Goal: Task Accomplishment & Management: Use online tool/utility

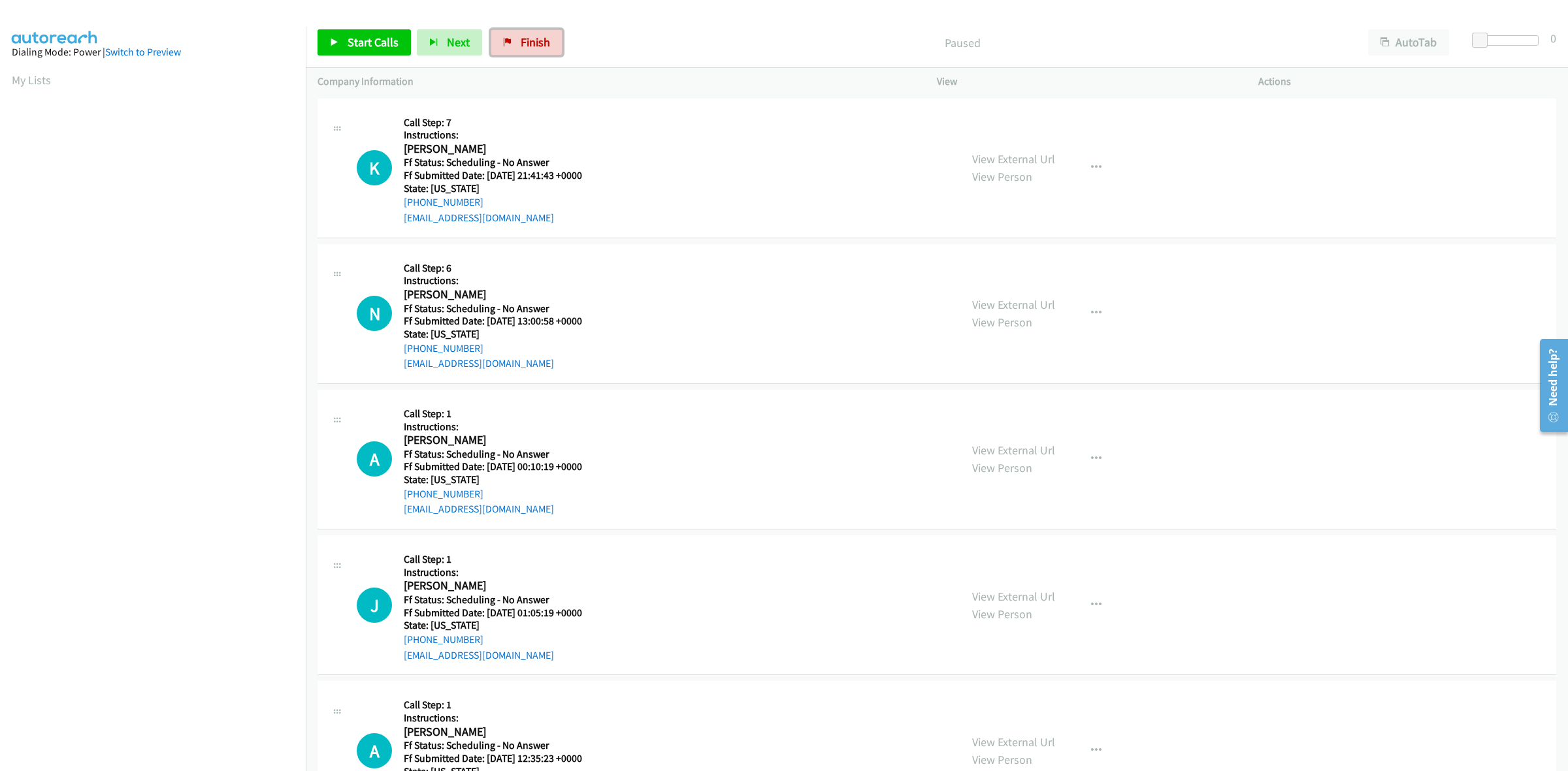
drag, startPoint x: 548, startPoint y: 28, endPoint x: 828, endPoint y: 72, distance: 283.4
click at [548, 29] on link "Finish" at bounding box center [527, 42] width 72 height 26
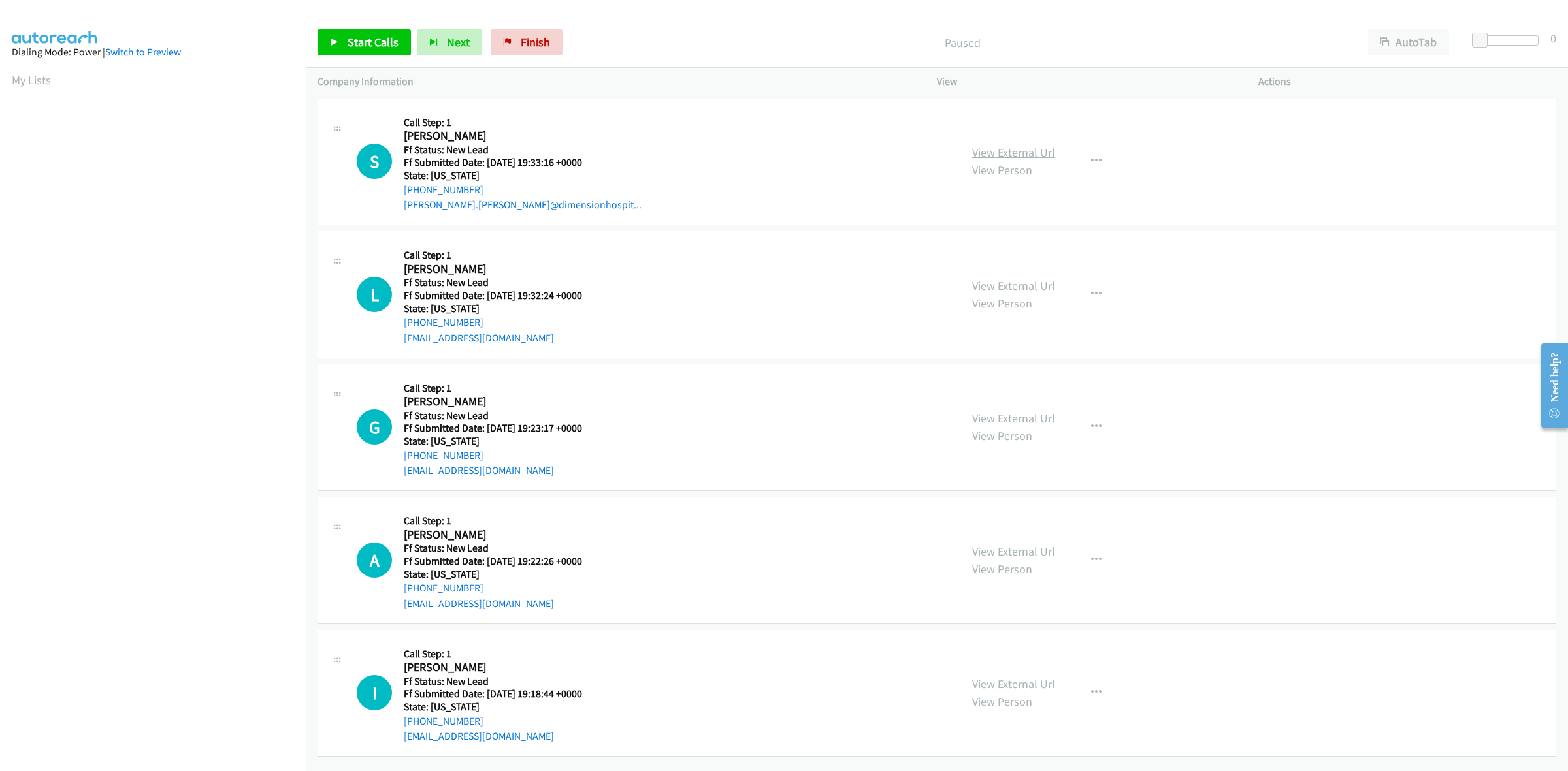
click at [1008, 156] on link "View External Url" at bounding box center [1014, 152] width 83 height 15
click at [1024, 283] on link "View External Url" at bounding box center [1014, 285] width 83 height 15
click at [1038, 415] on link "View External Url" at bounding box center [1014, 418] width 83 height 15
click at [1032, 553] on link "View External Url" at bounding box center [1014, 551] width 83 height 15
click at [1015, 678] on link "View External Url" at bounding box center [1014, 684] width 83 height 15
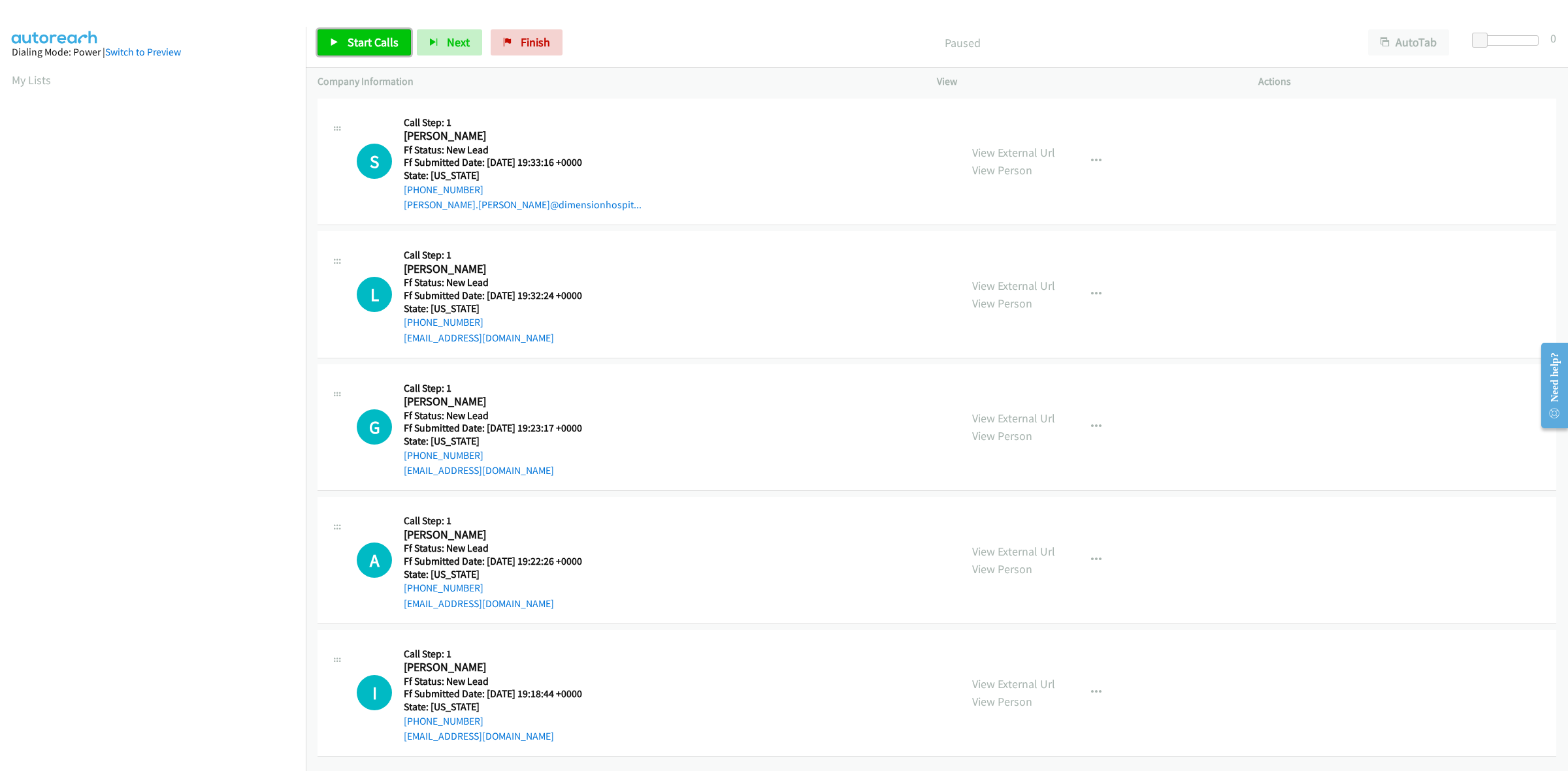
click at [379, 29] on link "Start Calls" at bounding box center [364, 42] width 93 height 26
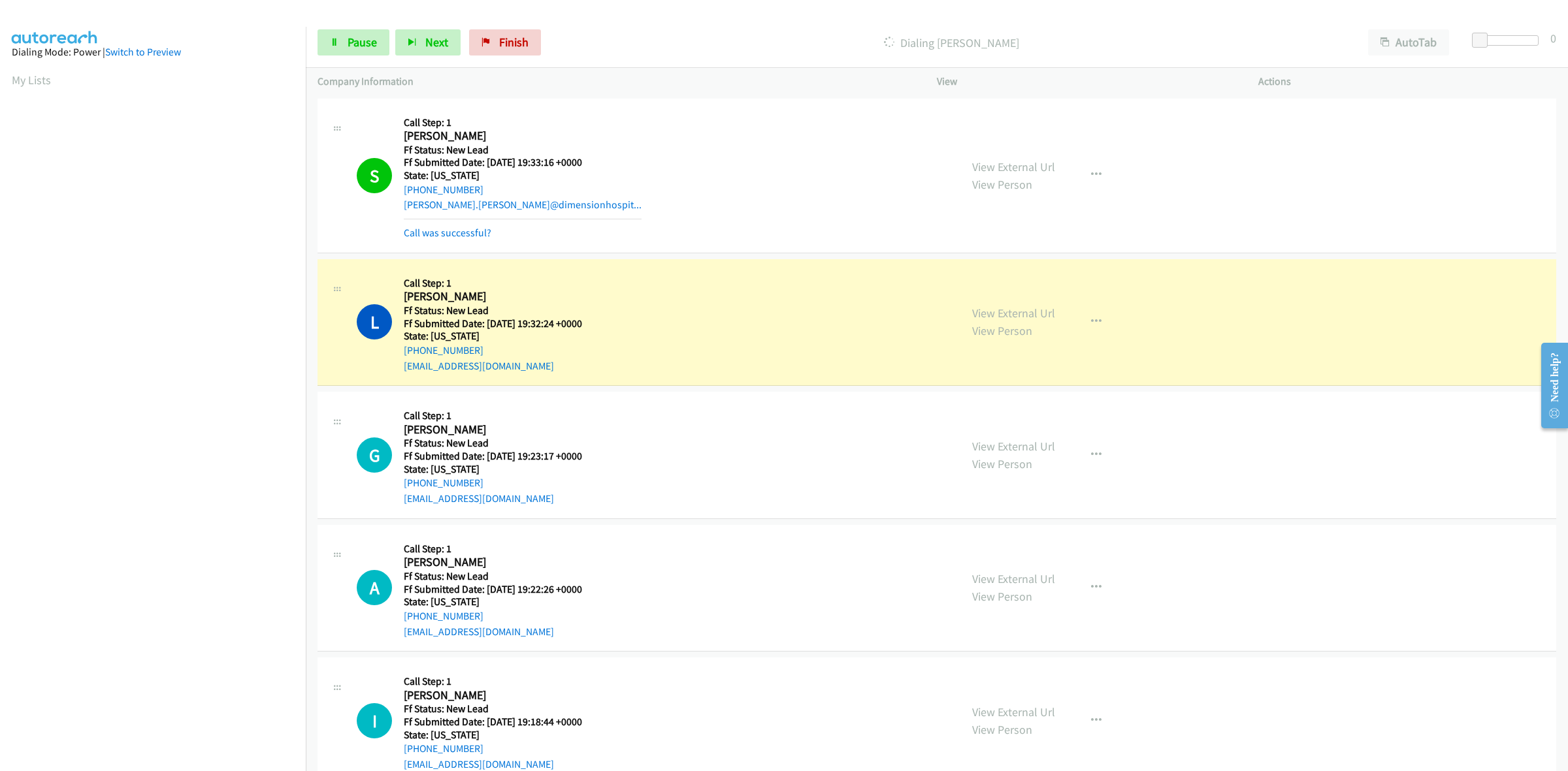
scroll to position [0, 1]
click at [363, 39] on span "Pause" at bounding box center [362, 42] width 29 height 15
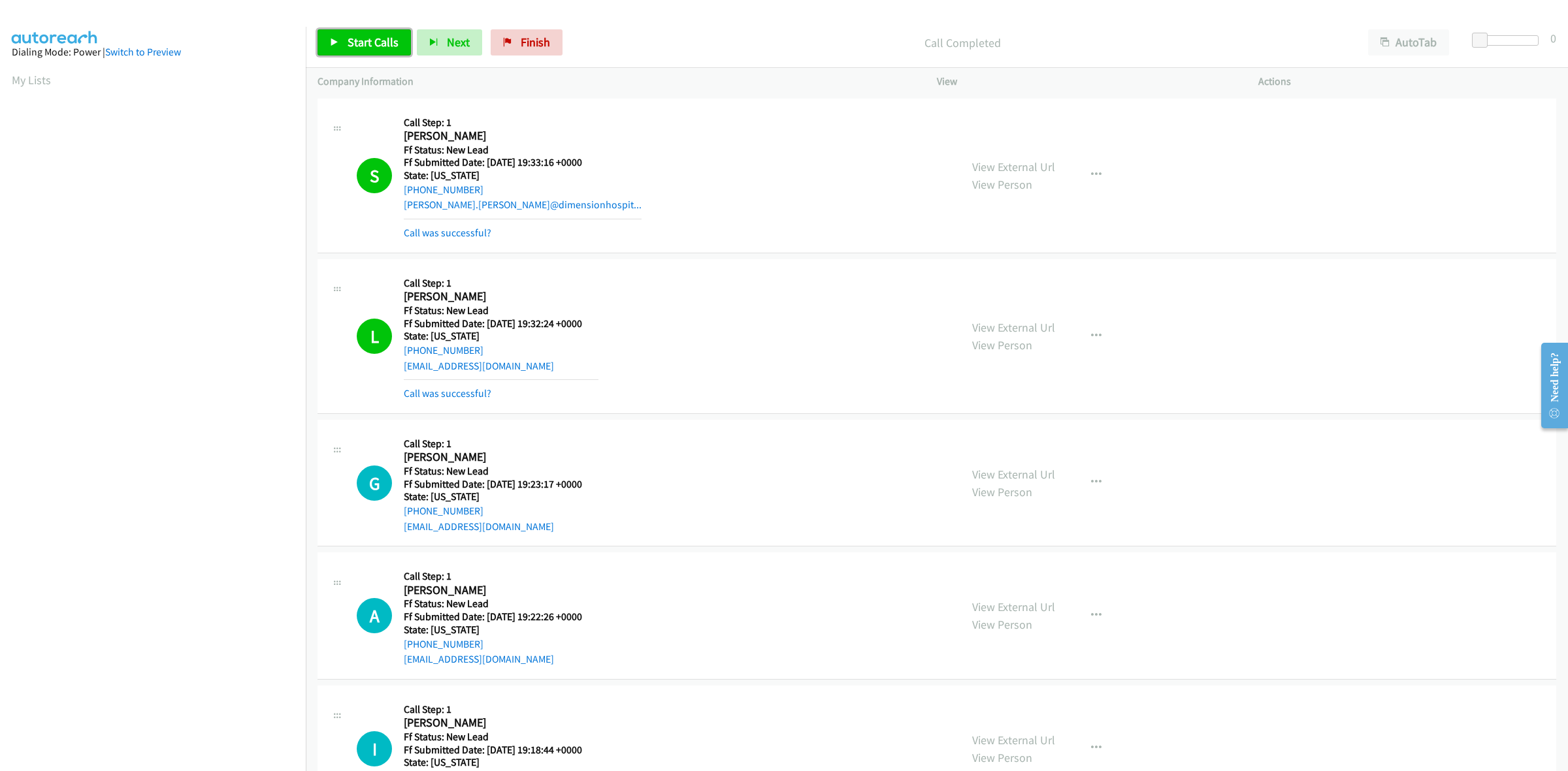
click at [364, 47] on span "Start Calls" at bounding box center [372, 42] width 51 height 15
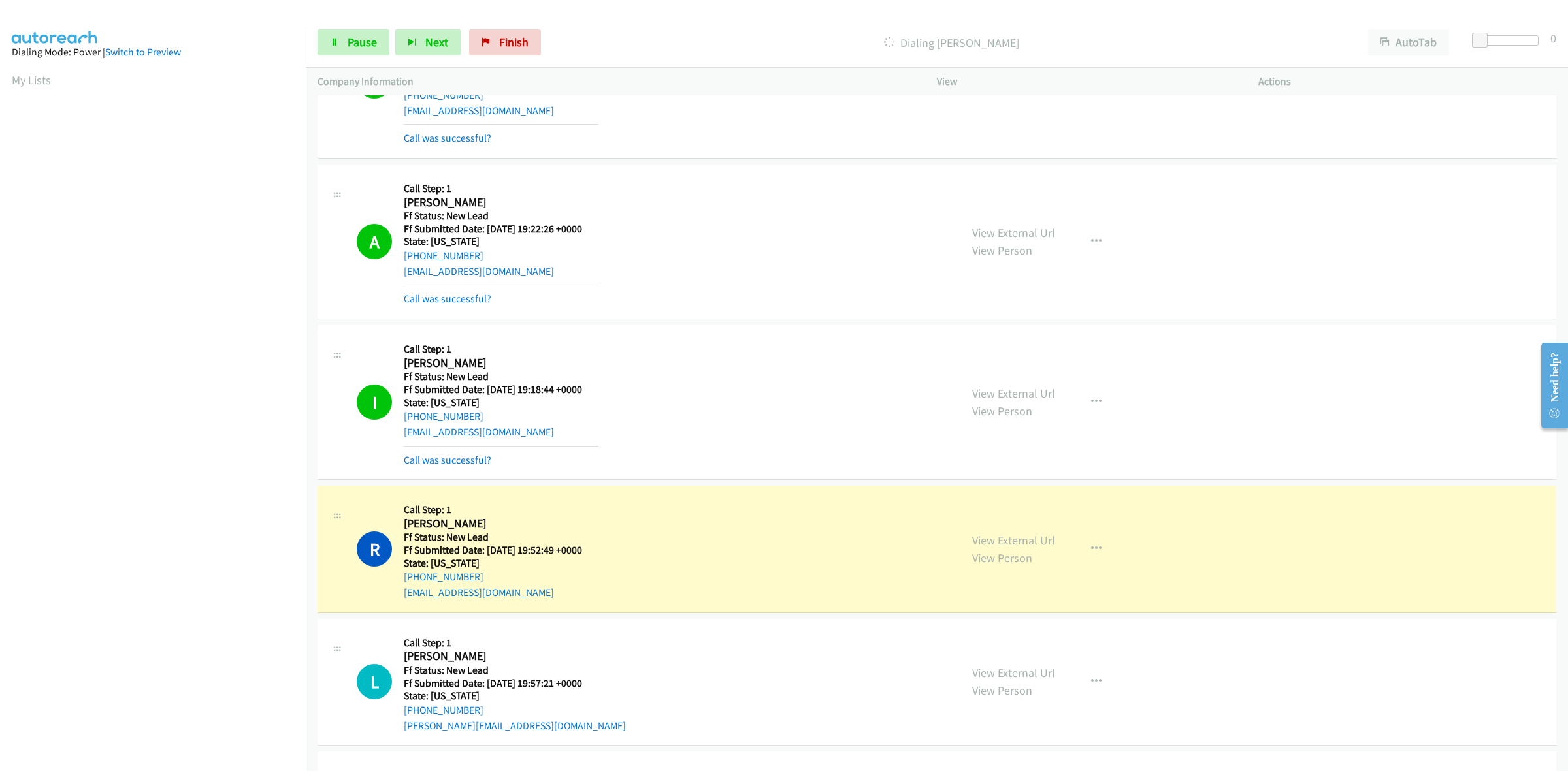
scroll to position [445, 0]
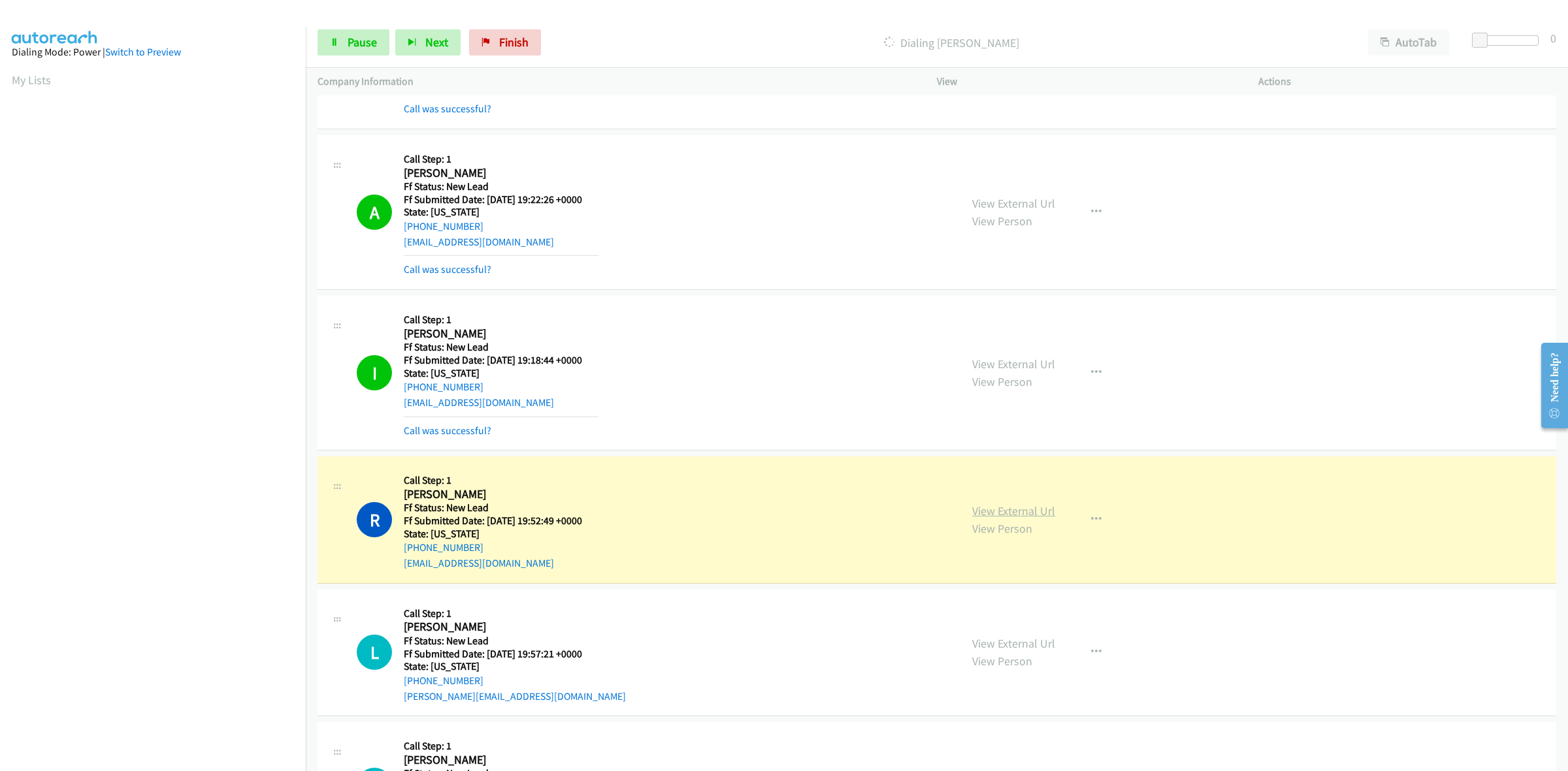
click at [1014, 505] on link "View External Url" at bounding box center [1014, 511] width 83 height 15
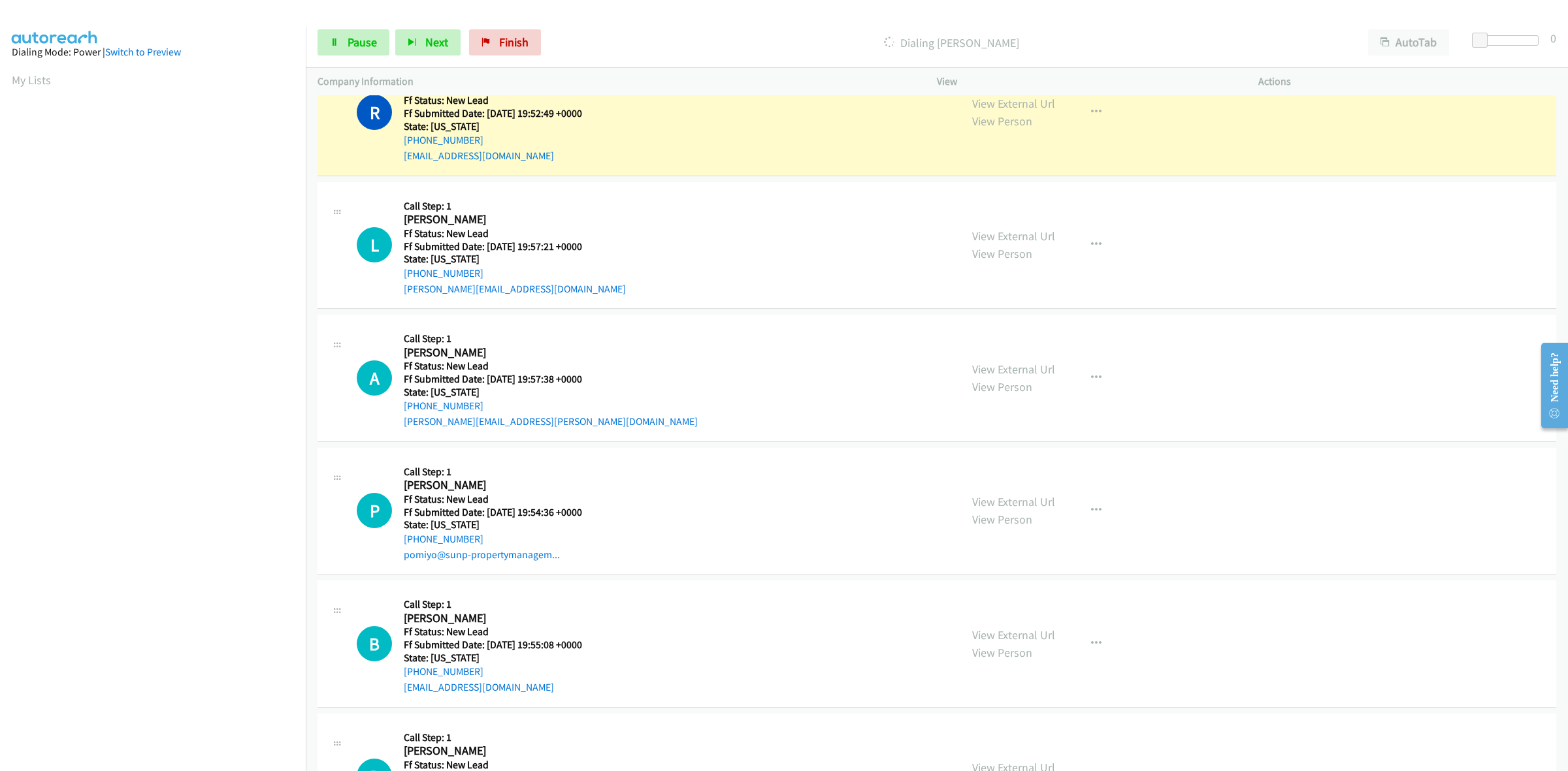
scroll to position [853, 0]
click at [998, 232] on link "View External Url" at bounding box center [1014, 235] width 83 height 15
click at [1025, 372] on link "View External Url" at bounding box center [1014, 368] width 83 height 15
click at [992, 499] on link "View External Url" at bounding box center [1014, 501] width 83 height 15
click at [1023, 633] on link "View External Url" at bounding box center [1014, 634] width 83 height 15
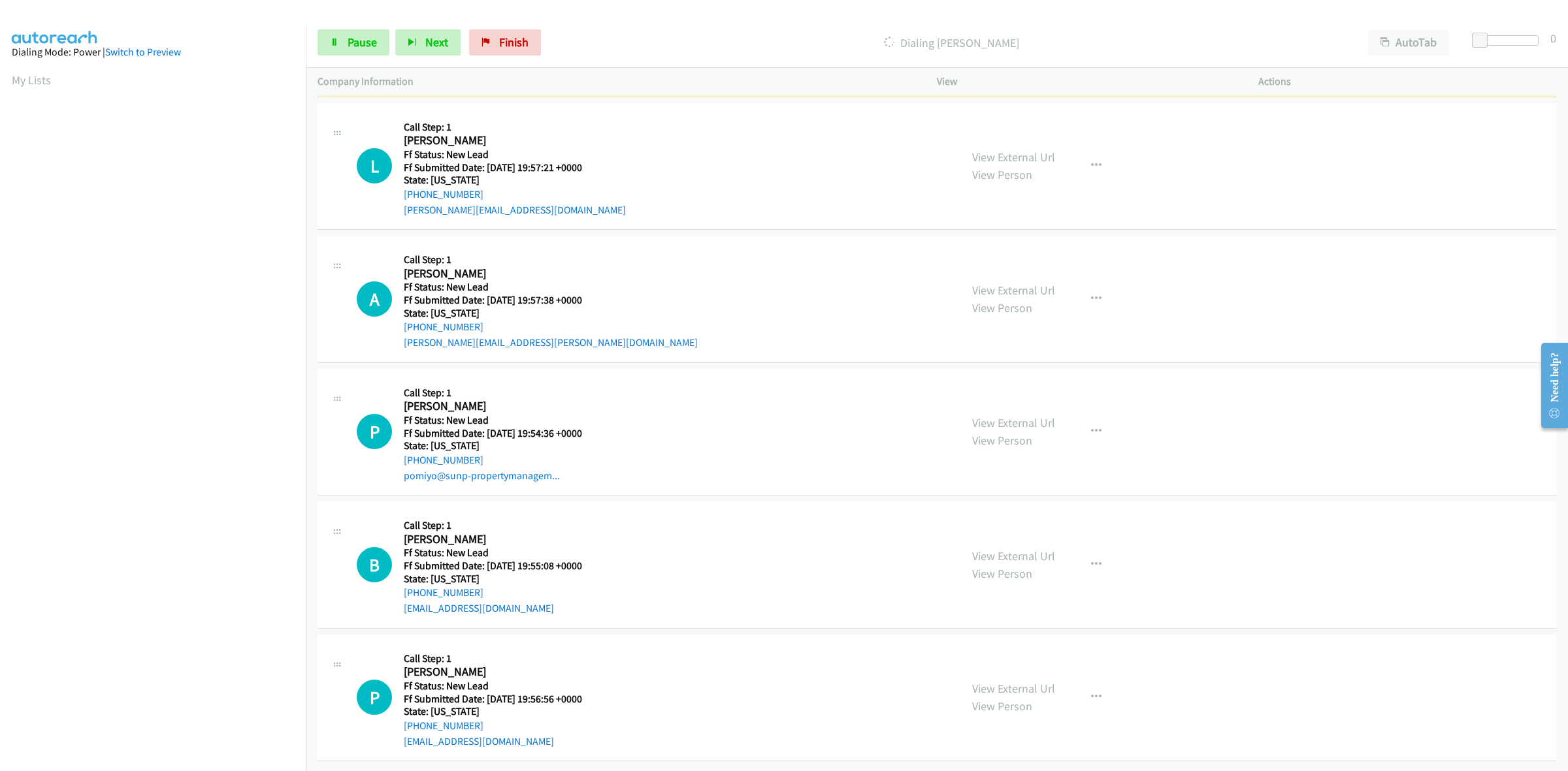
scroll to position [945, 0]
click at [1032, 681] on link "View External Url" at bounding box center [1014, 689] width 83 height 15
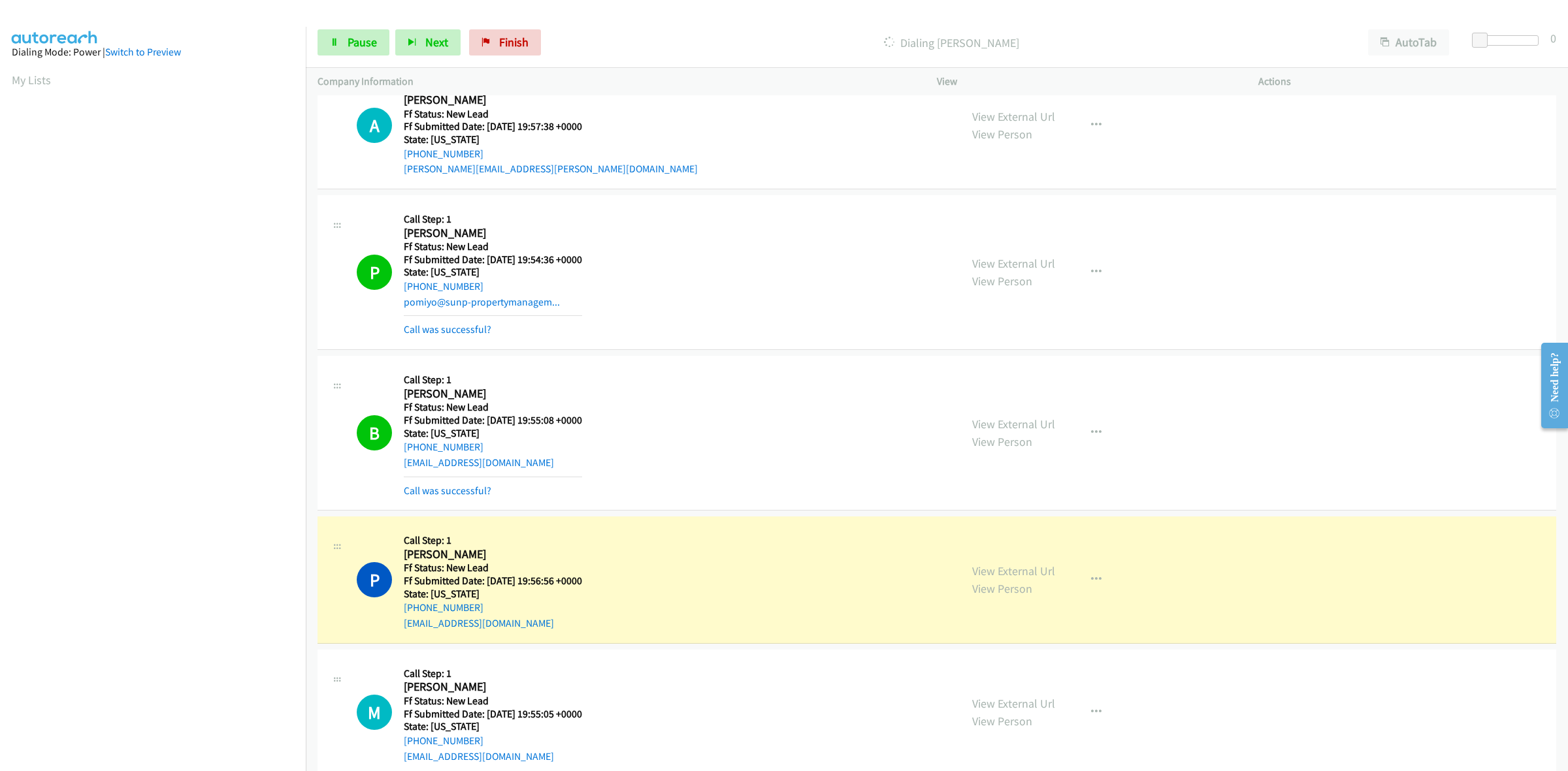
scroll to position [1190, 0]
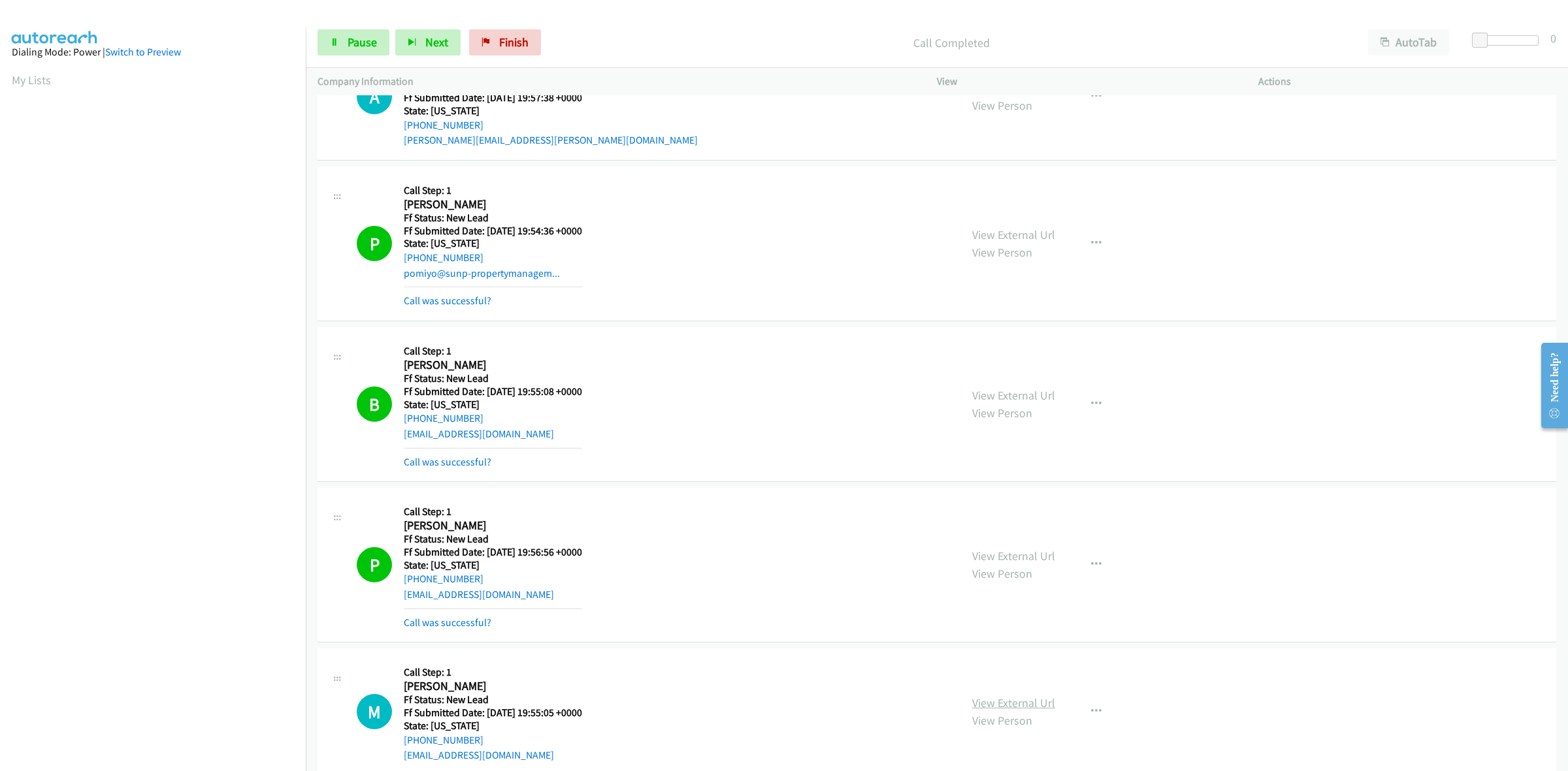
click at [1017, 703] on link "View External Url" at bounding box center [1014, 703] width 83 height 15
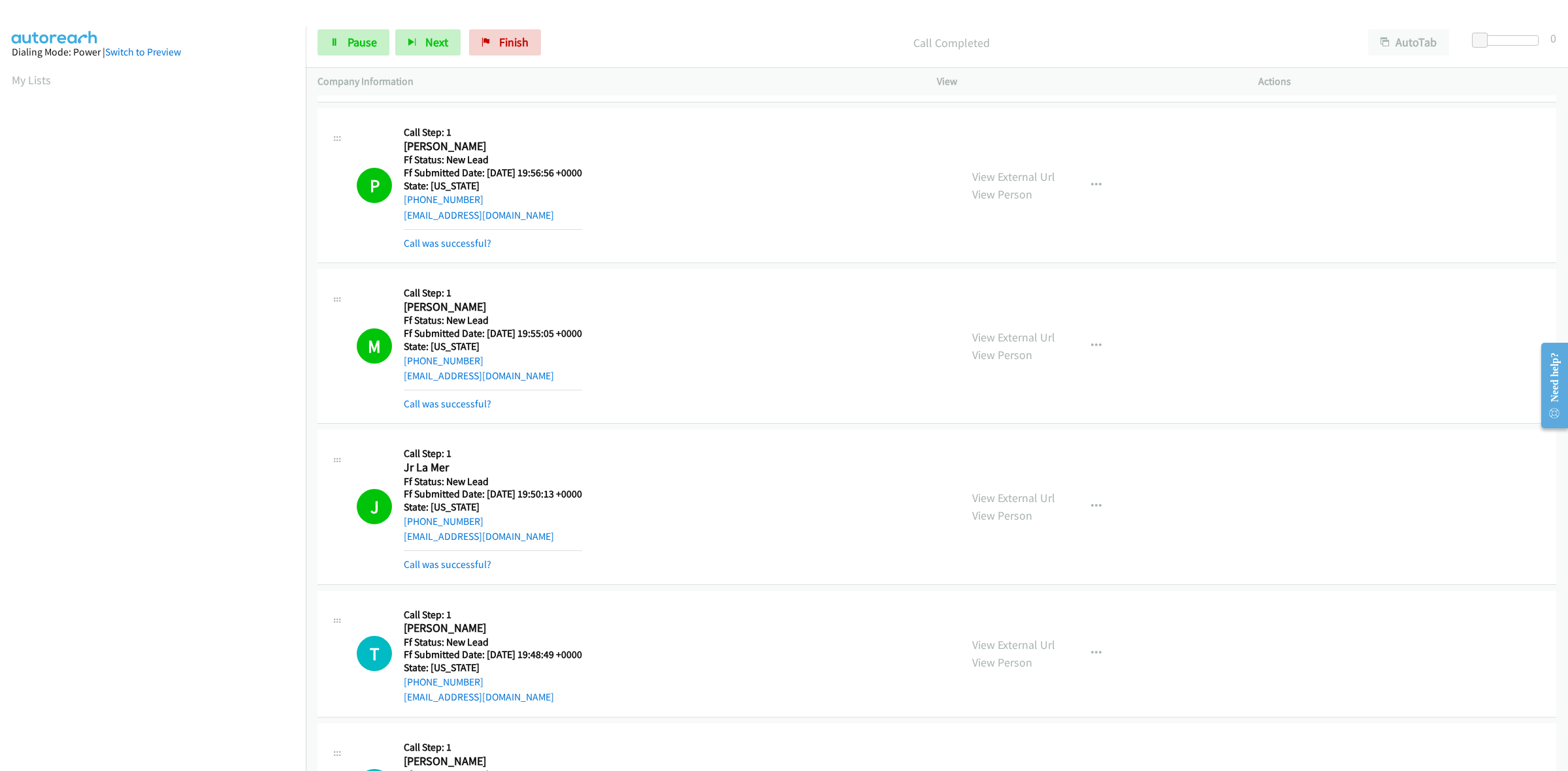
scroll to position [1672, 0]
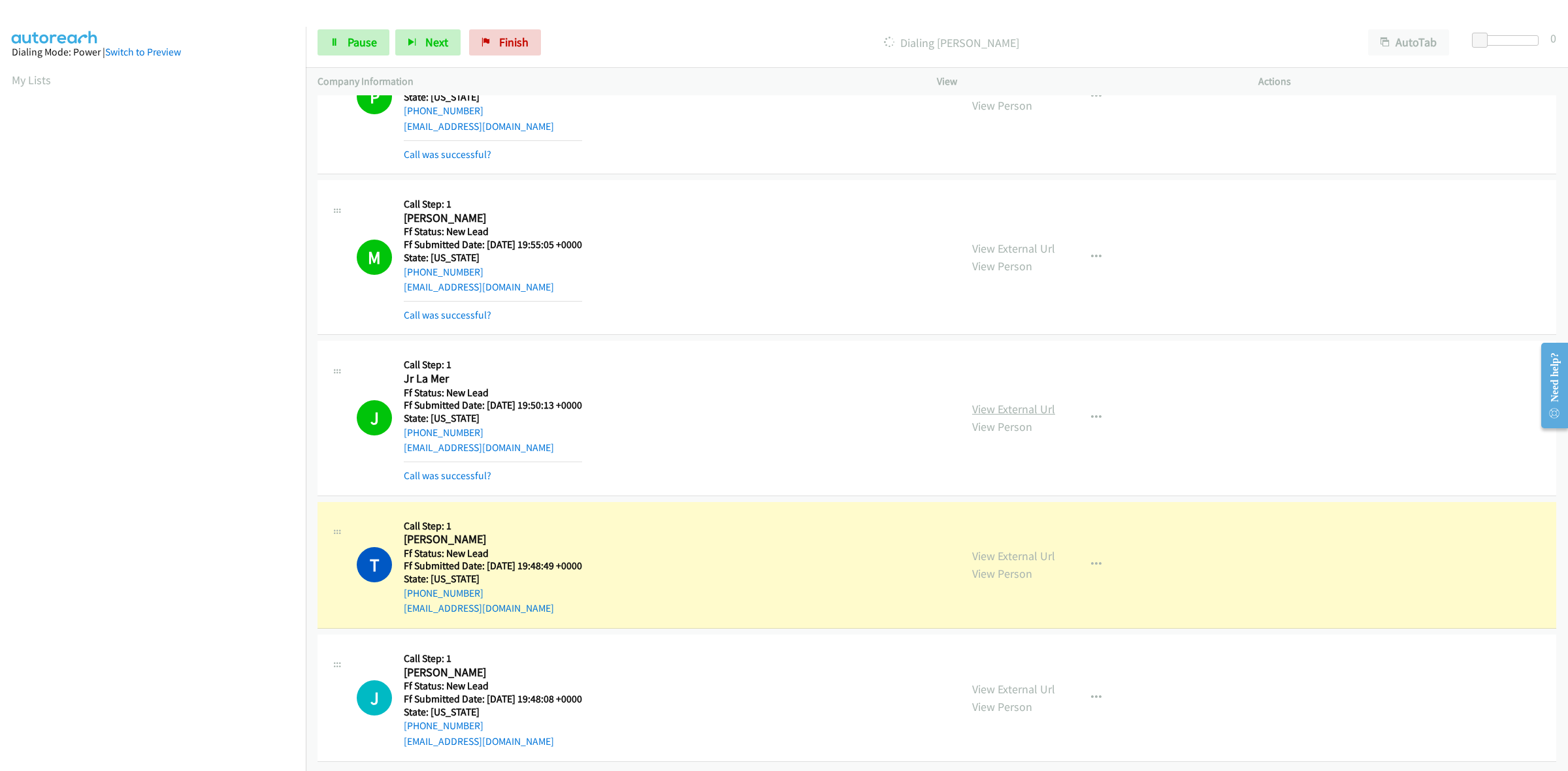
click at [987, 402] on link "View External Url" at bounding box center [1014, 409] width 83 height 15
click at [1000, 549] on link "View External Url" at bounding box center [1014, 556] width 83 height 15
click at [1021, 681] on link "View External Url" at bounding box center [1014, 689] width 83 height 15
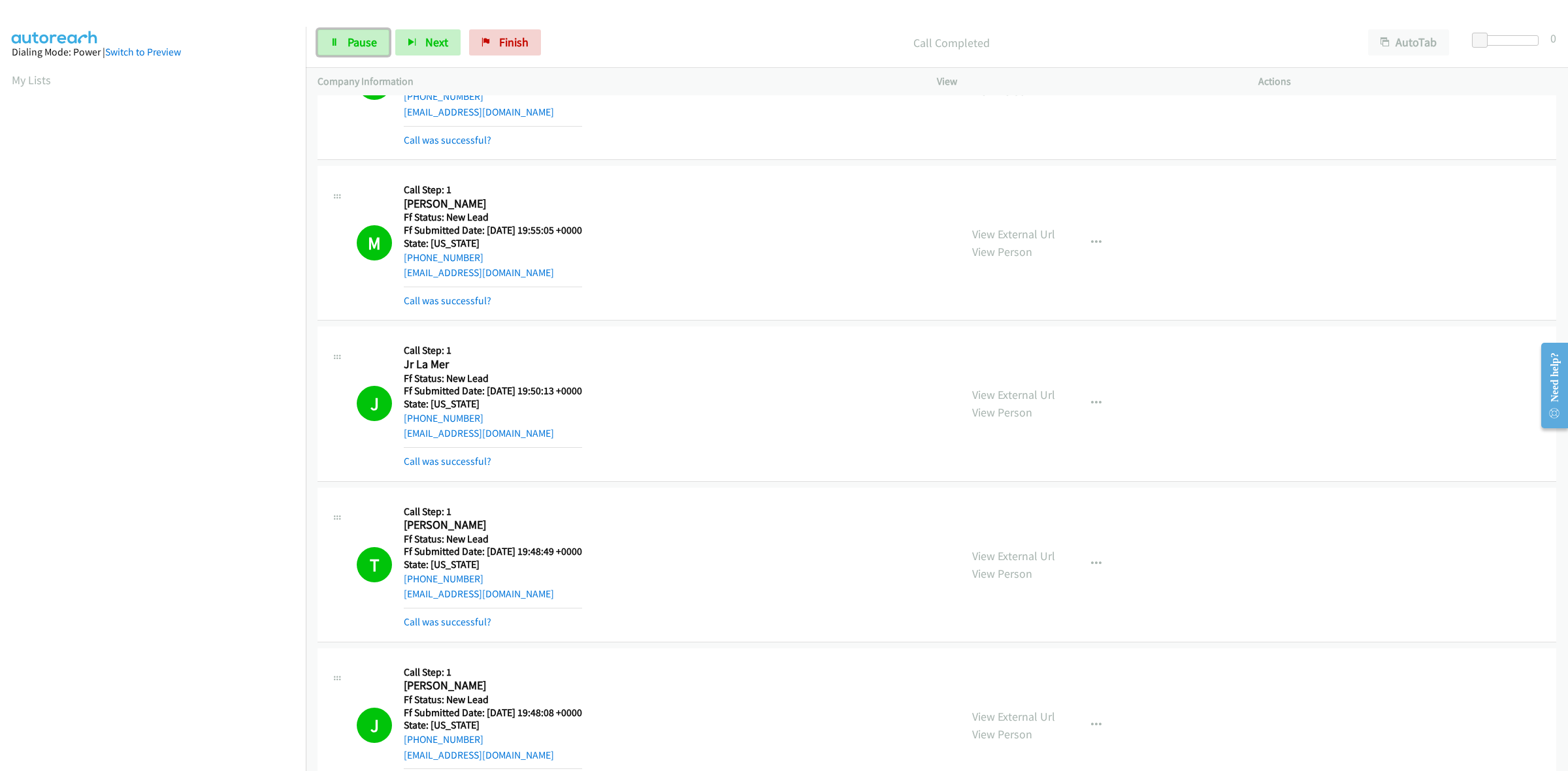
click at [334, 36] on link "Pause" at bounding box center [353, 42] width 72 height 26
click at [369, 32] on link "Pause" at bounding box center [353, 42] width 72 height 26
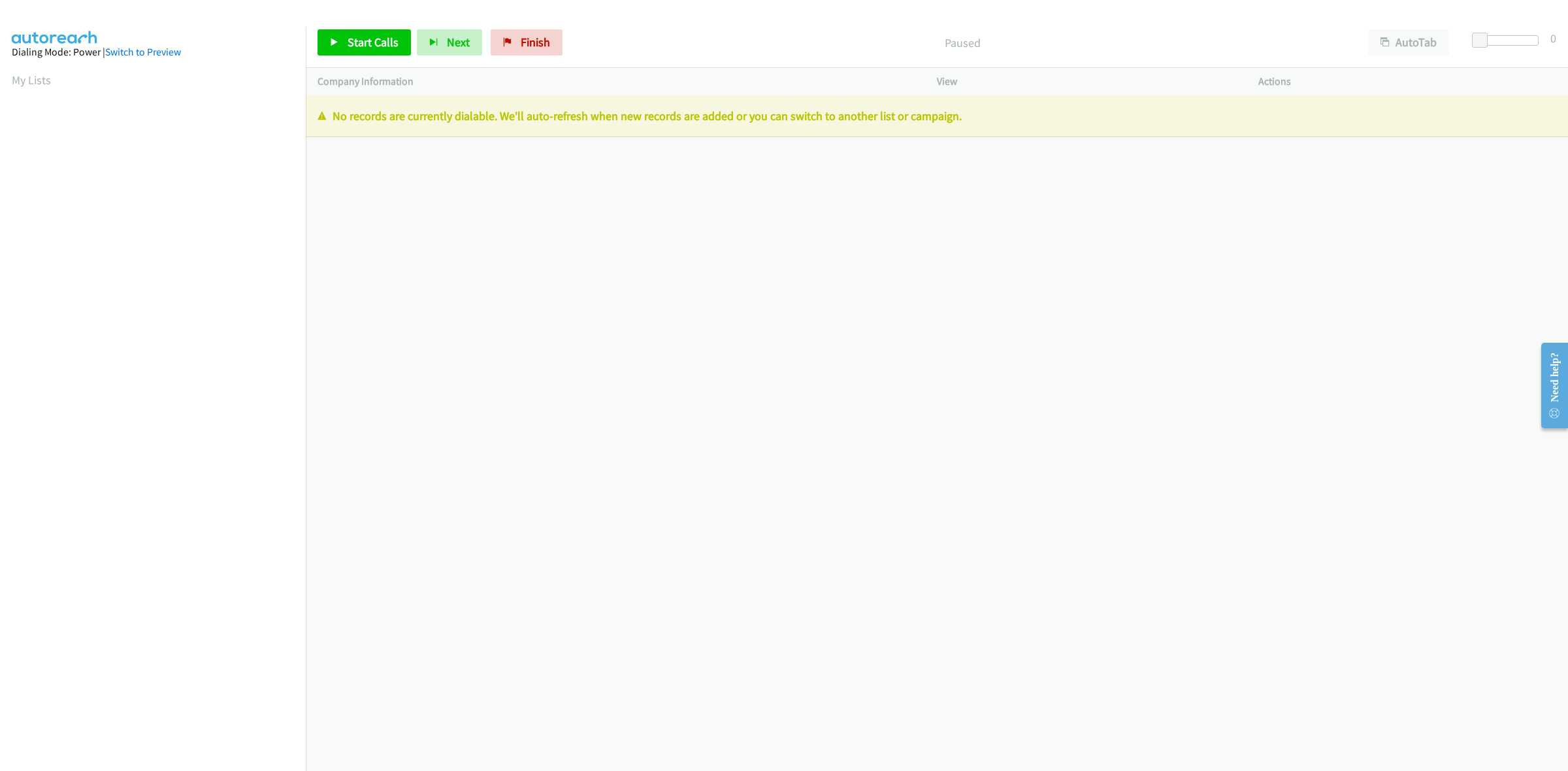
click at [425, 184] on div "[PHONE_NUMBER] Call failed - Please reload the list and try again The Callbar F…" at bounding box center [936, 433] width 1262 height 676
click at [539, 41] on span "Finish" at bounding box center [535, 42] width 29 height 15
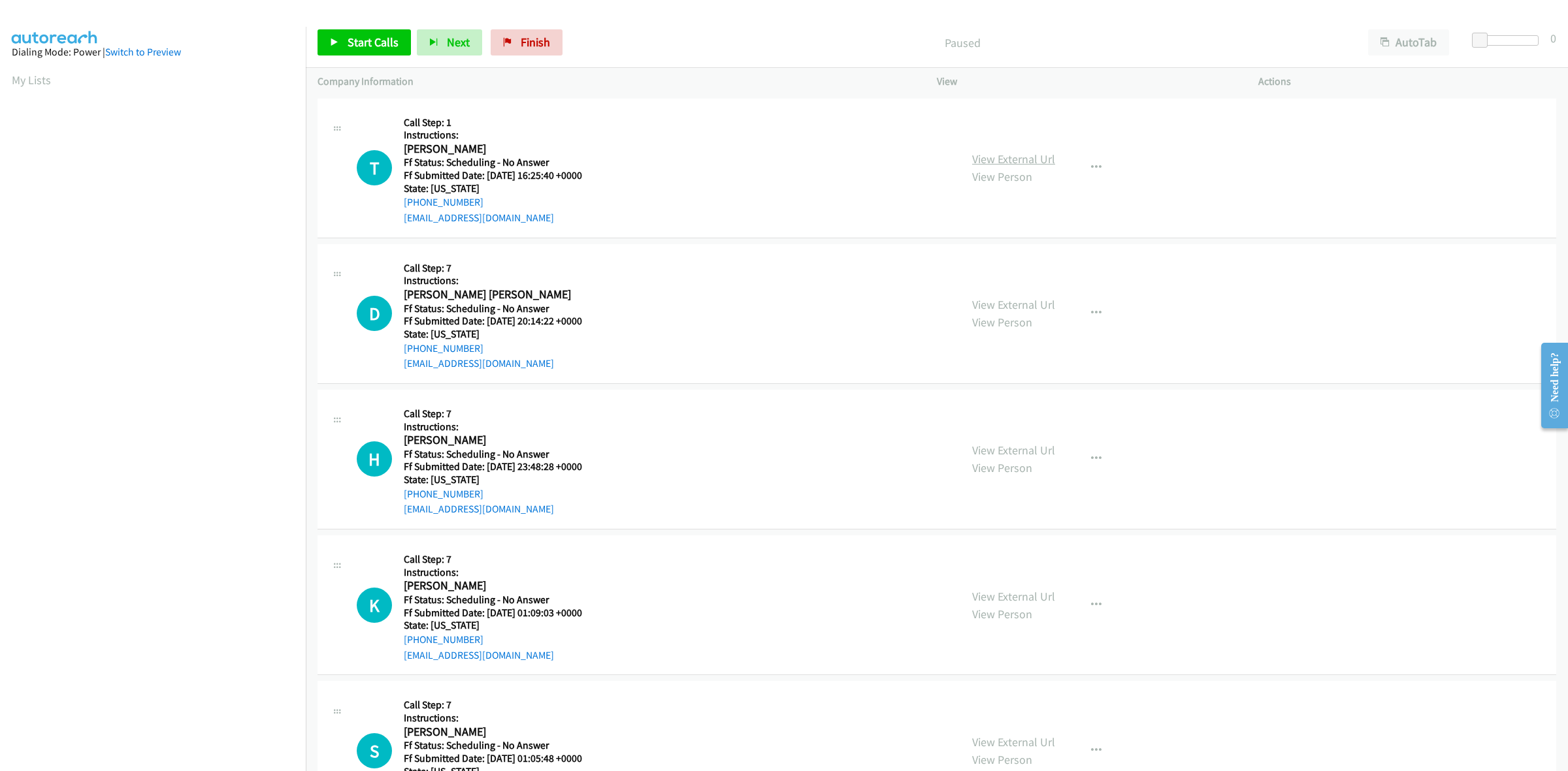
click at [1027, 153] on link "View External Url" at bounding box center [1014, 159] width 83 height 15
click at [1039, 299] on link "View External Url" at bounding box center [1014, 304] width 83 height 15
click at [1001, 448] on link "View External Url" at bounding box center [1014, 450] width 83 height 15
click at [1036, 595] on link "View External Url" at bounding box center [1014, 596] width 83 height 15
click at [1038, 738] on link "View External Url" at bounding box center [1014, 742] width 83 height 15
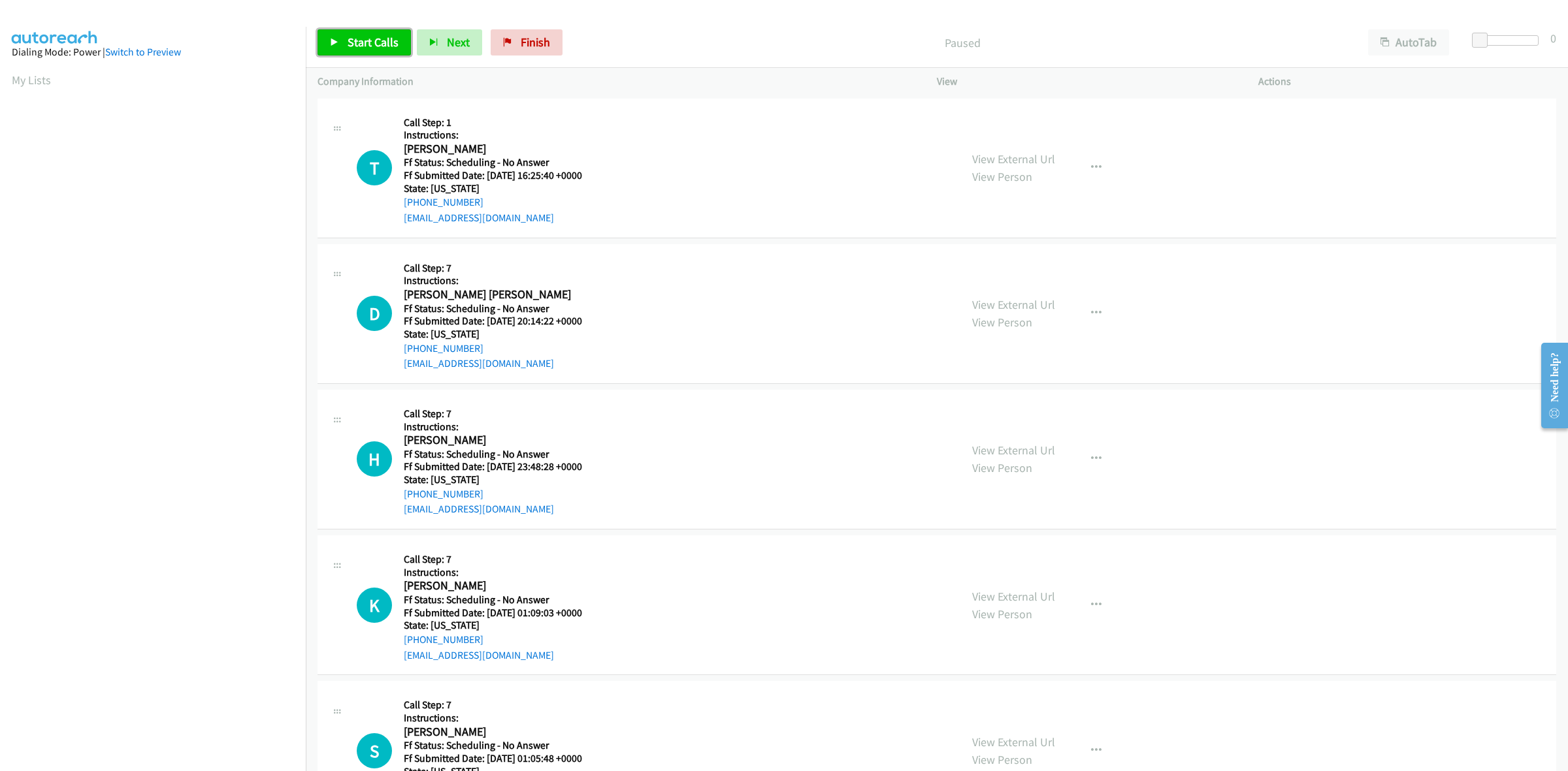
click at [361, 43] on span "Start Calls" at bounding box center [372, 42] width 51 height 15
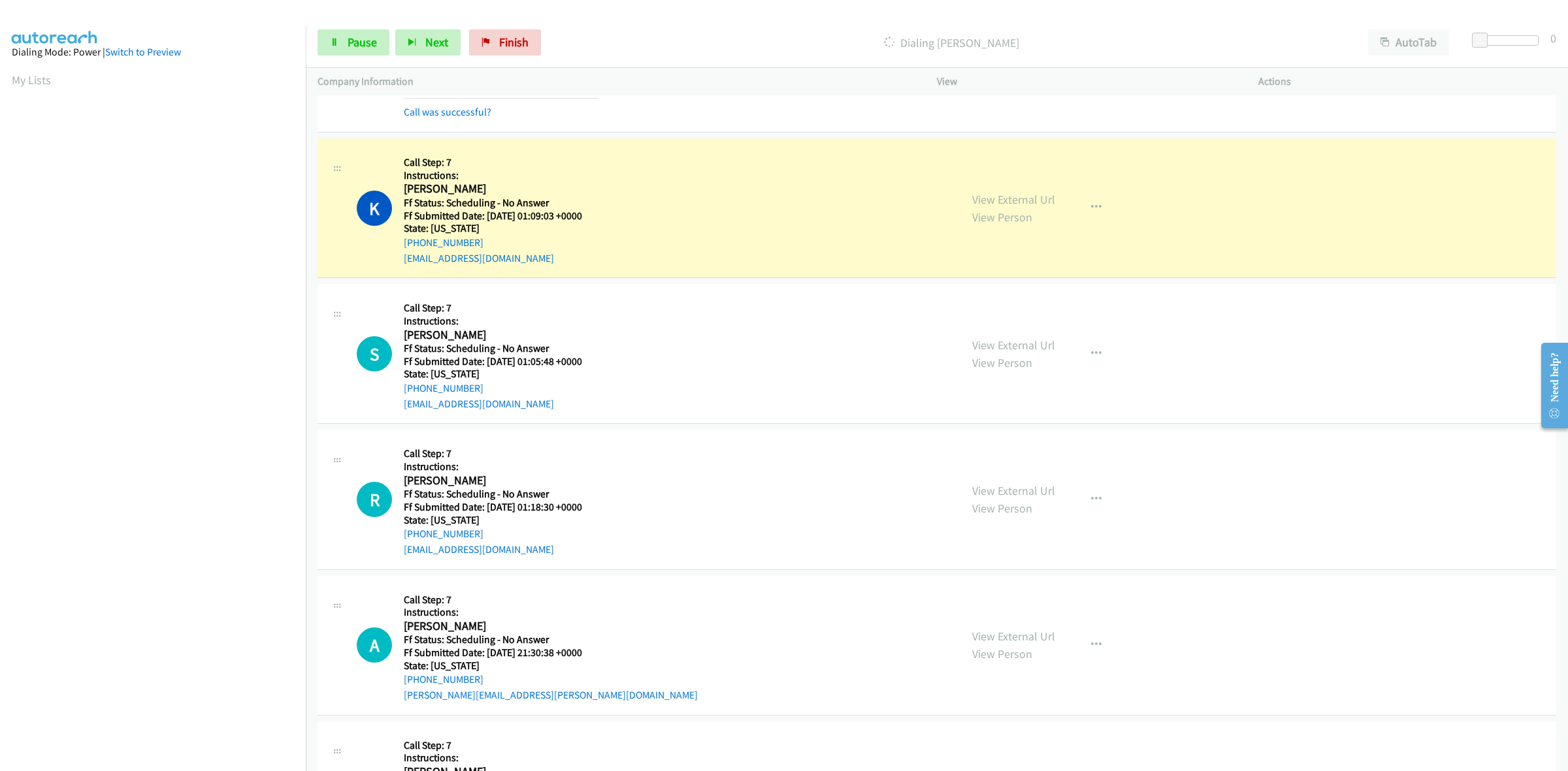
scroll to position [490, 0]
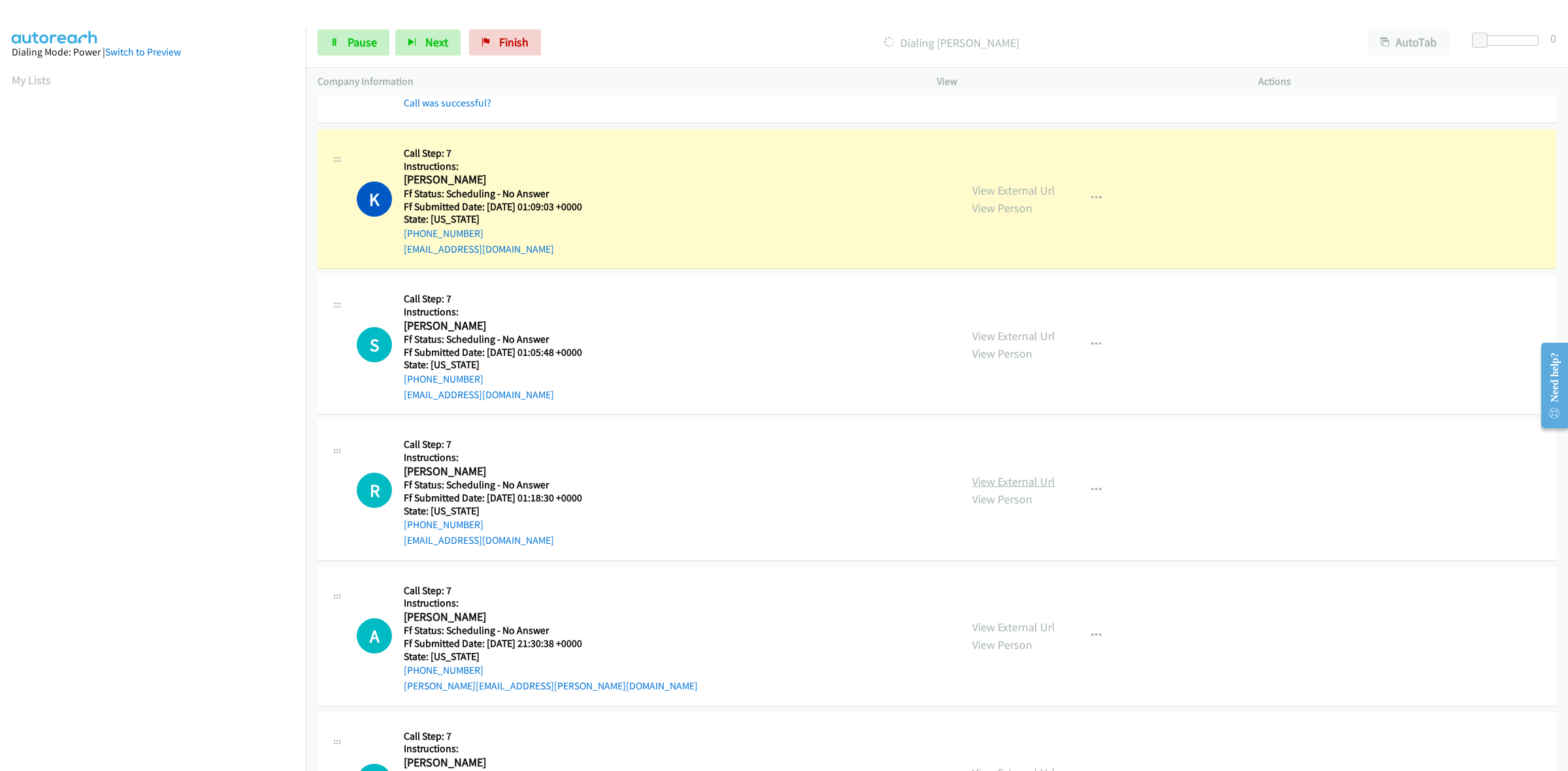
click at [1027, 483] on link "View External Url" at bounding box center [1014, 481] width 83 height 15
click at [1037, 623] on link "View External Url" at bounding box center [1014, 627] width 83 height 15
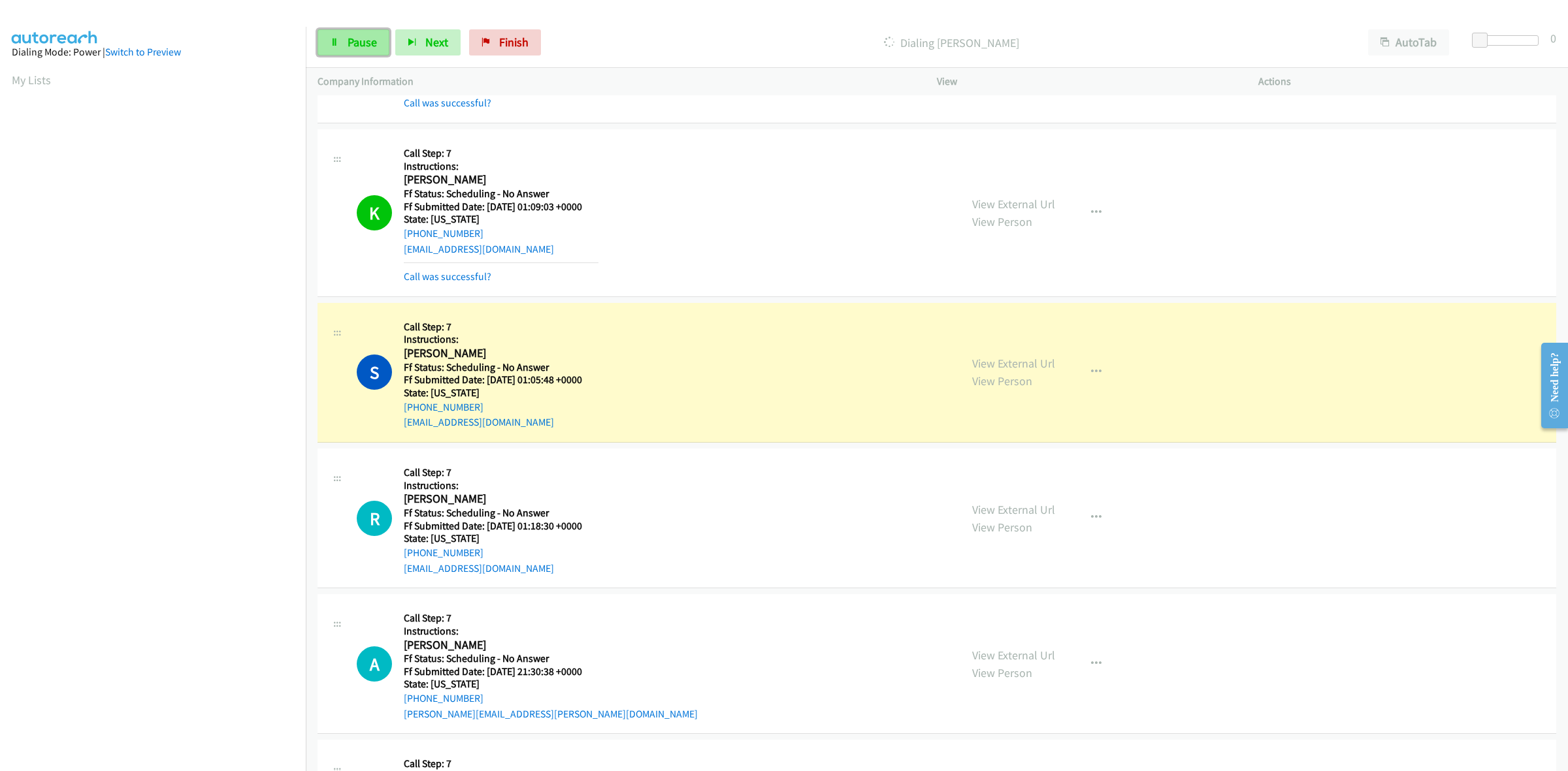
click at [353, 55] on link "Pause" at bounding box center [353, 42] width 72 height 26
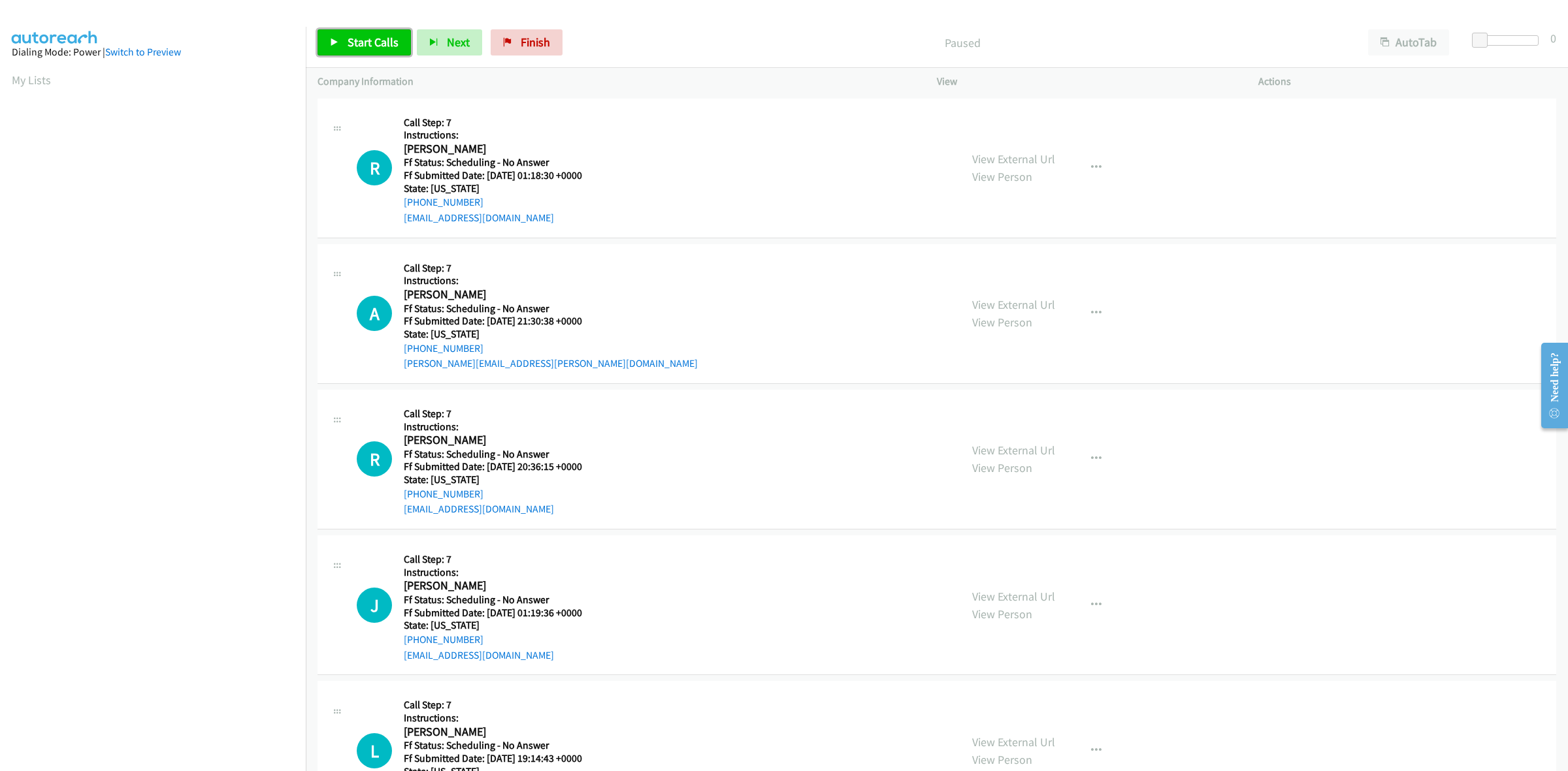
click at [348, 43] on span "Start Calls" at bounding box center [372, 42] width 51 height 15
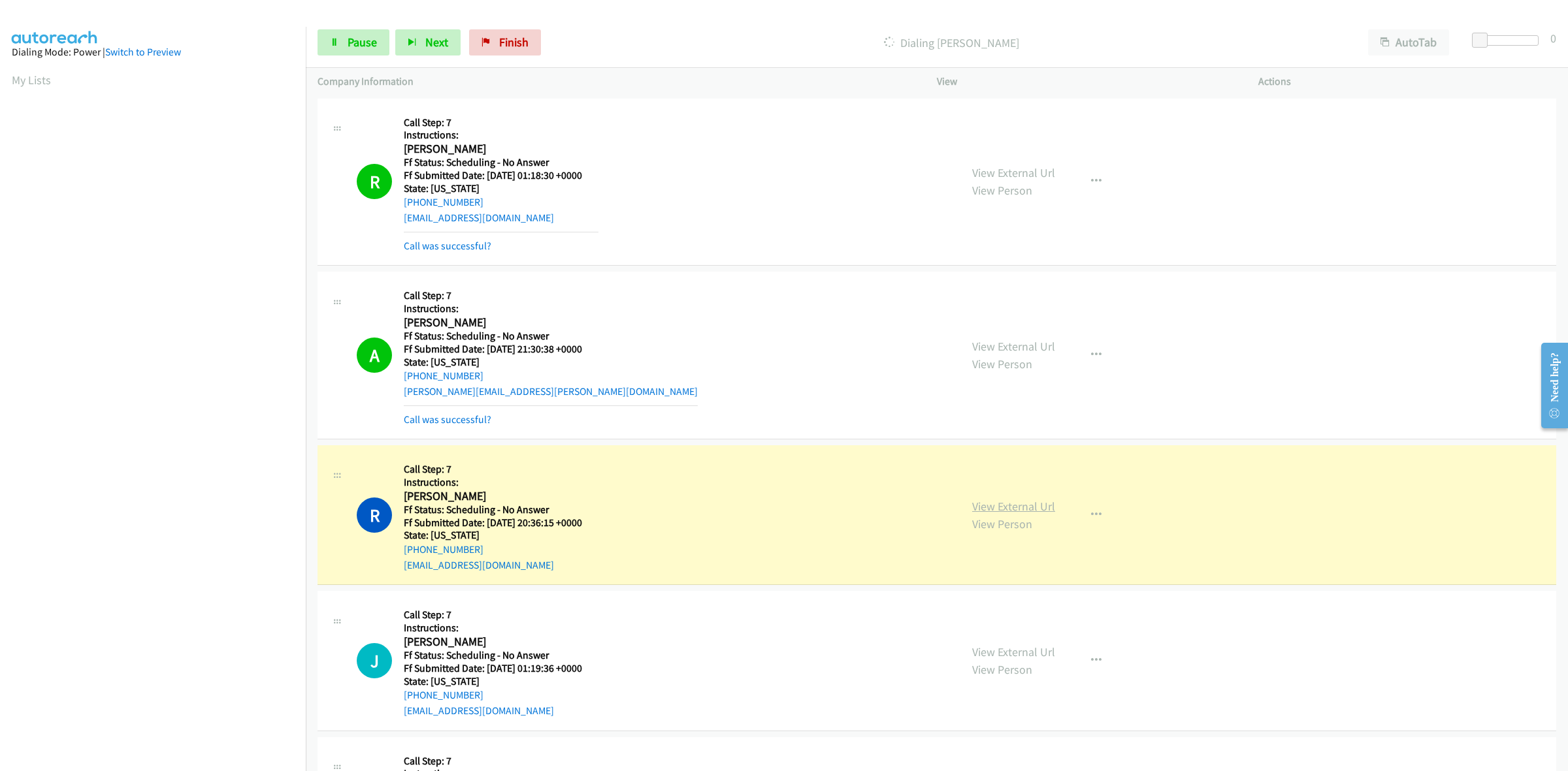
click at [993, 508] on link "View External Url" at bounding box center [1014, 506] width 83 height 15
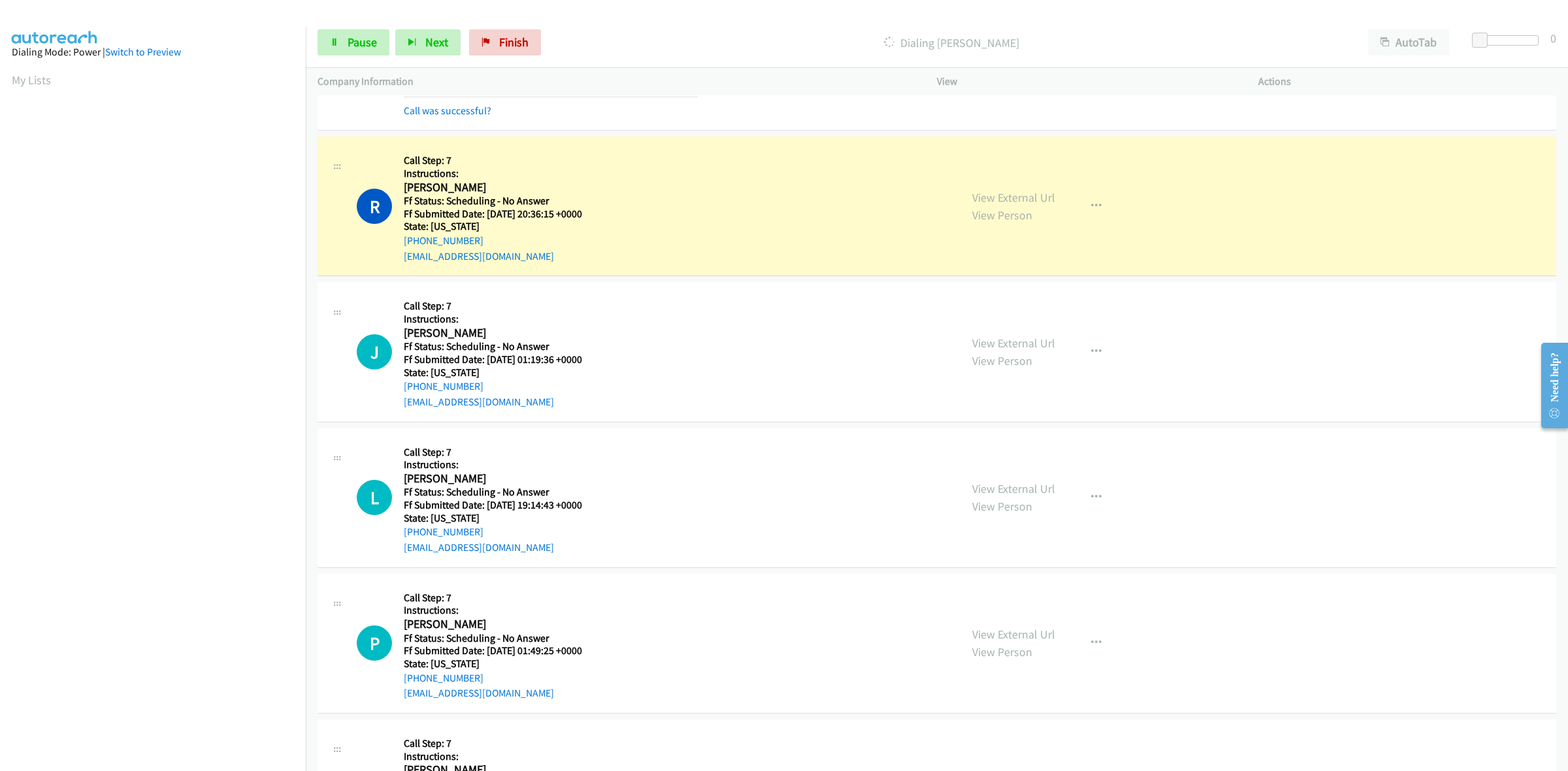
scroll to position [326, 0]
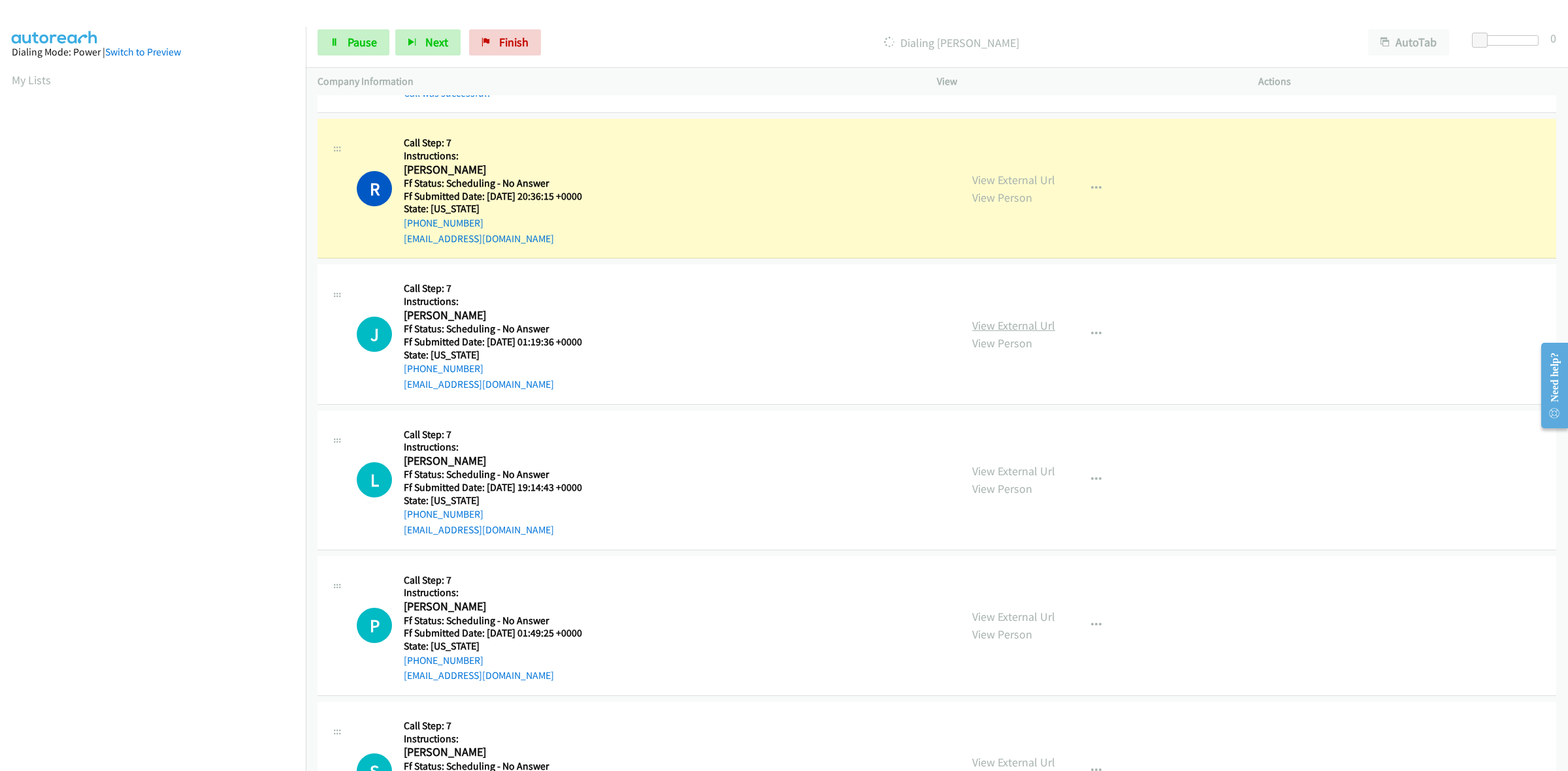
click at [1020, 328] on link "View External Url" at bounding box center [1014, 325] width 83 height 15
click at [1014, 470] on link "View External Url" at bounding box center [1014, 470] width 83 height 15
click at [1037, 621] on link "View External Url" at bounding box center [1014, 616] width 83 height 15
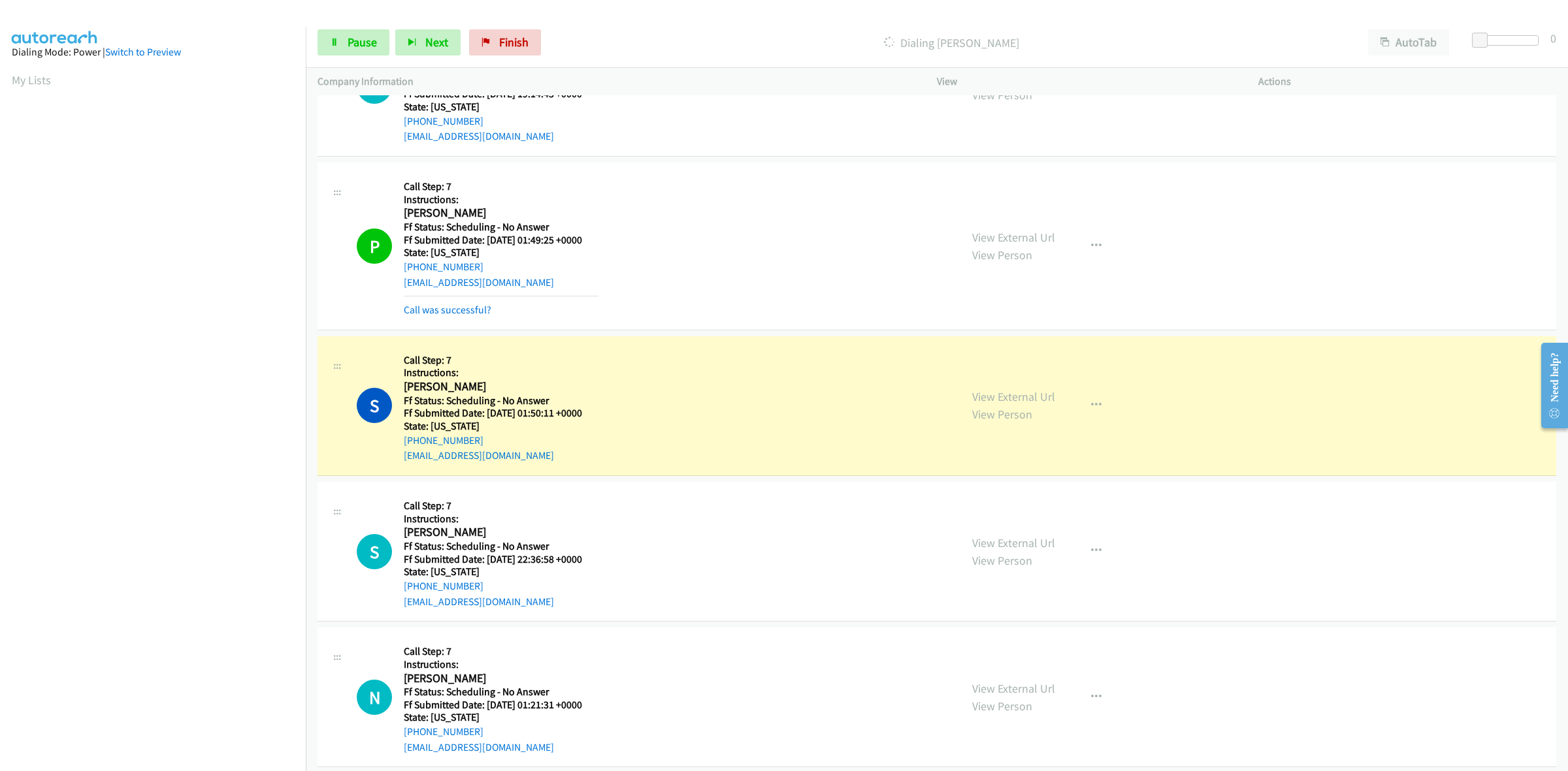
scroll to position [816, 0]
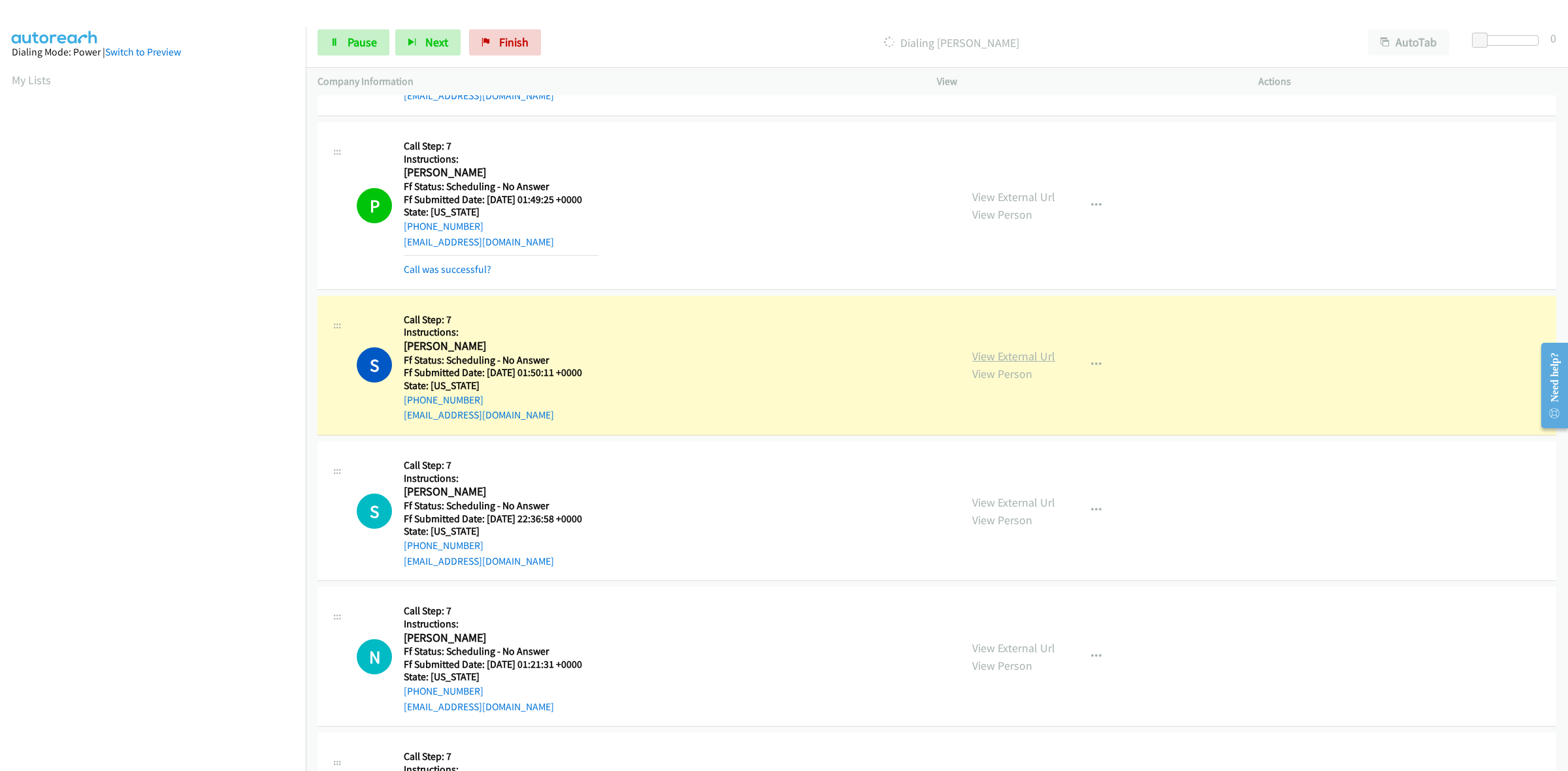
click at [1029, 357] on link "View External Url" at bounding box center [1014, 356] width 83 height 15
click at [1040, 503] on link "View External Url" at bounding box center [1014, 502] width 83 height 15
click at [1024, 645] on link "View External Url" at bounding box center [1014, 648] width 83 height 15
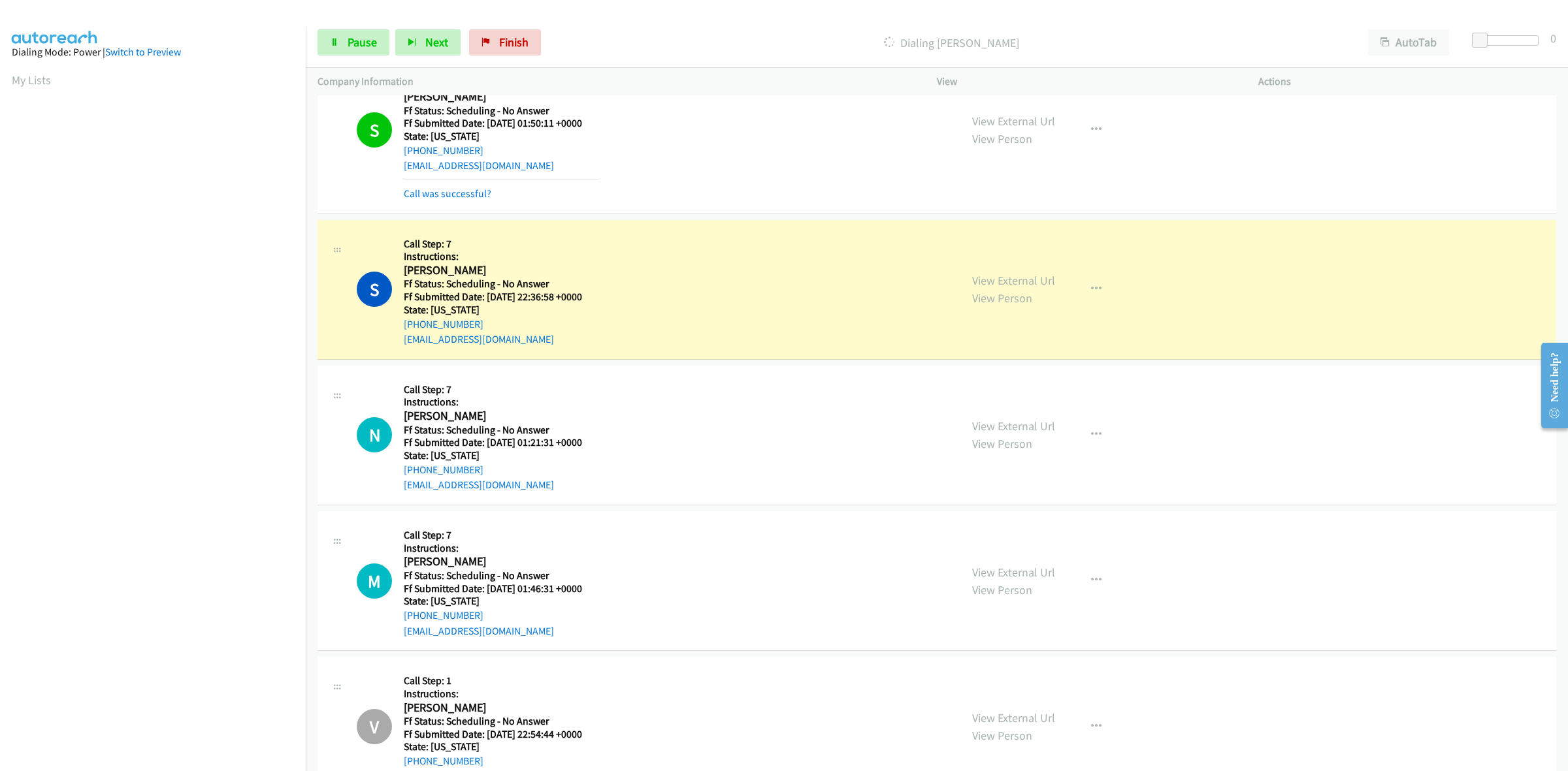
scroll to position [1061, 0]
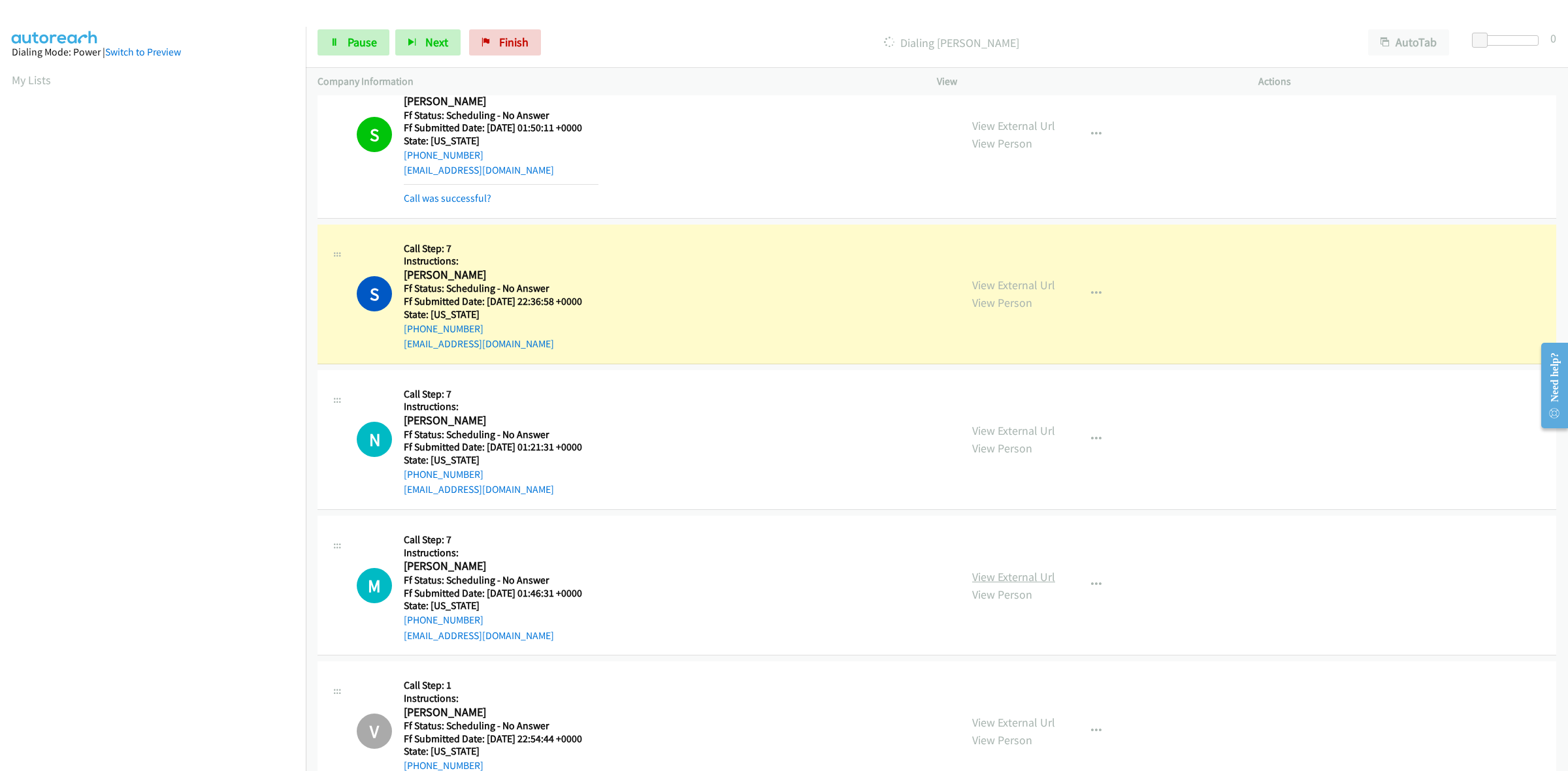
click at [1023, 579] on link "View External Url" at bounding box center [1014, 577] width 83 height 15
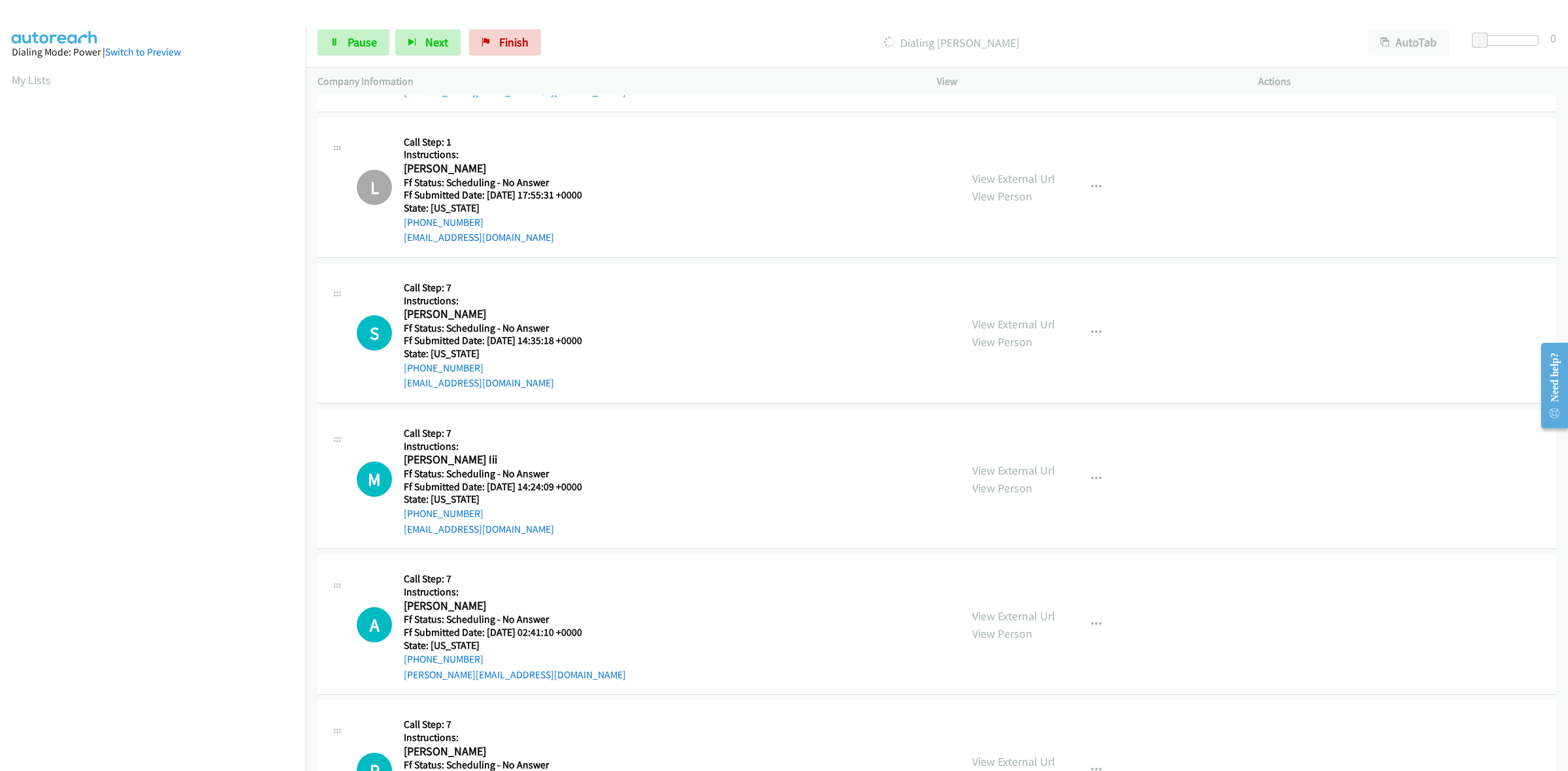
scroll to position [2721, 0]
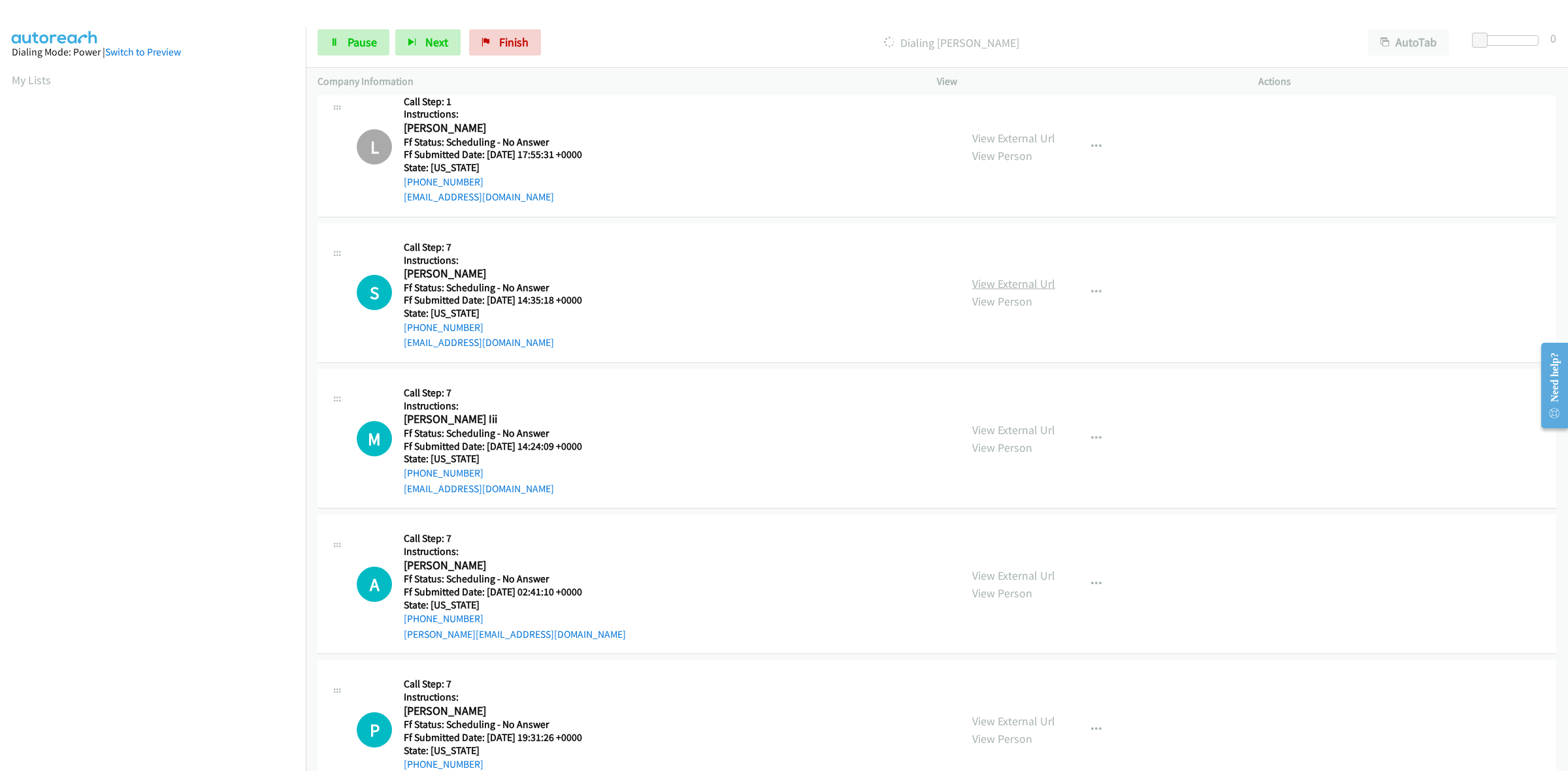
click at [1016, 284] on link "View External Url" at bounding box center [1014, 283] width 83 height 15
click at [1025, 432] on link "View External Url" at bounding box center [1014, 430] width 83 height 15
click at [1031, 578] on link "View External Url" at bounding box center [1014, 575] width 83 height 15
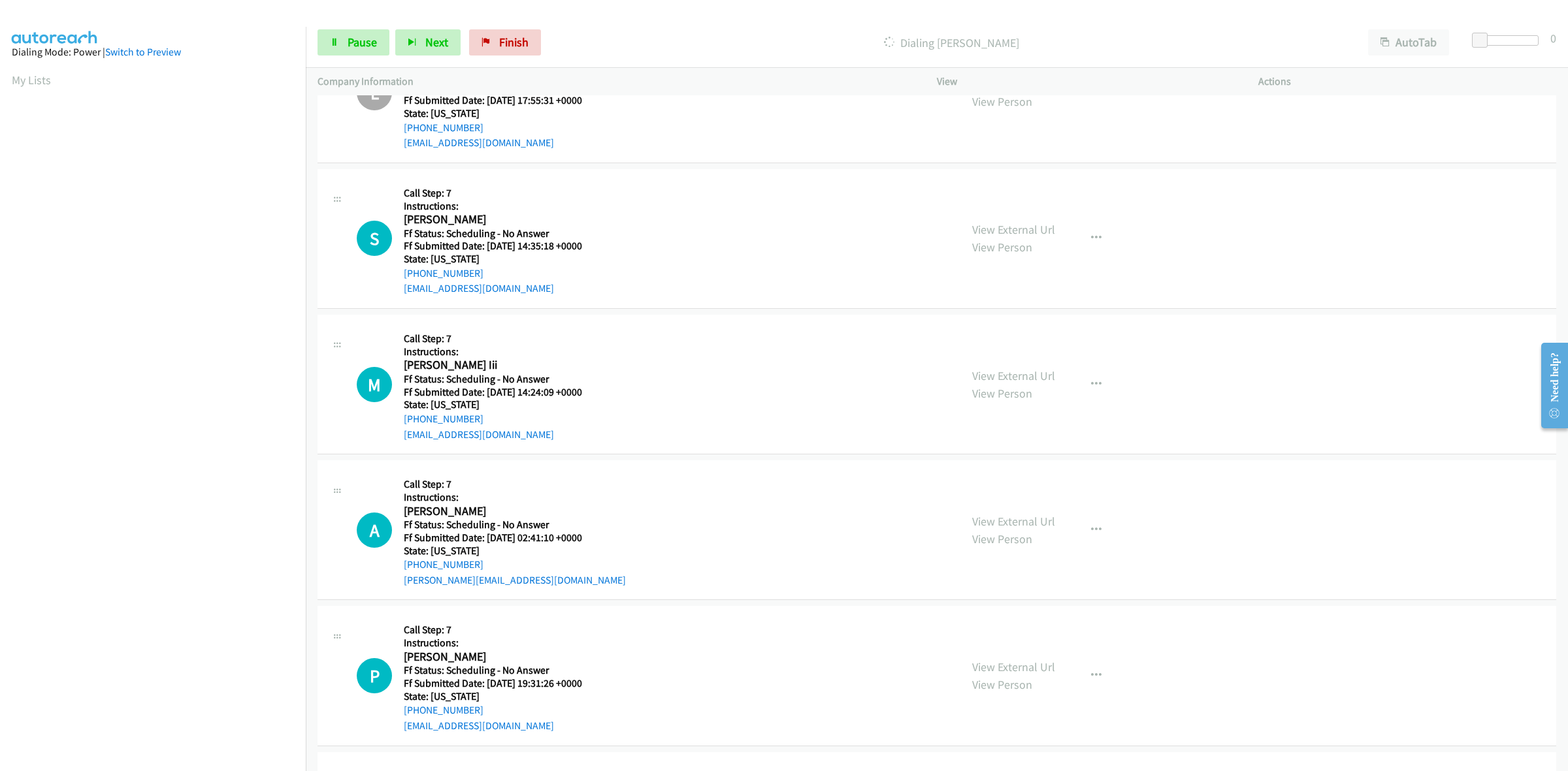
scroll to position [2884, 0]
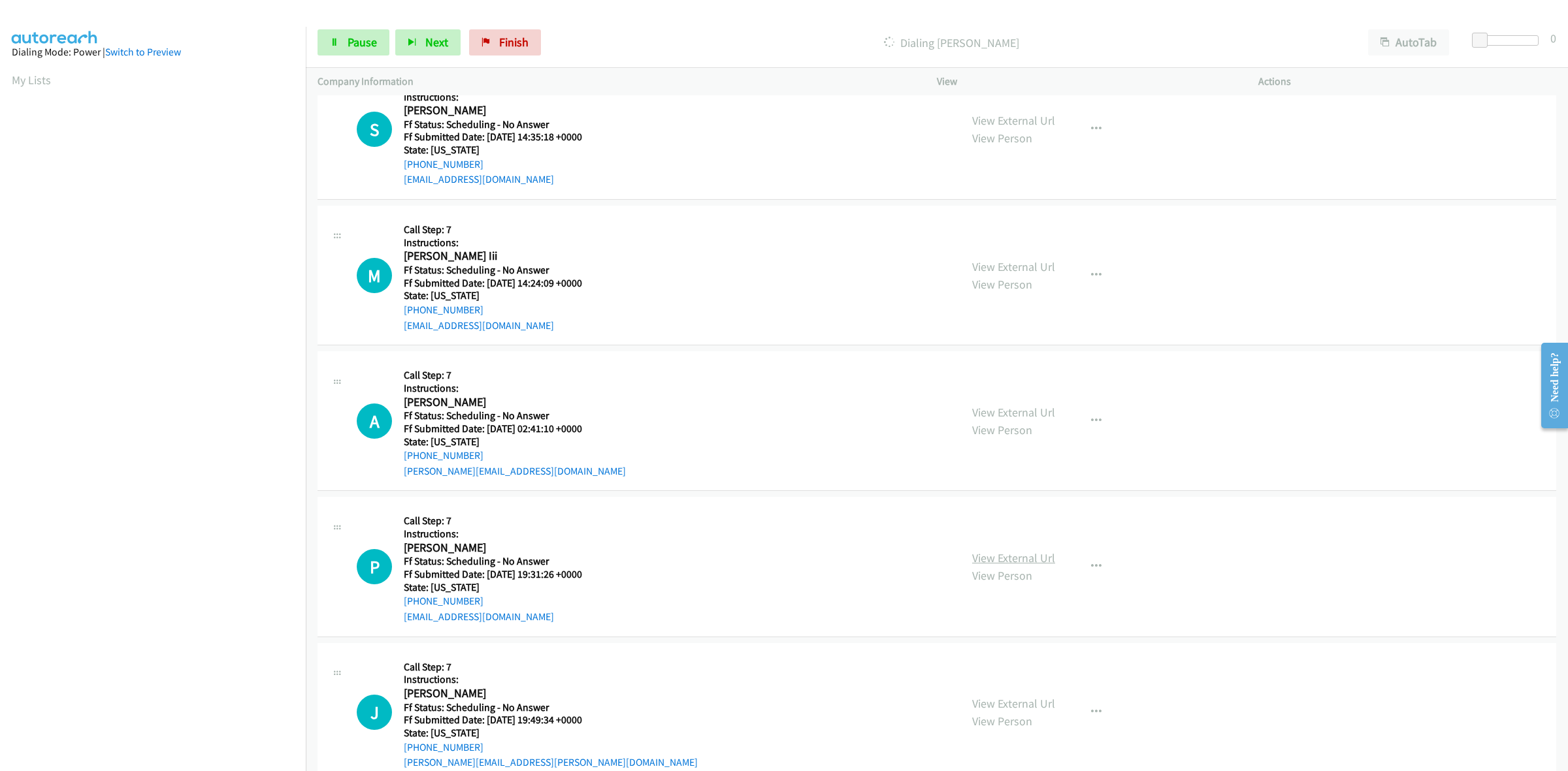
click at [1024, 557] on link "View External Url" at bounding box center [1014, 557] width 83 height 15
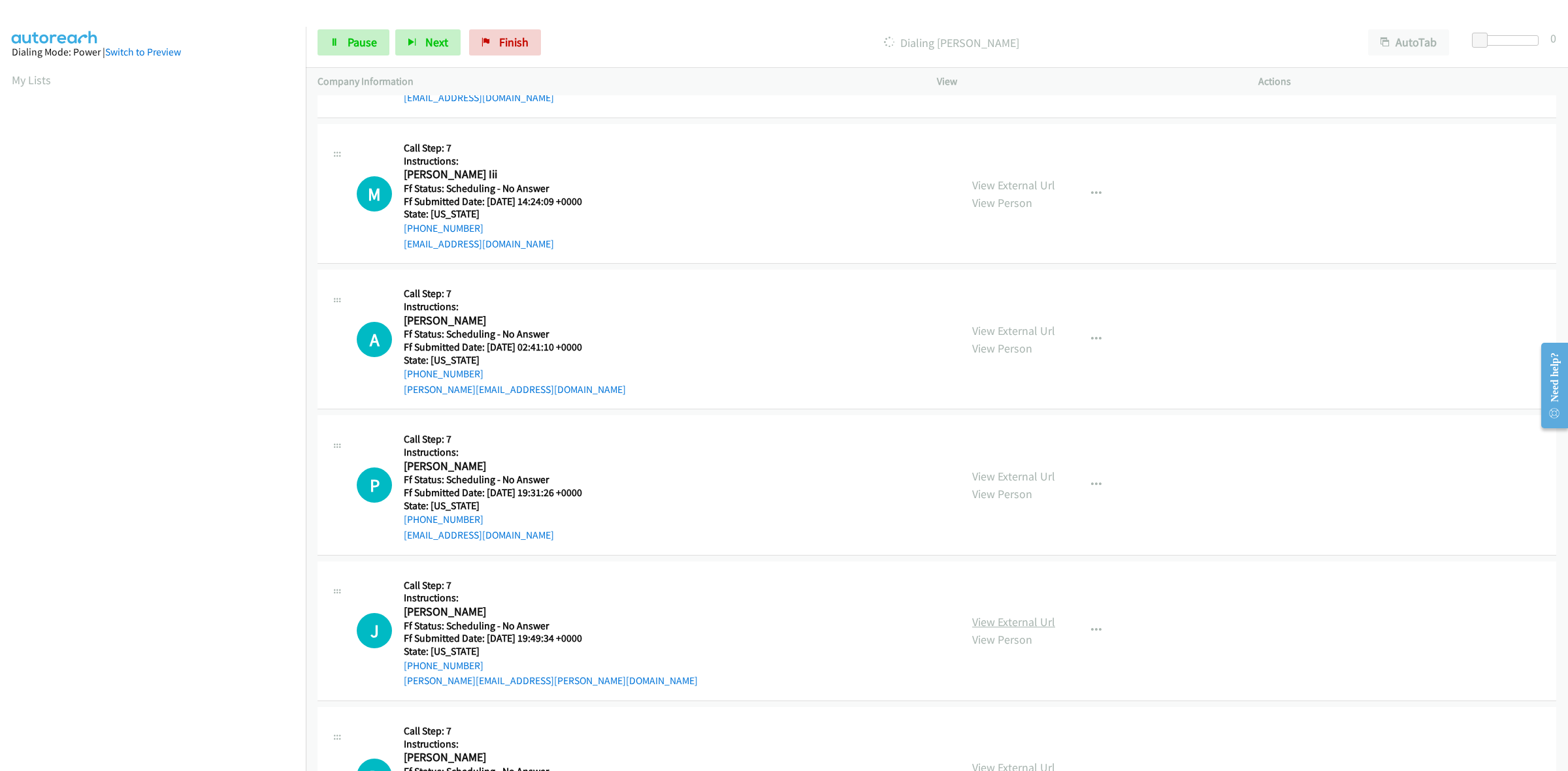
click at [1024, 625] on link "View External Url" at bounding box center [1014, 622] width 83 height 15
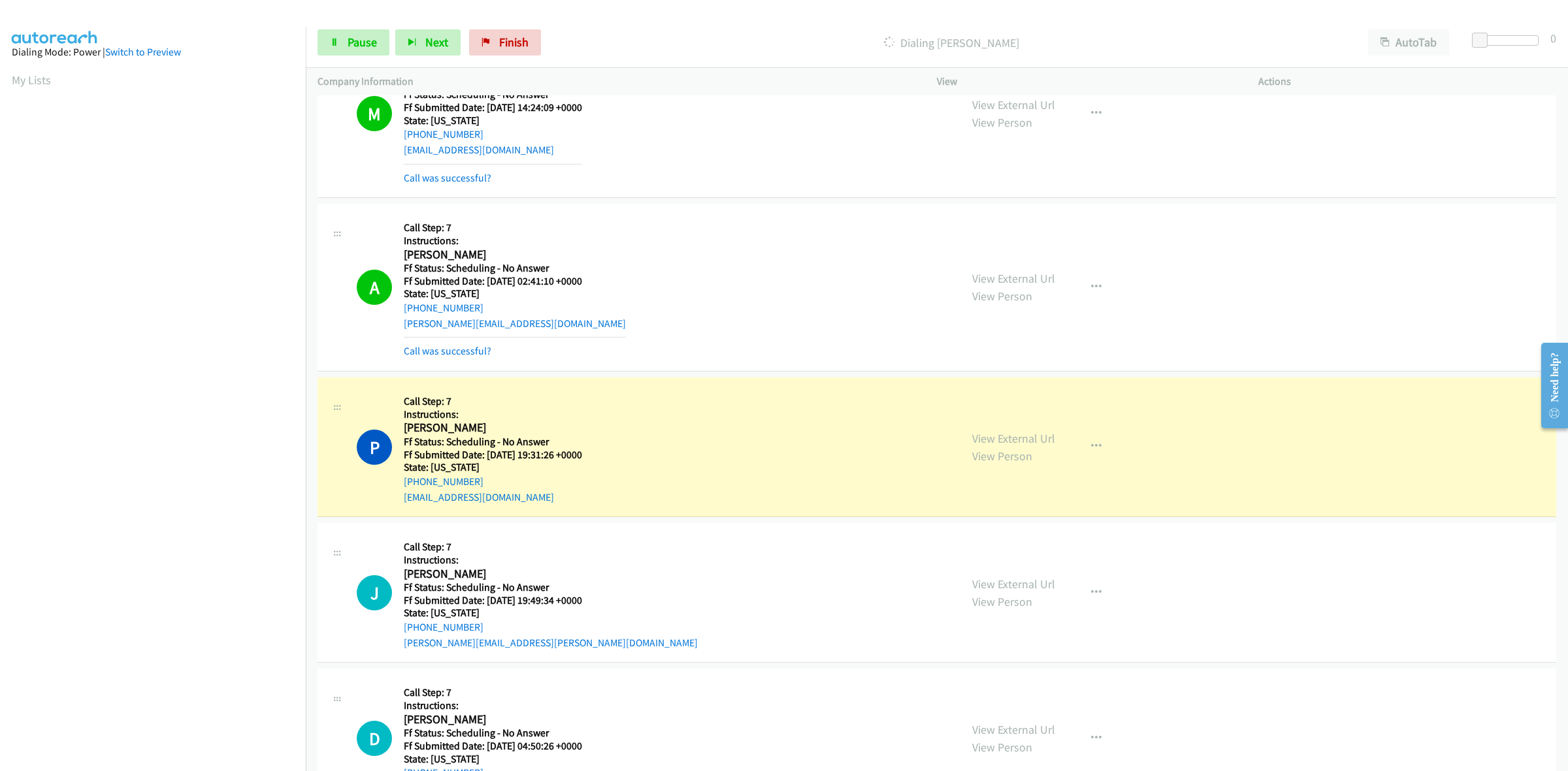
scroll to position [3157, 0]
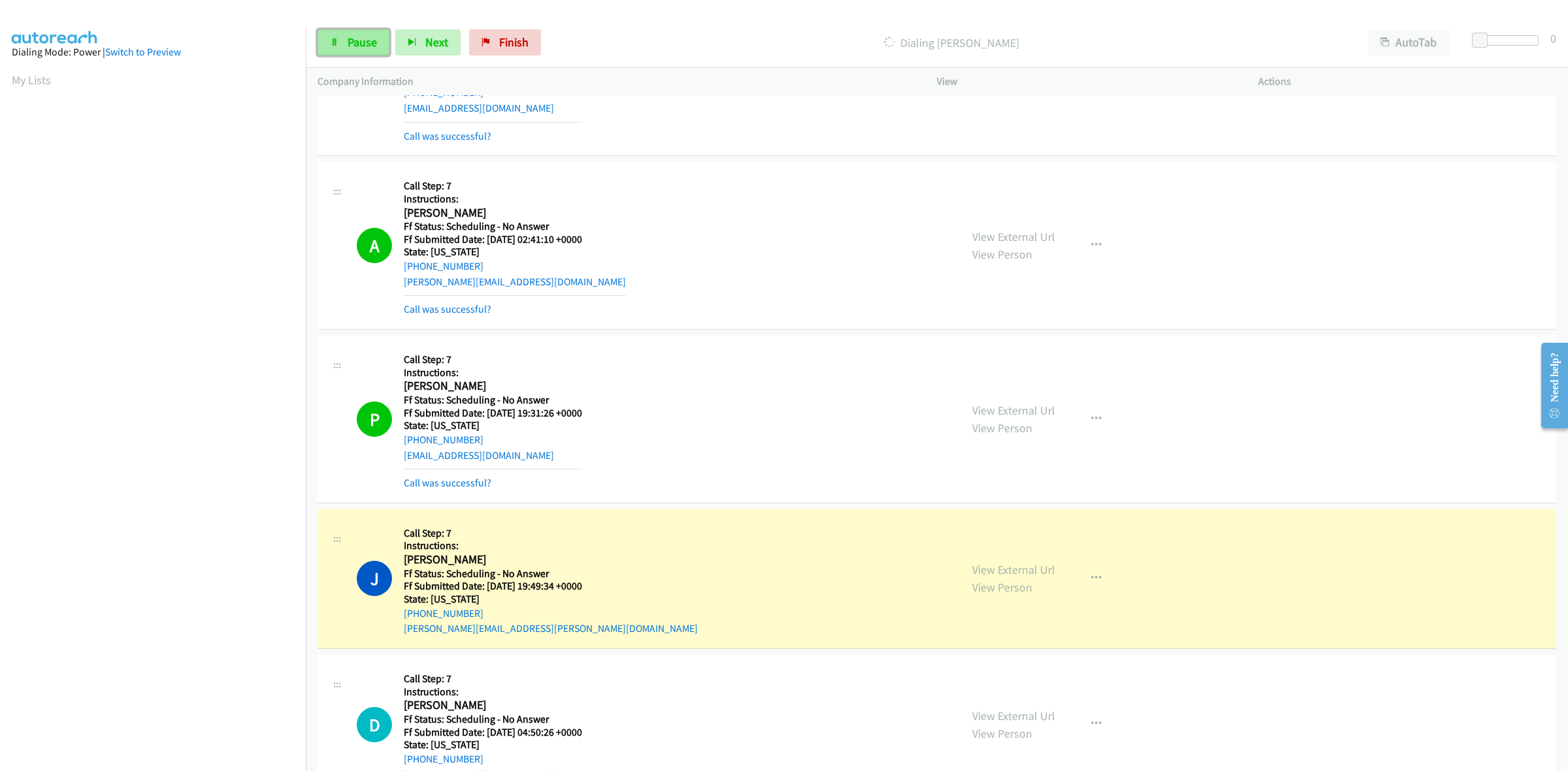
click at [365, 36] on span "Pause" at bounding box center [362, 42] width 29 height 15
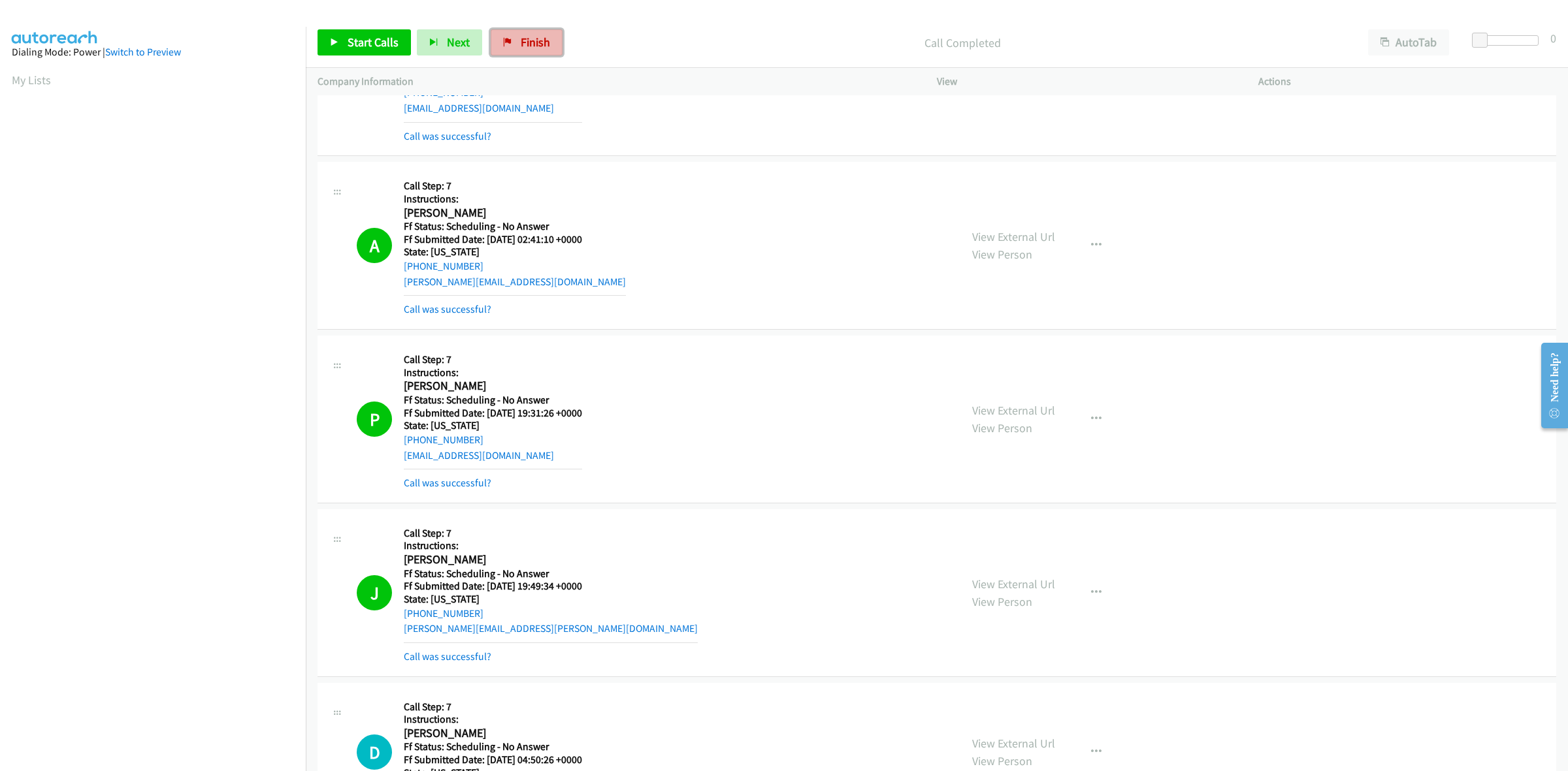
click at [507, 31] on link "Finish" at bounding box center [527, 42] width 72 height 26
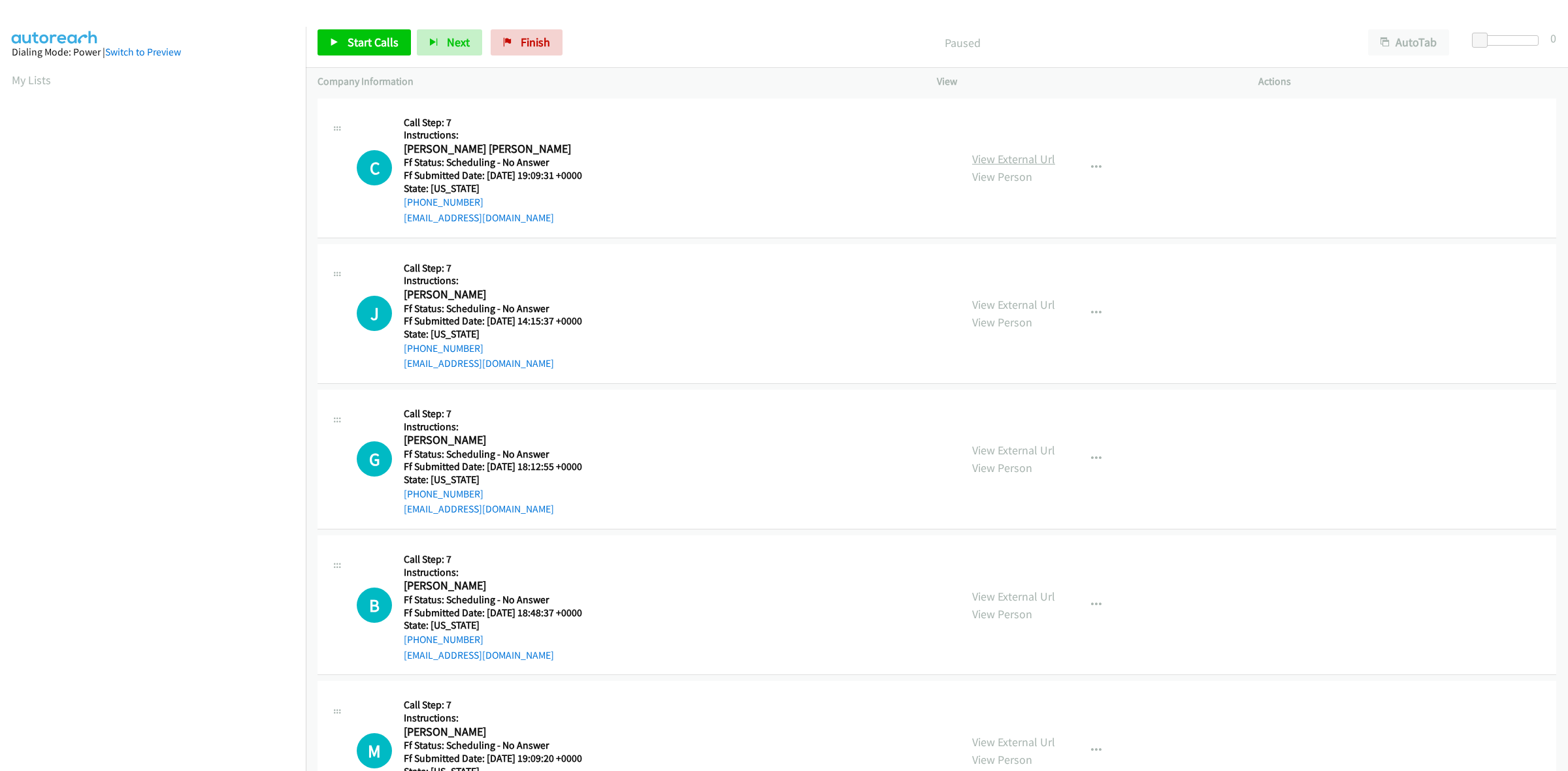
click at [1033, 153] on link "View External Url" at bounding box center [1014, 159] width 83 height 15
click at [1042, 301] on link "View External Url" at bounding box center [1014, 304] width 83 height 15
click at [1039, 446] on link "View External Url" at bounding box center [1014, 450] width 83 height 15
click at [1038, 595] on link "View External Url" at bounding box center [1014, 596] width 83 height 15
click at [1044, 741] on link "View External Url" at bounding box center [1014, 742] width 83 height 15
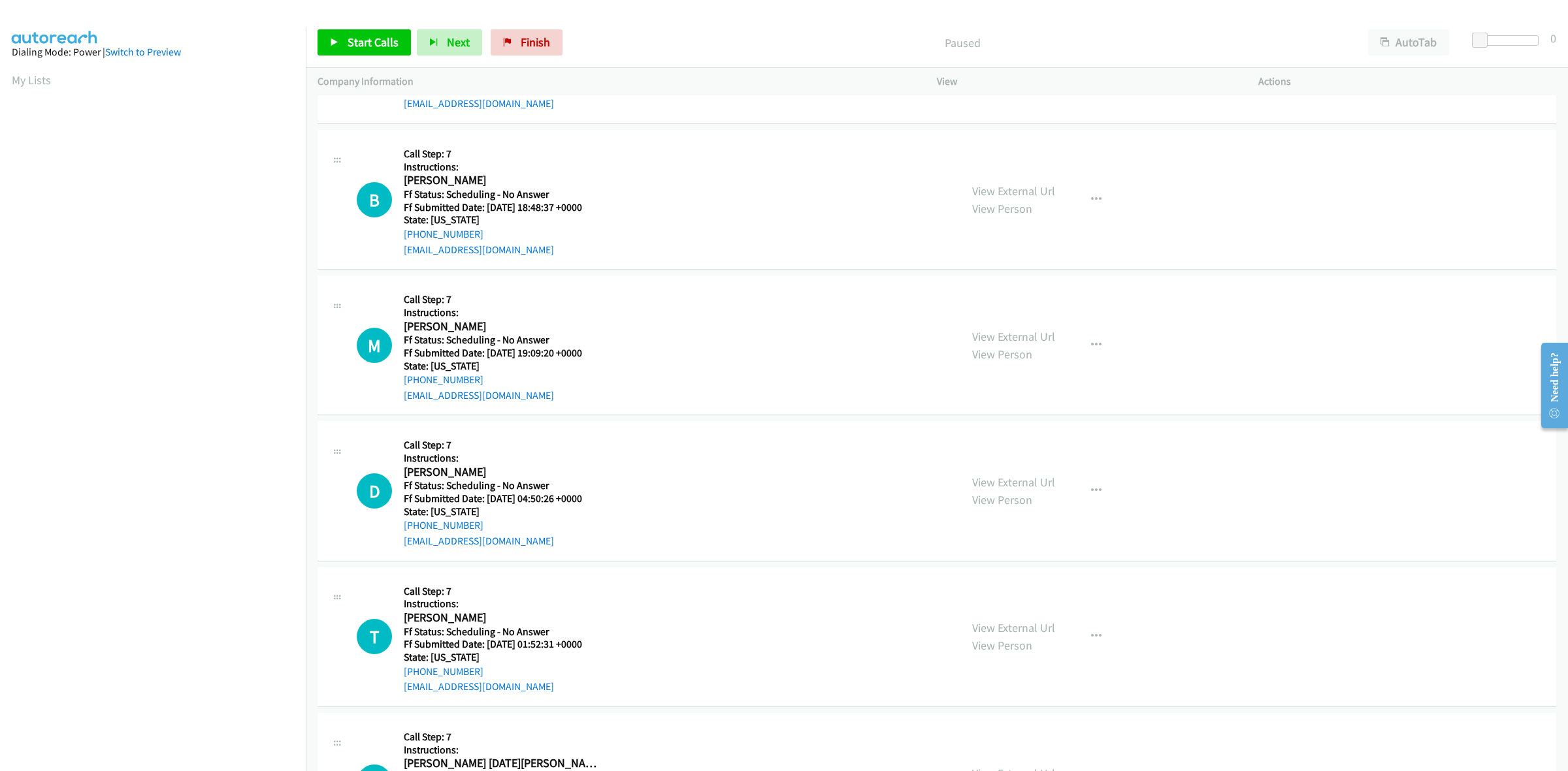
scroll to position [408, 0]
click at [1046, 477] on link "View External Url" at bounding box center [1014, 479] width 83 height 15
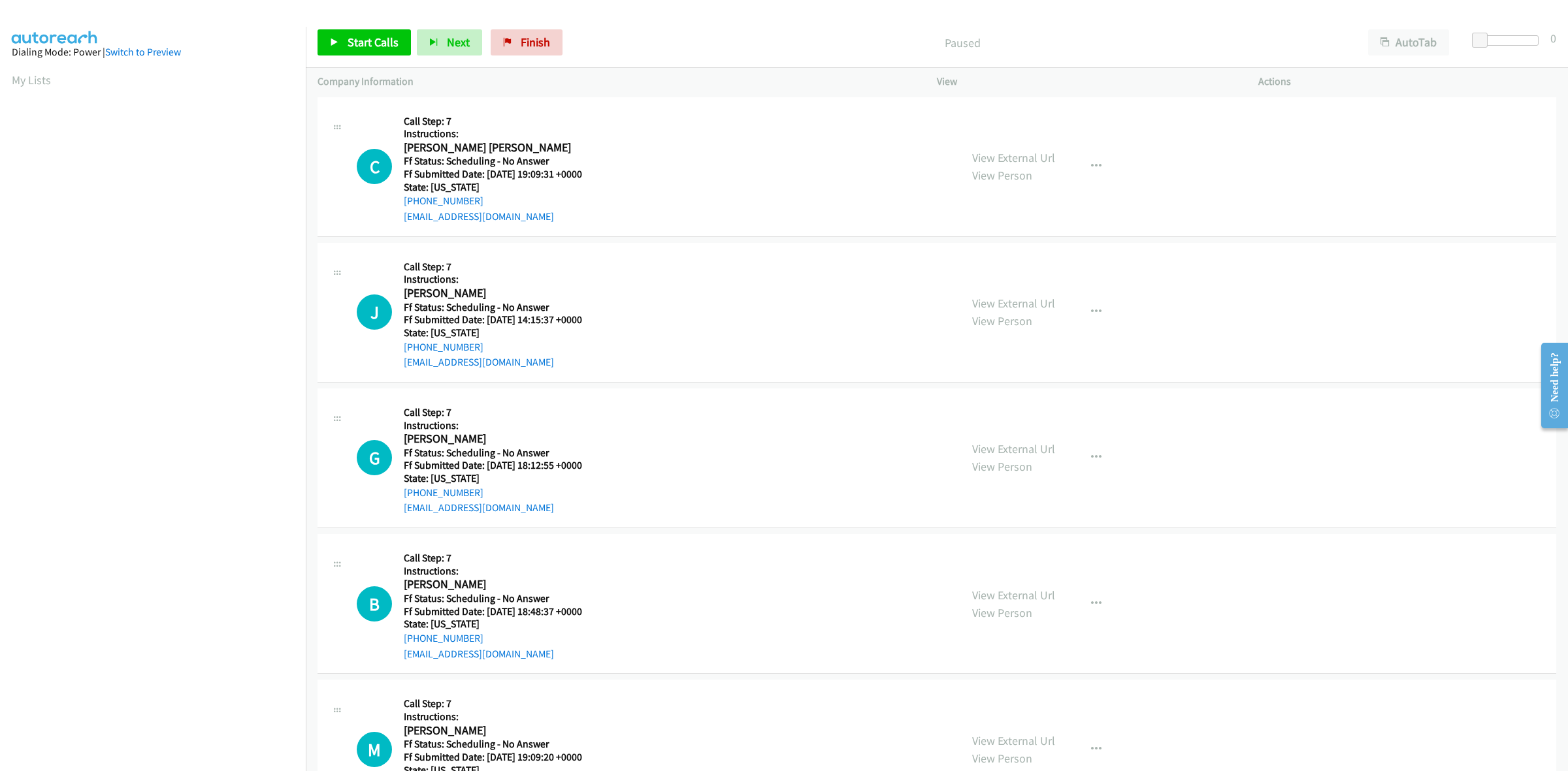
scroll to position [0, 0]
click at [362, 44] on span "Start Calls" at bounding box center [372, 42] width 51 height 15
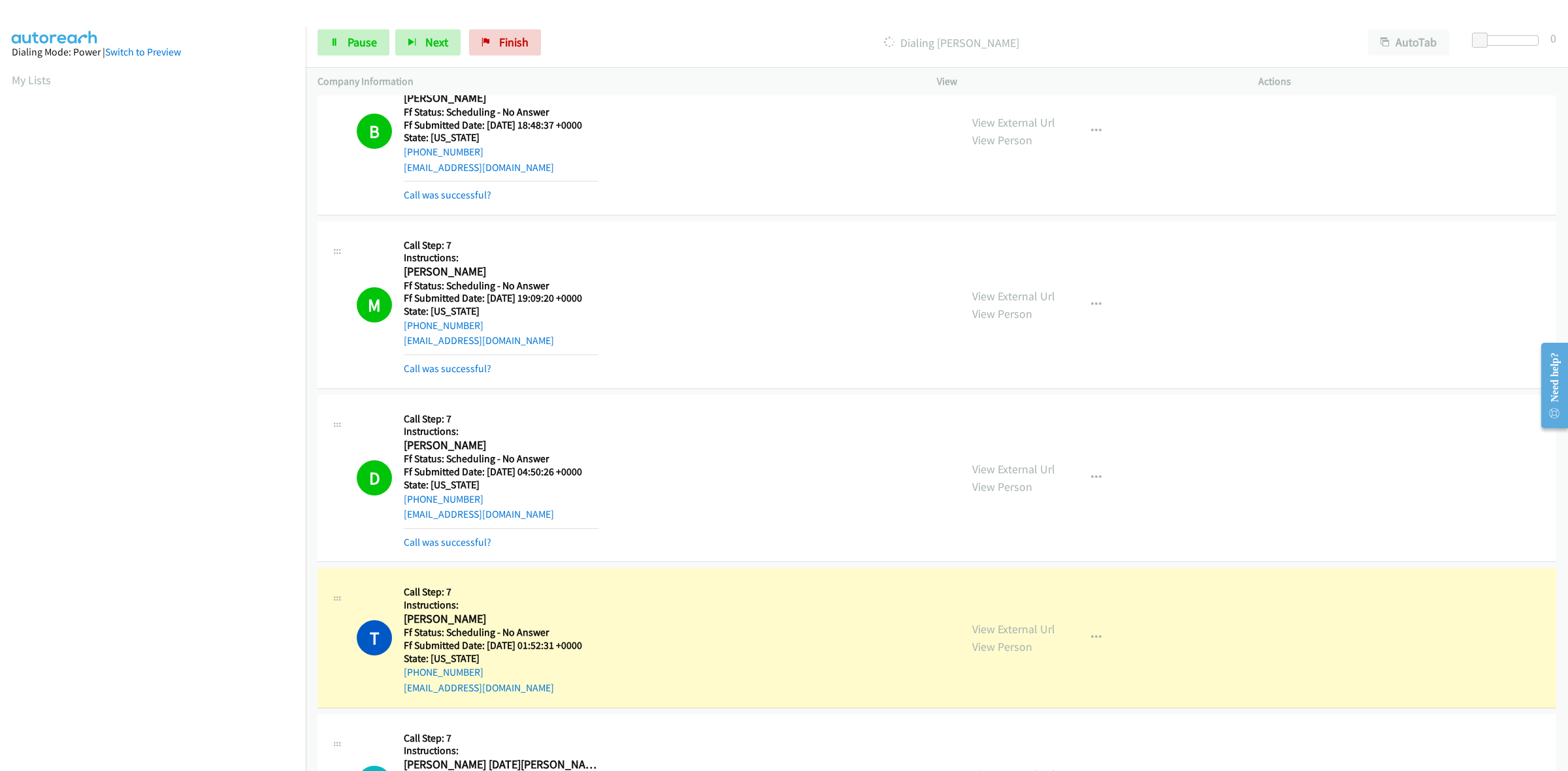
scroll to position [653, 0]
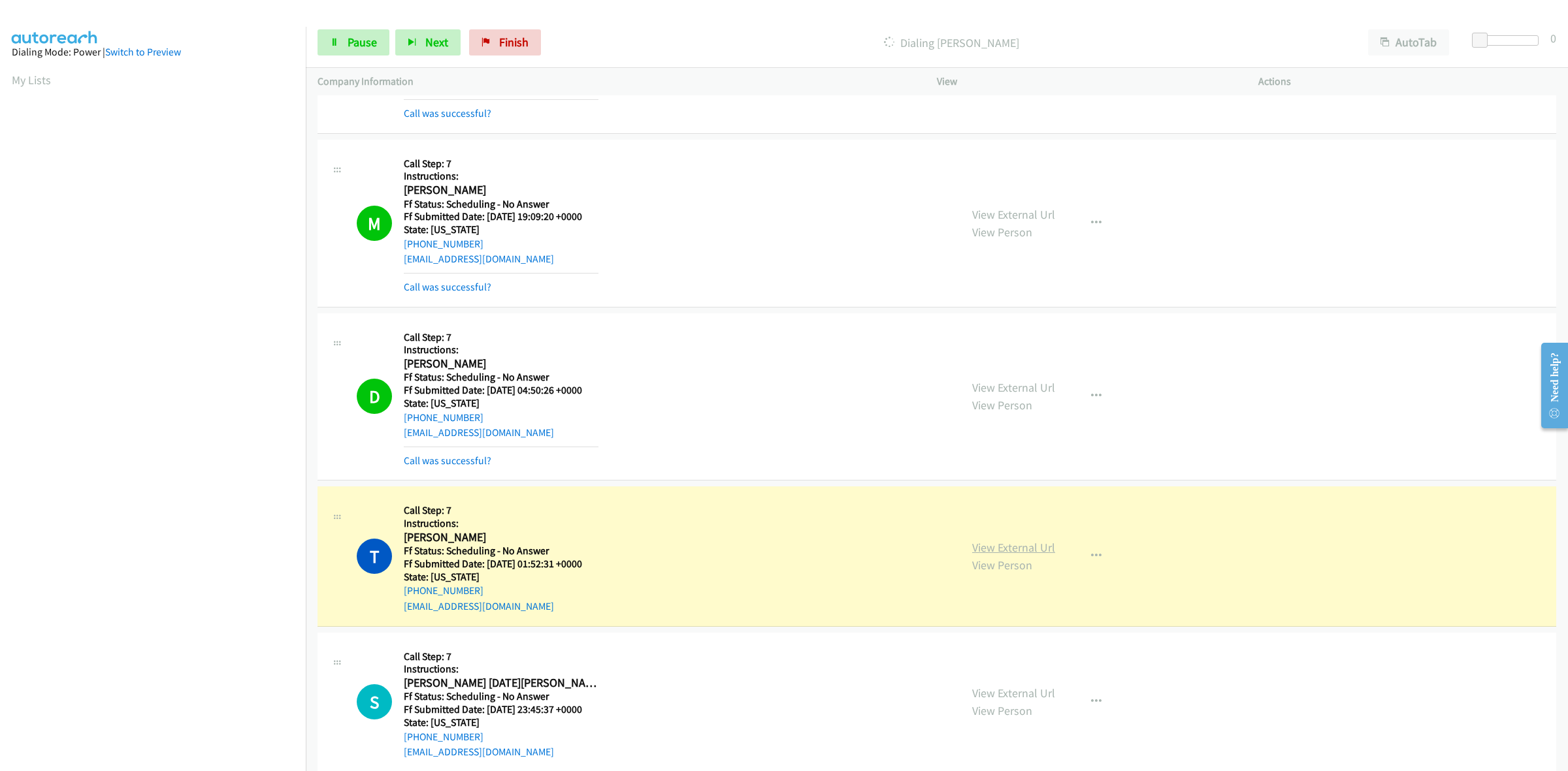
click at [1005, 552] on link "View External Url" at bounding box center [1014, 547] width 83 height 15
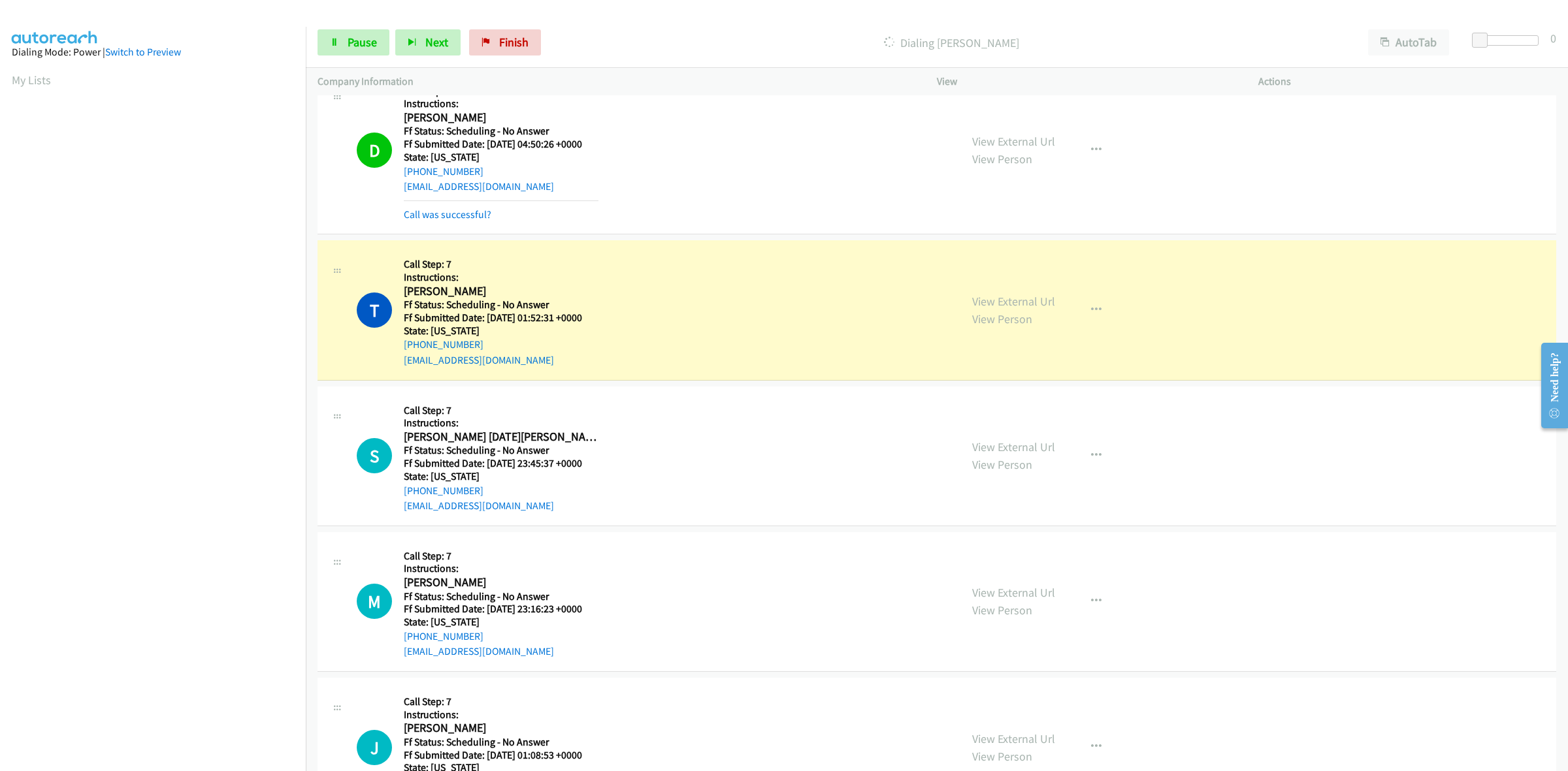
scroll to position [980, 0]
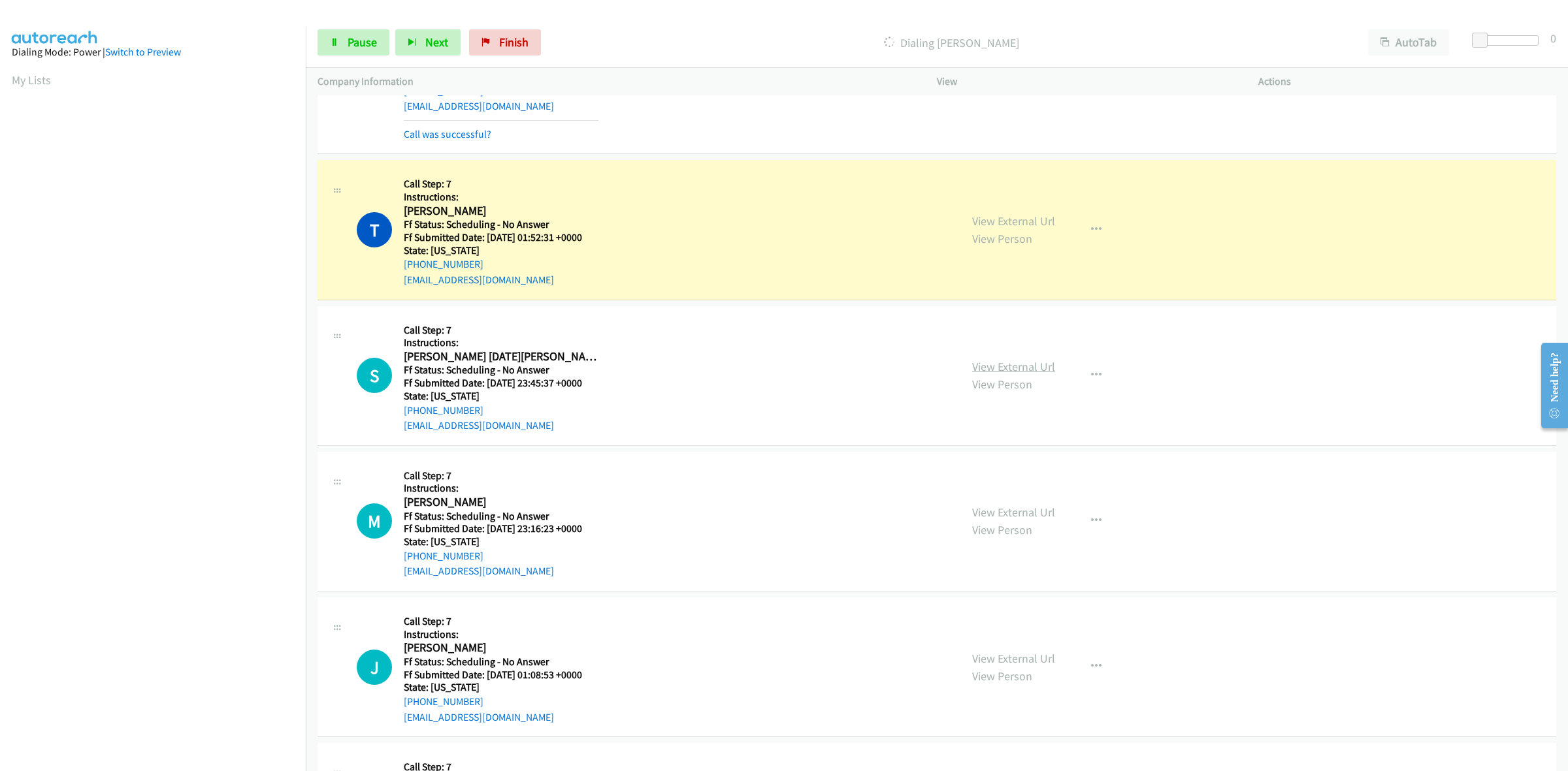
click at [1004, 366] on link "View External Url" at bounding box center [1014, 366] width 83 height 15
click at [1036, 507] on link "View External Url" at bounding box center [1014, 512] width 83 height 15
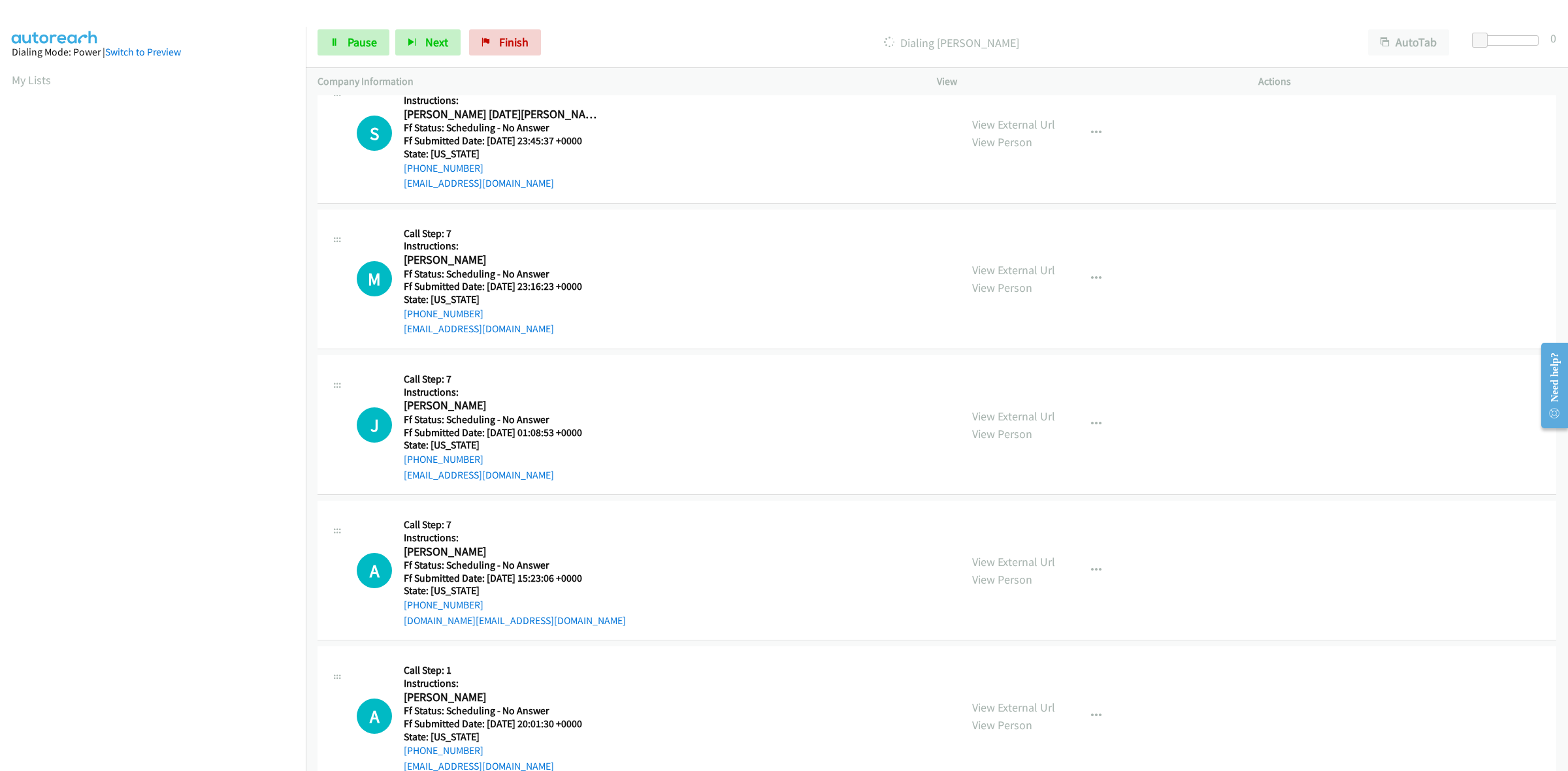
scroll to position [1224, 0]
click at [1005, 415] on link "View External Url" at bounding box center [1014, 413] width 83 height 15
click at [1026, 557] on link "View External Url" at bounding box center [1014, 559] width 83 height 15
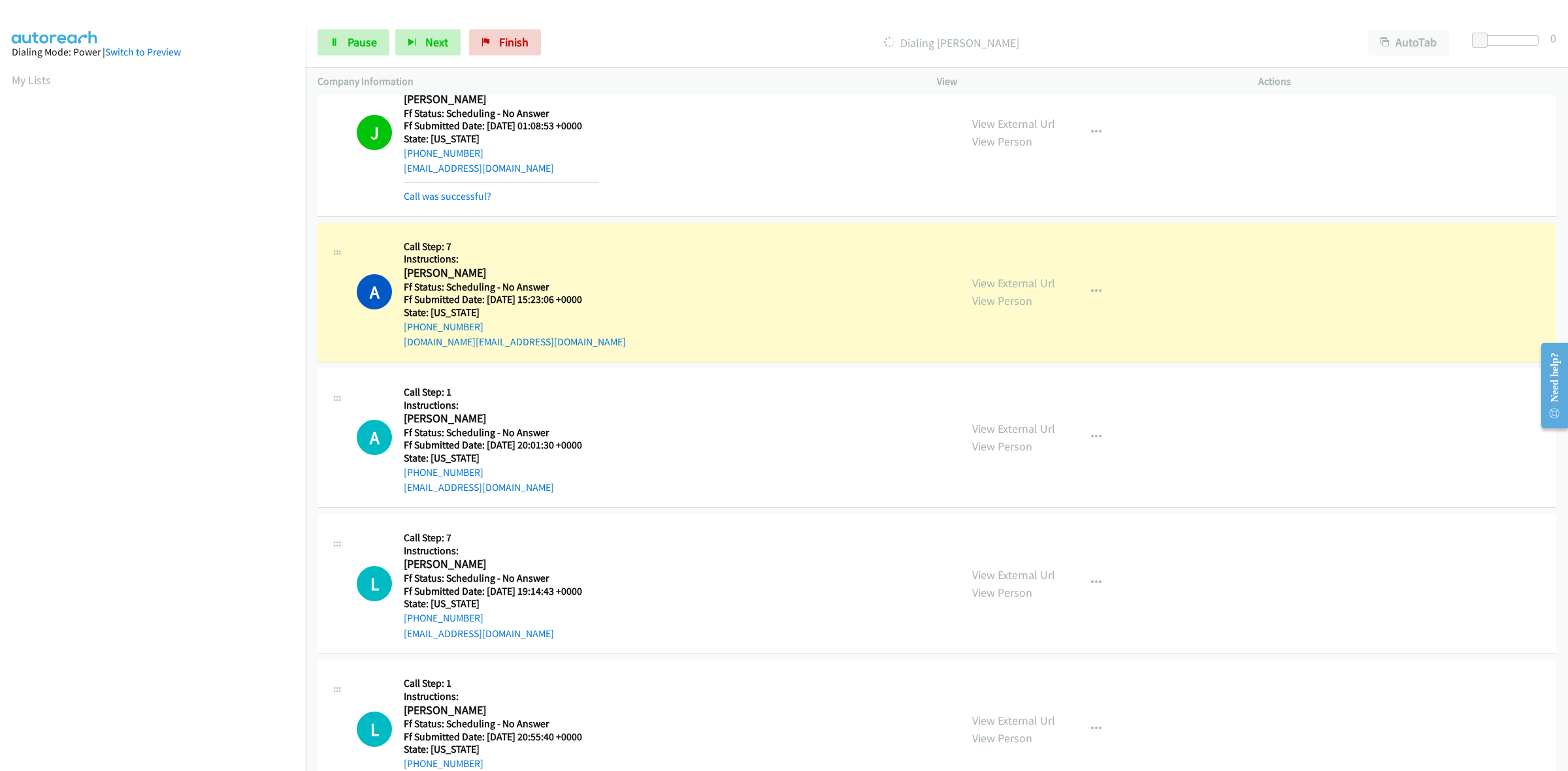
scroll to position [1632, 0]
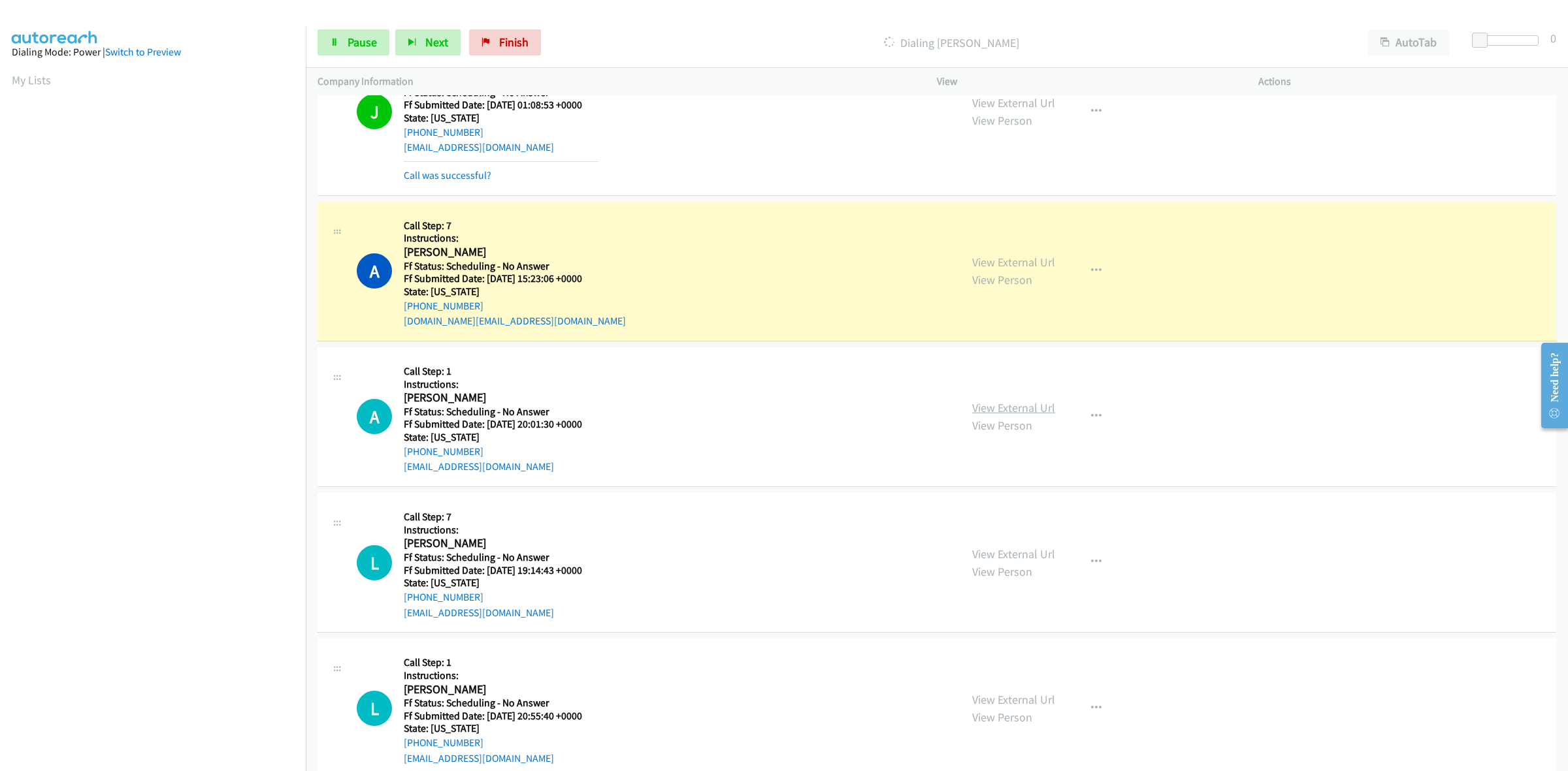
click at [1036, 404] on link "View External Url" at bounding box center [1014, 407] width 83 height 15
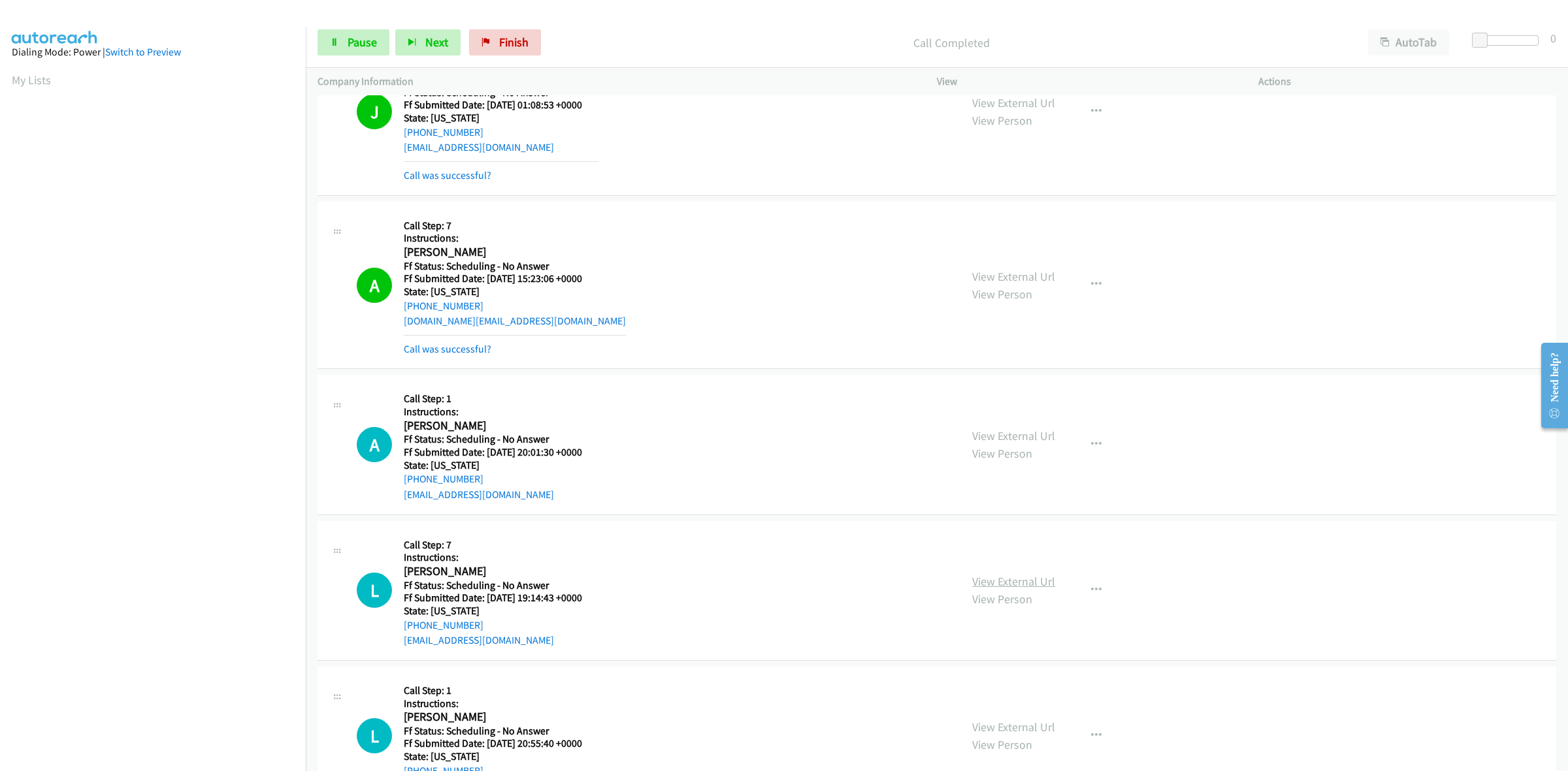
click at [997, 585] on link "View External Url" at bounding box center [1014, 581] width 83 height 15
click at [1046, 732] on link "View External Url" at bounding box center [1014, 727] width 83 height 15
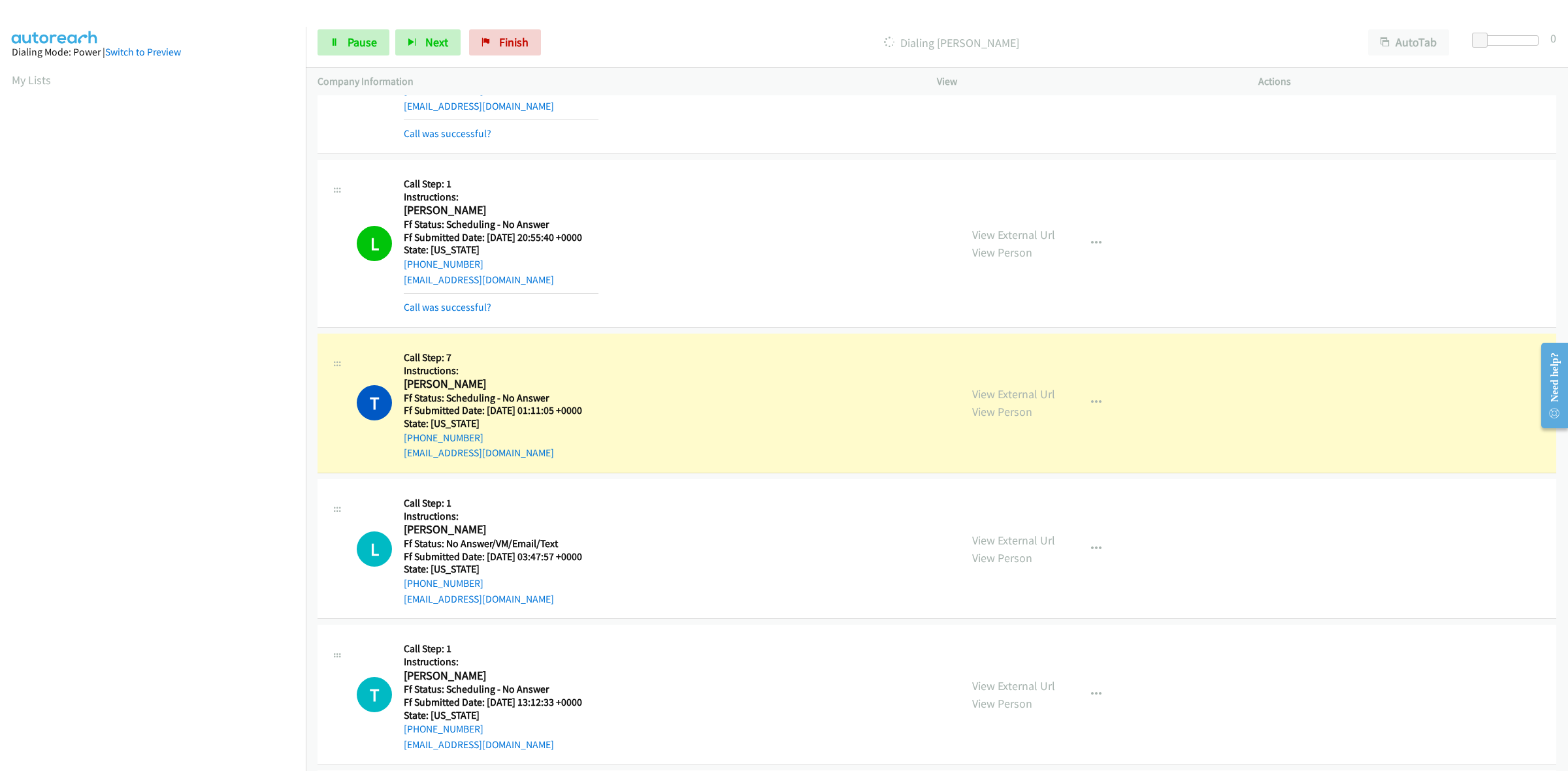
scroll to position [2285, 0]
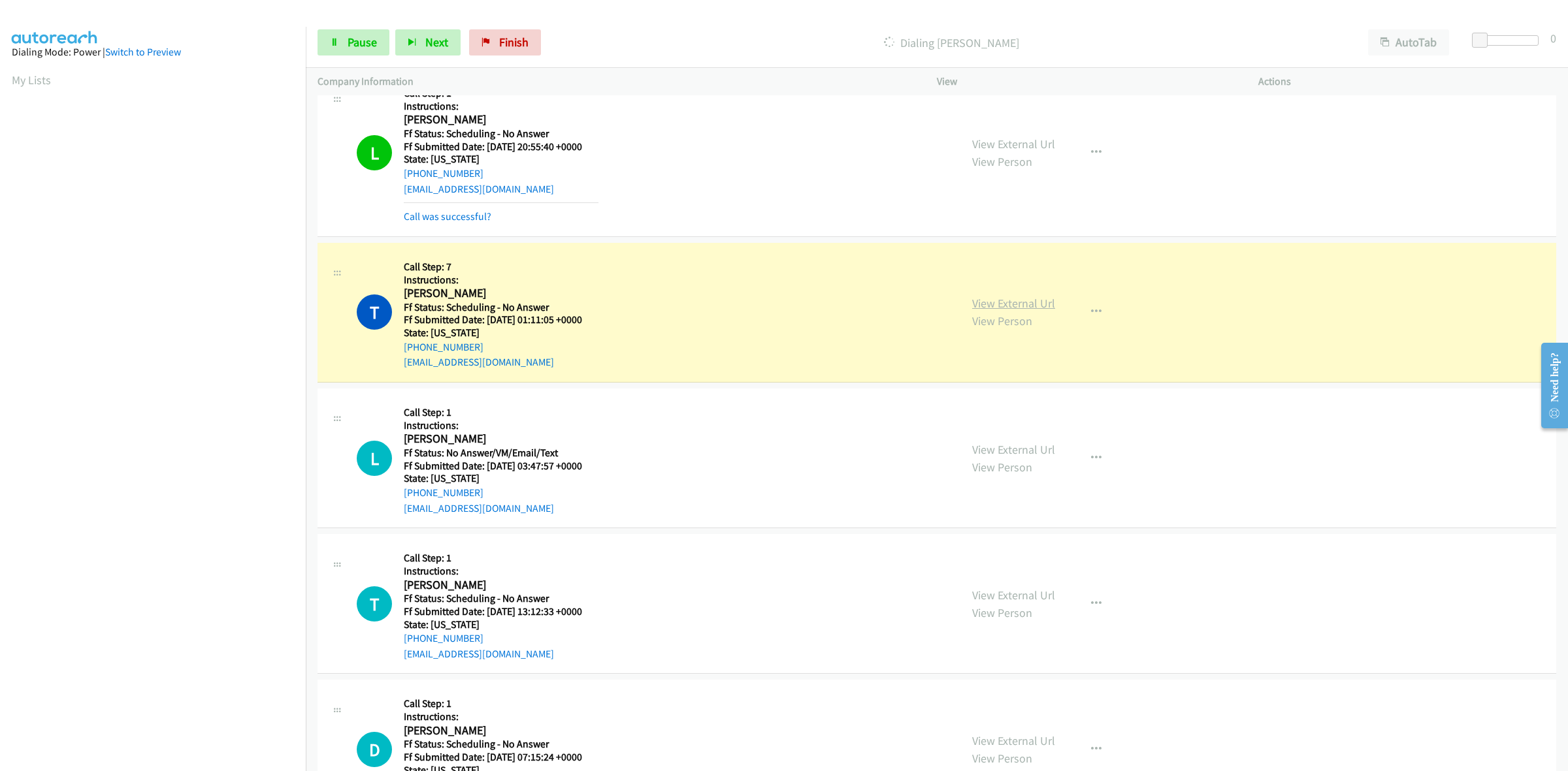
click at [1016, 307] on link "View External Url" at bounding box center [1014, 303] width 83 height 15
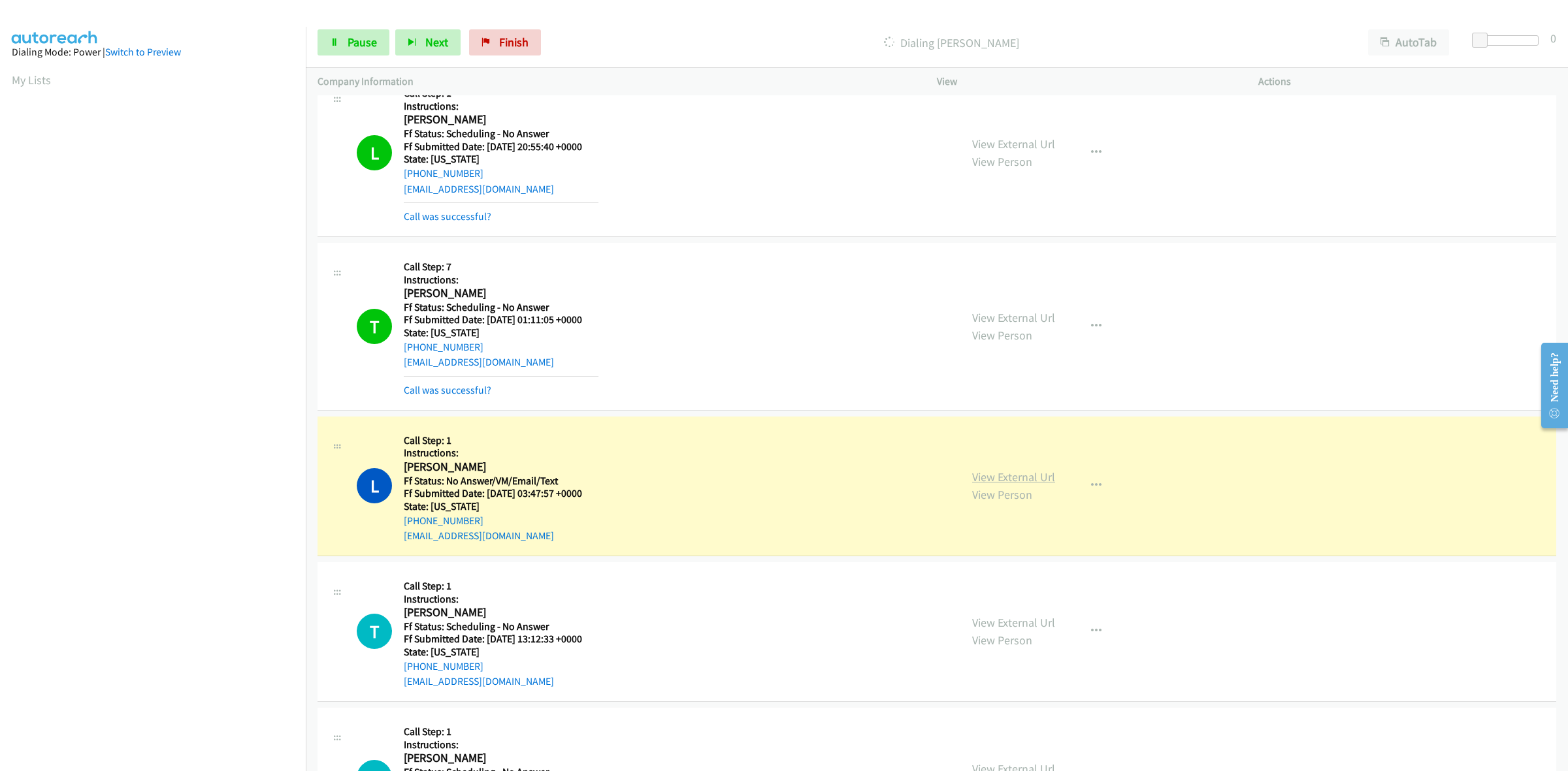
click at [1013, 484] on link "View External Url" at bounding box center [1014, 477] width 83 height 15
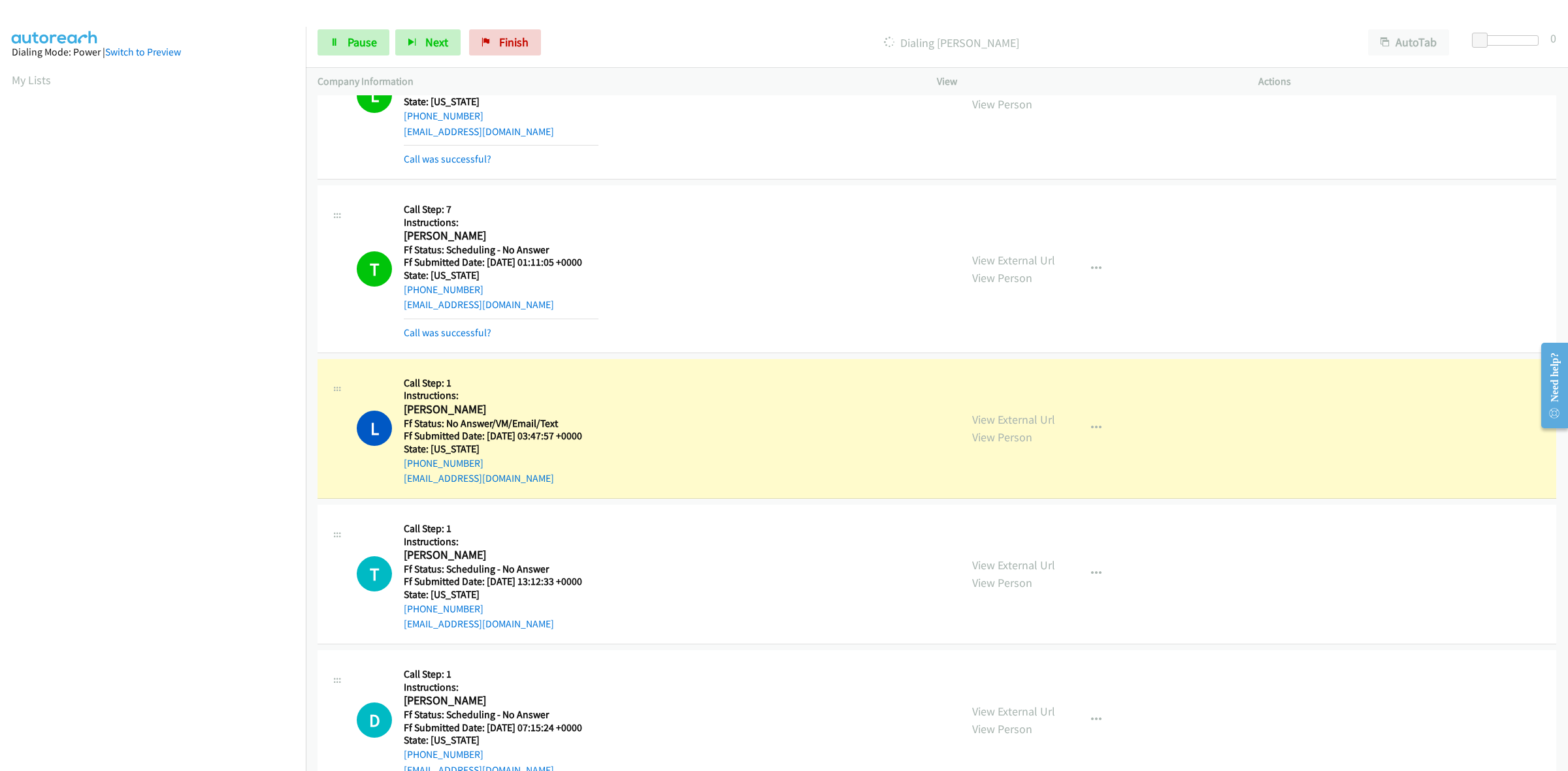
scroll to position [2612, 0]
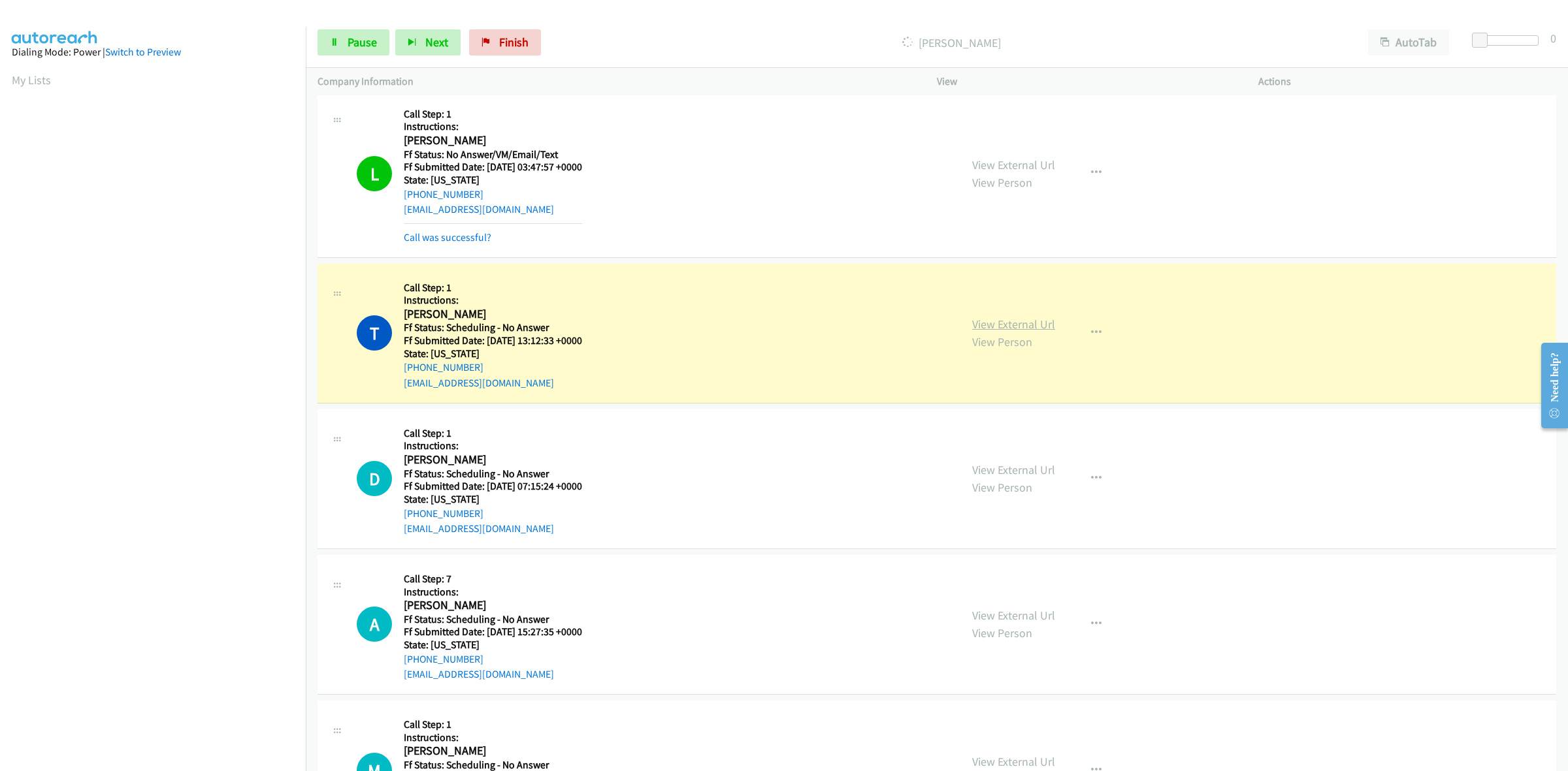
click at [1013, 326] on link "View External Url" at bounding box center [1014, 324] width 83 height 15
click at [1010, 474] on link "View External Url" at bounding box center [1014, 470] width 83 height 15
click at [1018, 623] on link "View External Url" at bounding box center [1014, 615] width 83 height 15
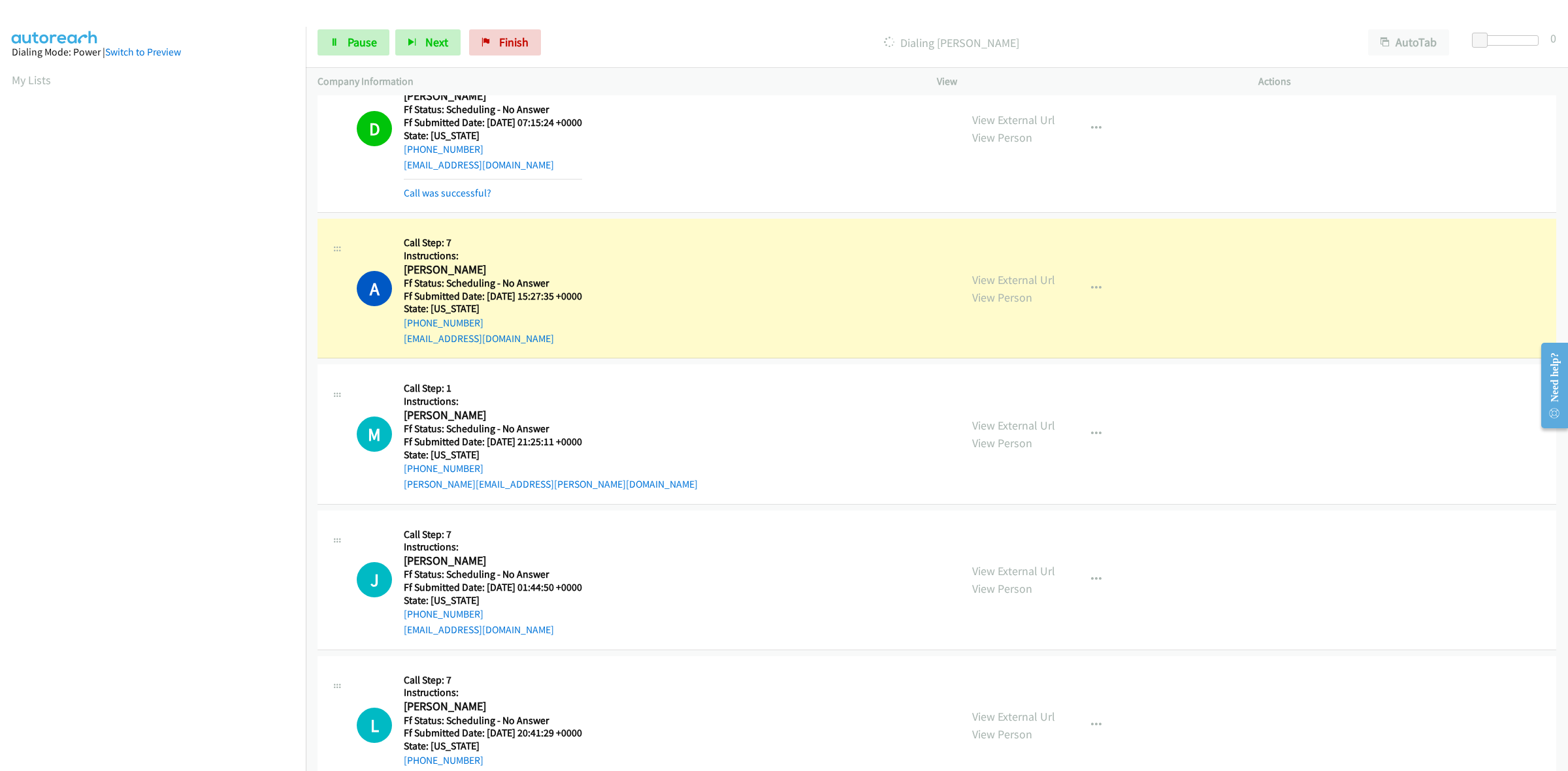
scroll to position [3020, 0]
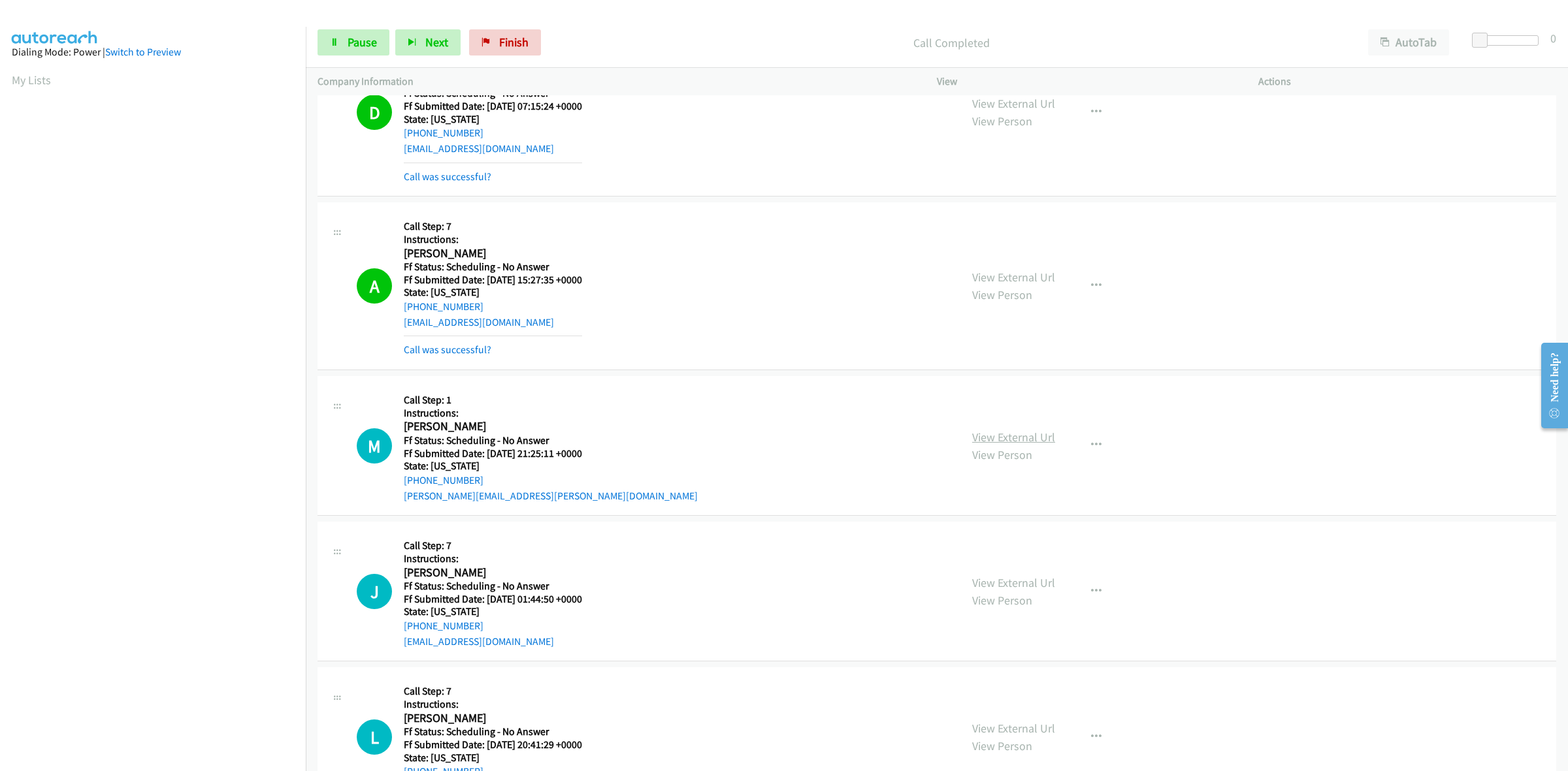
click at [993, 433] on link "View External Url" at bounding box center [1014, 437] width 83 height 15
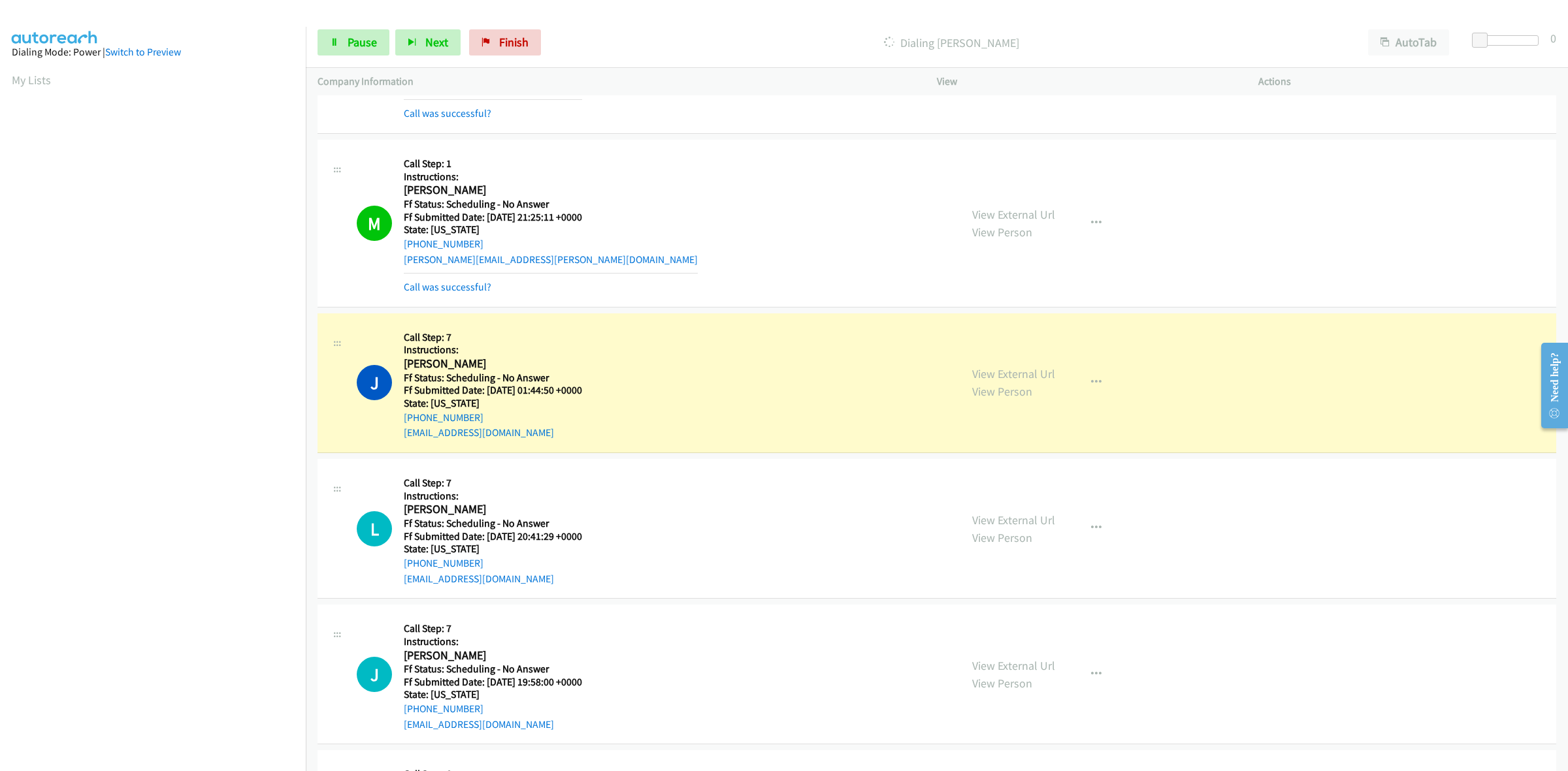
scroll to position [3265, 0]
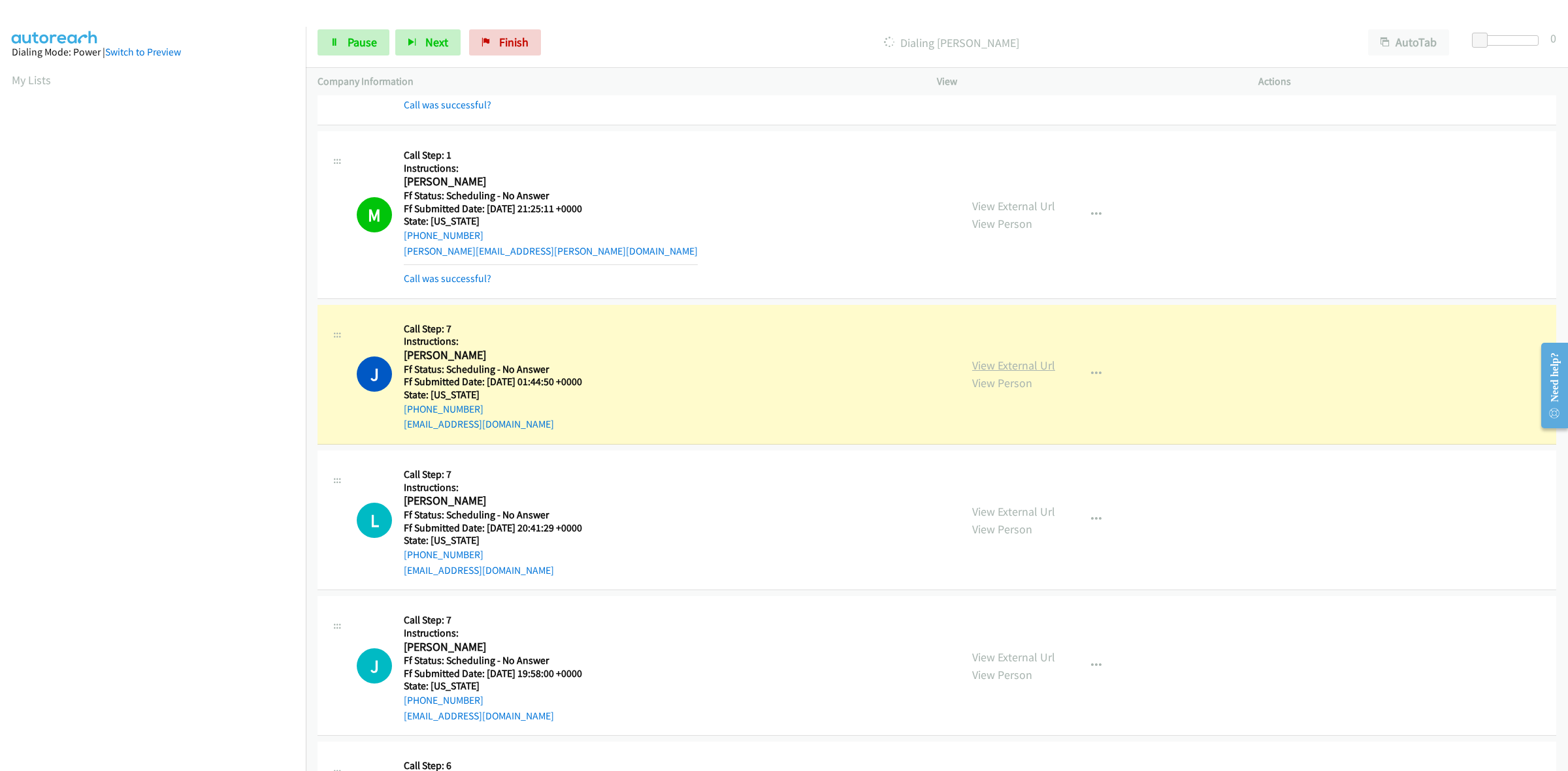
click at [1039, 367] on link "View External Url" at bounding box center [1014, 365] width 83 height 15
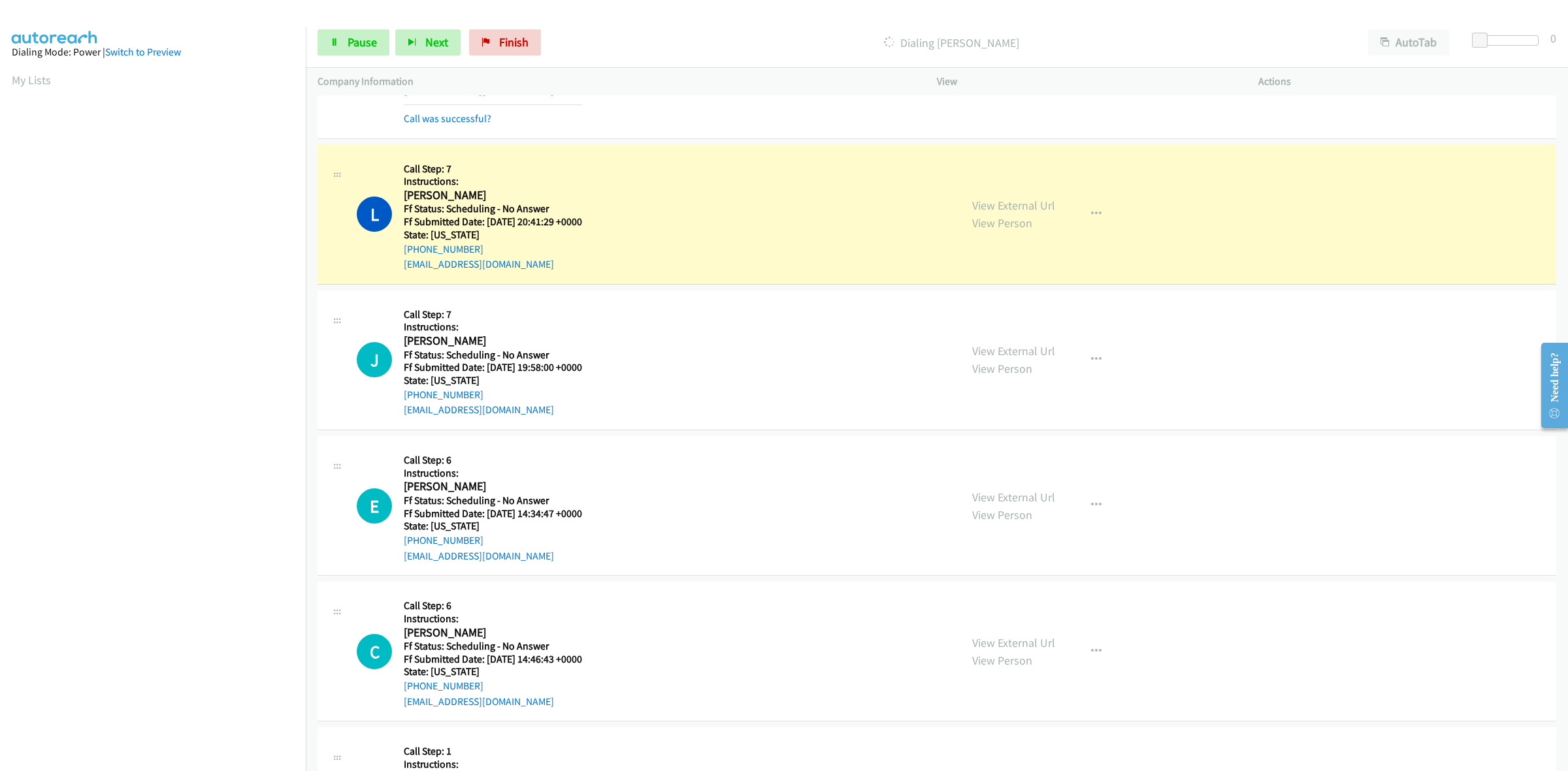
scroll to position [3591, 0]
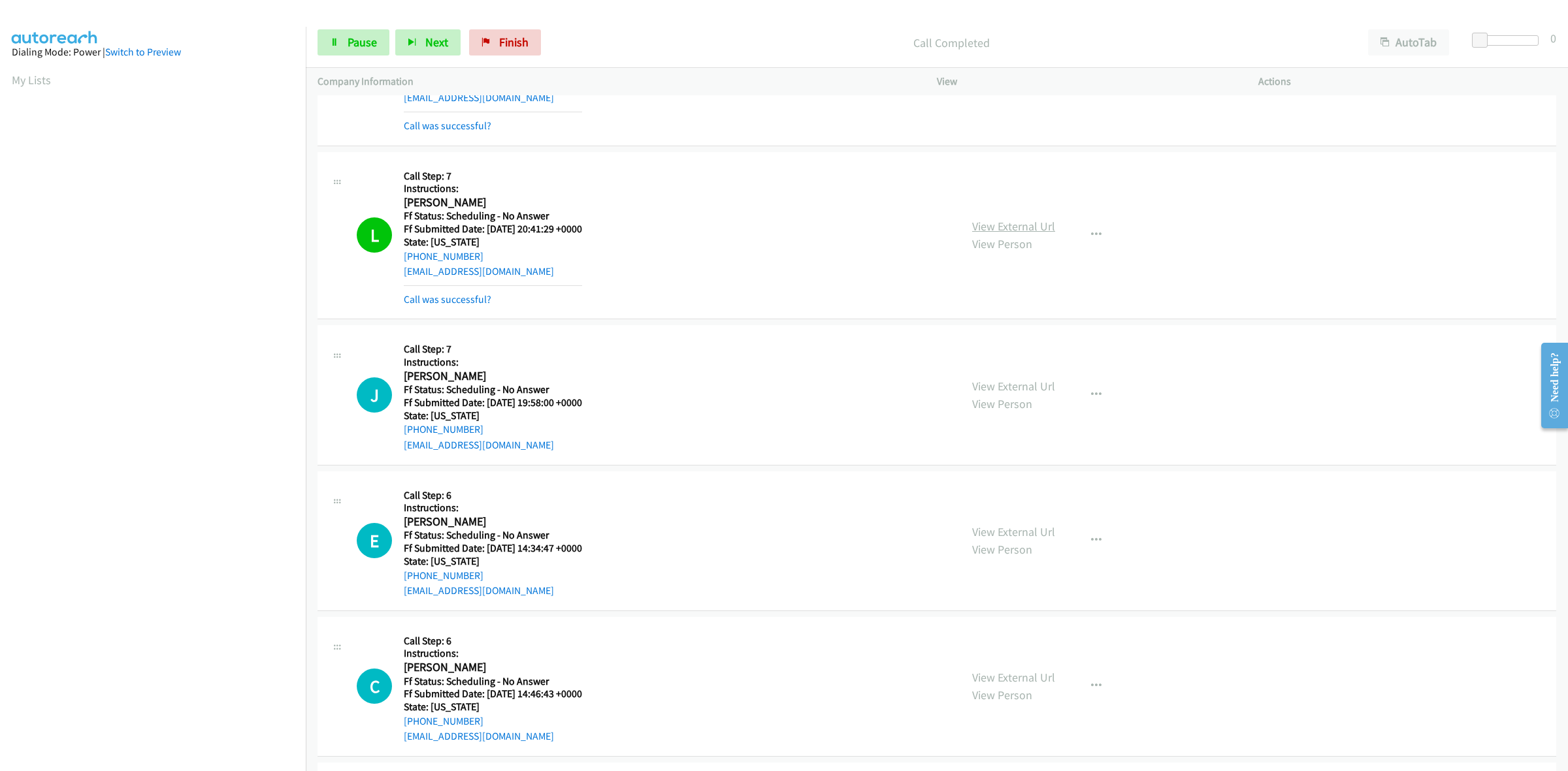
click at [1021, 233] on link "View External Url" at bounding box center [1014, 226] width 83 height 15
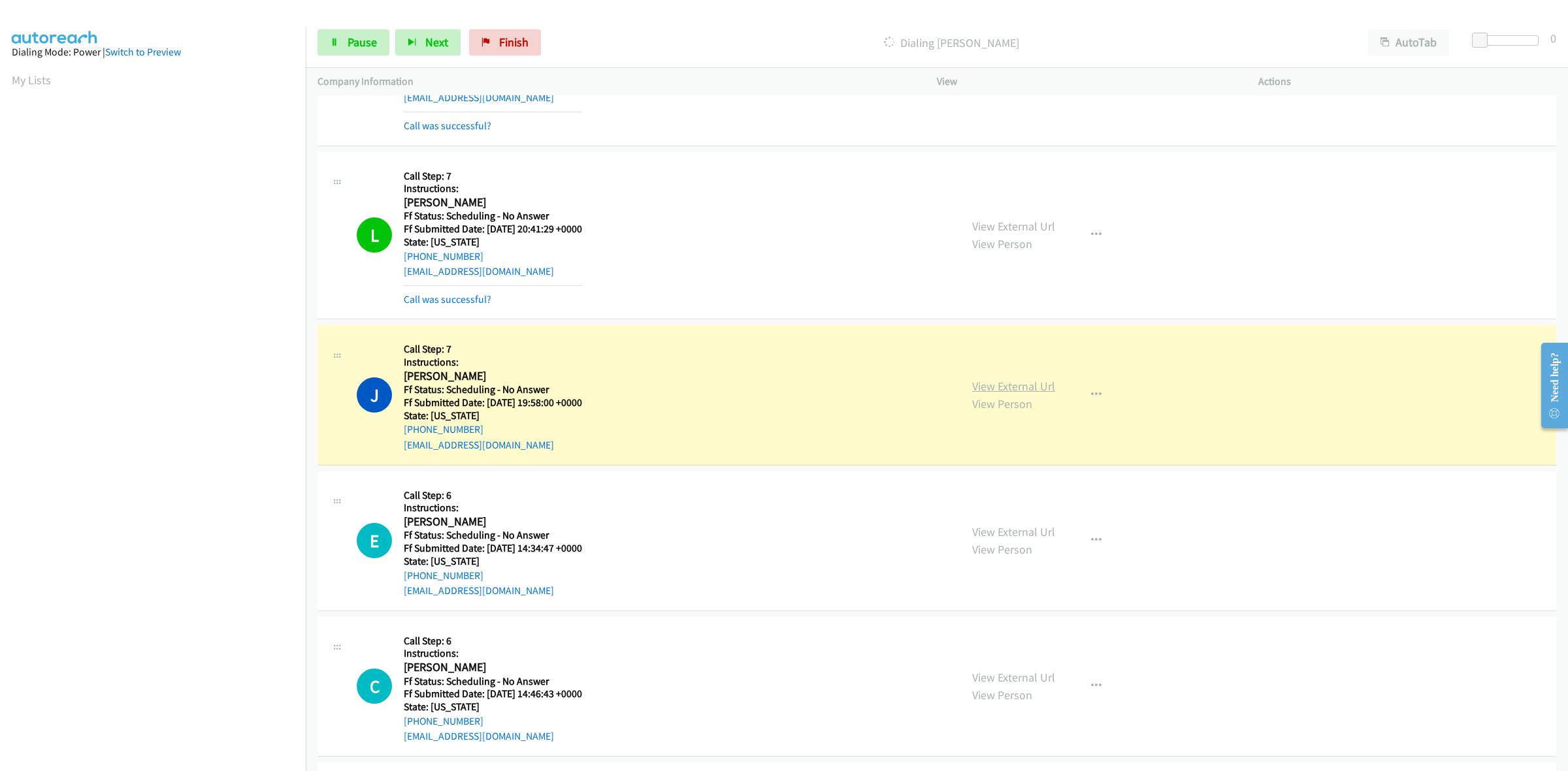
click at [987, 389] on link "View External Url" at bounding box center [1014, 386] width 83 height 15
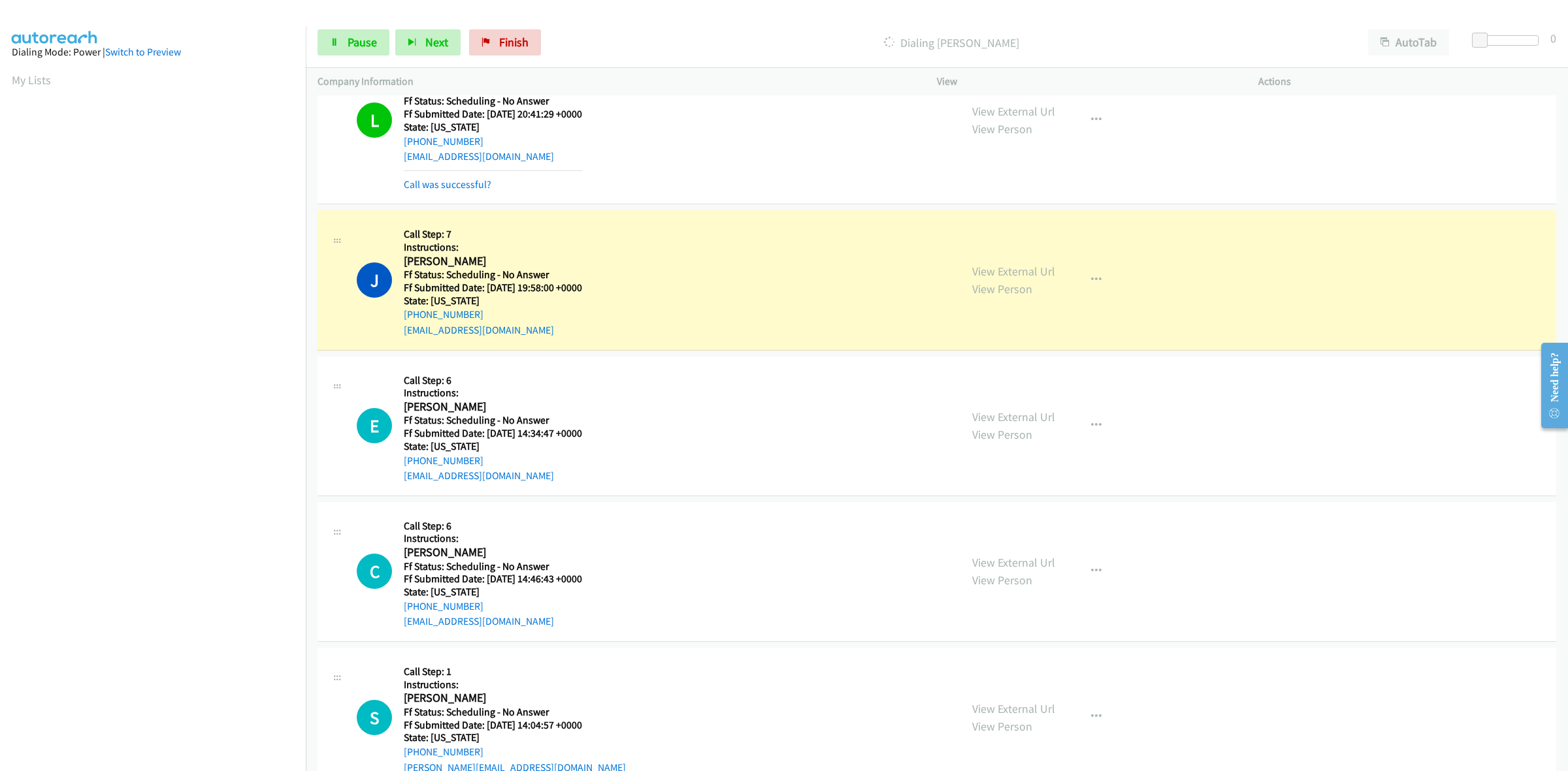
scroll to position [3836, 0]
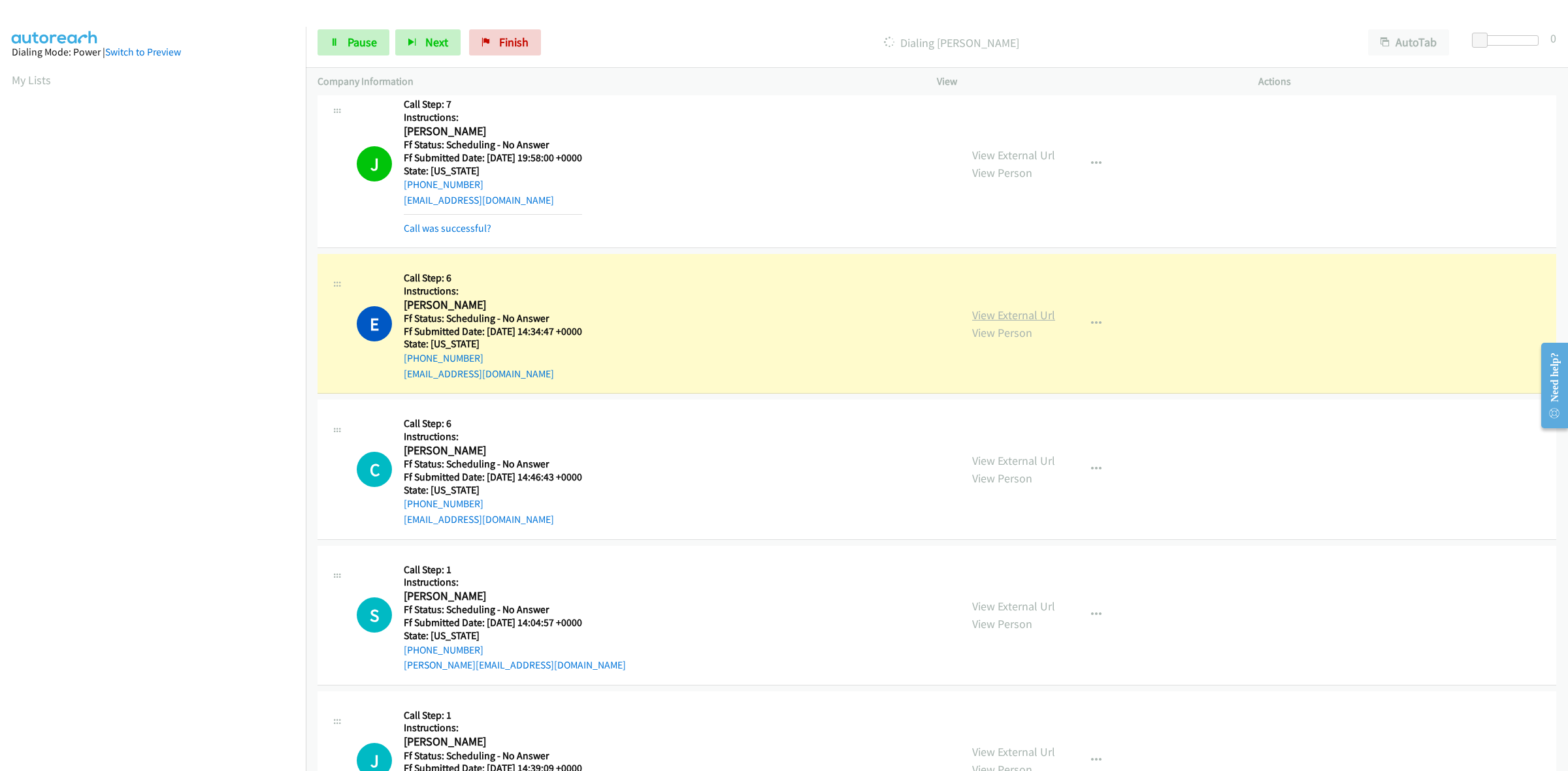
click at [1008, 315] on link "View External Url" at bounding box center [1014, 315] width 83 height 15
click at [996, 457] on link "View External Url" at bounding box center [1014, 460] width 83 height 15
click at [1005, 605] on link "View External Url" at bounding box center [1014, 606] width 83 height 15
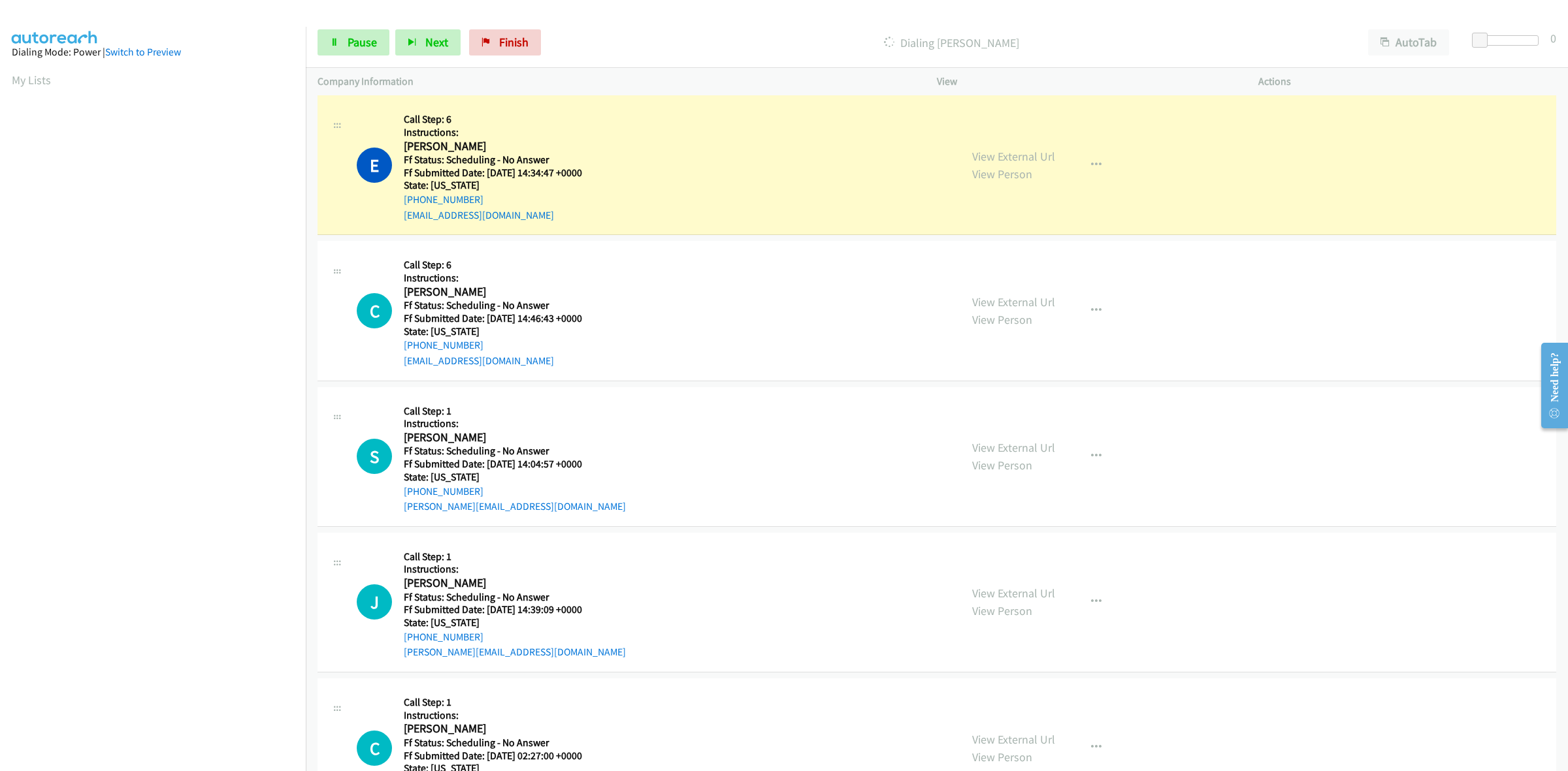
scroll to position [3999, 0]
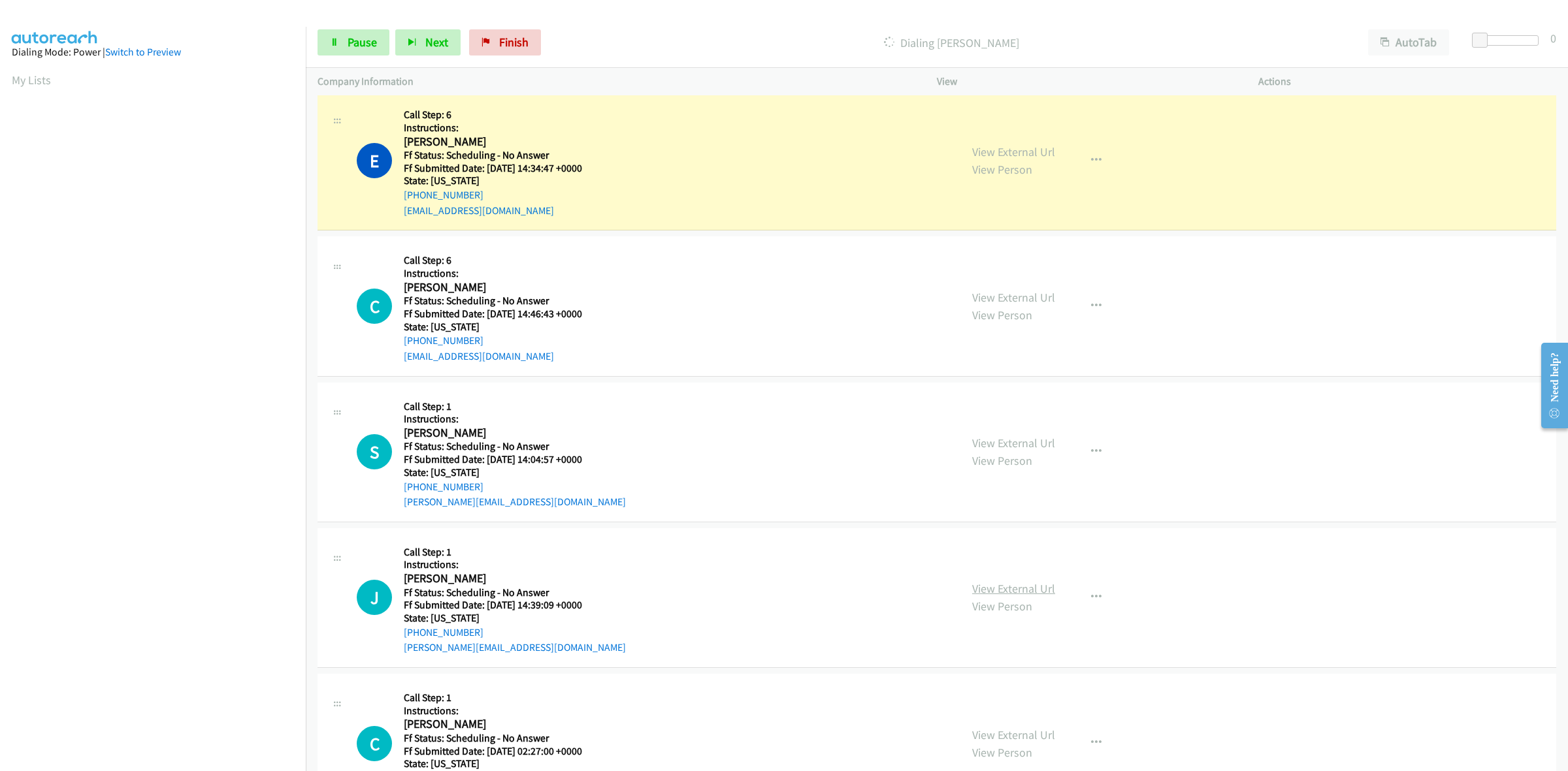
click at [995, 592] on link "View External Url" at bounding box center [1014, 588] width 83 height 15
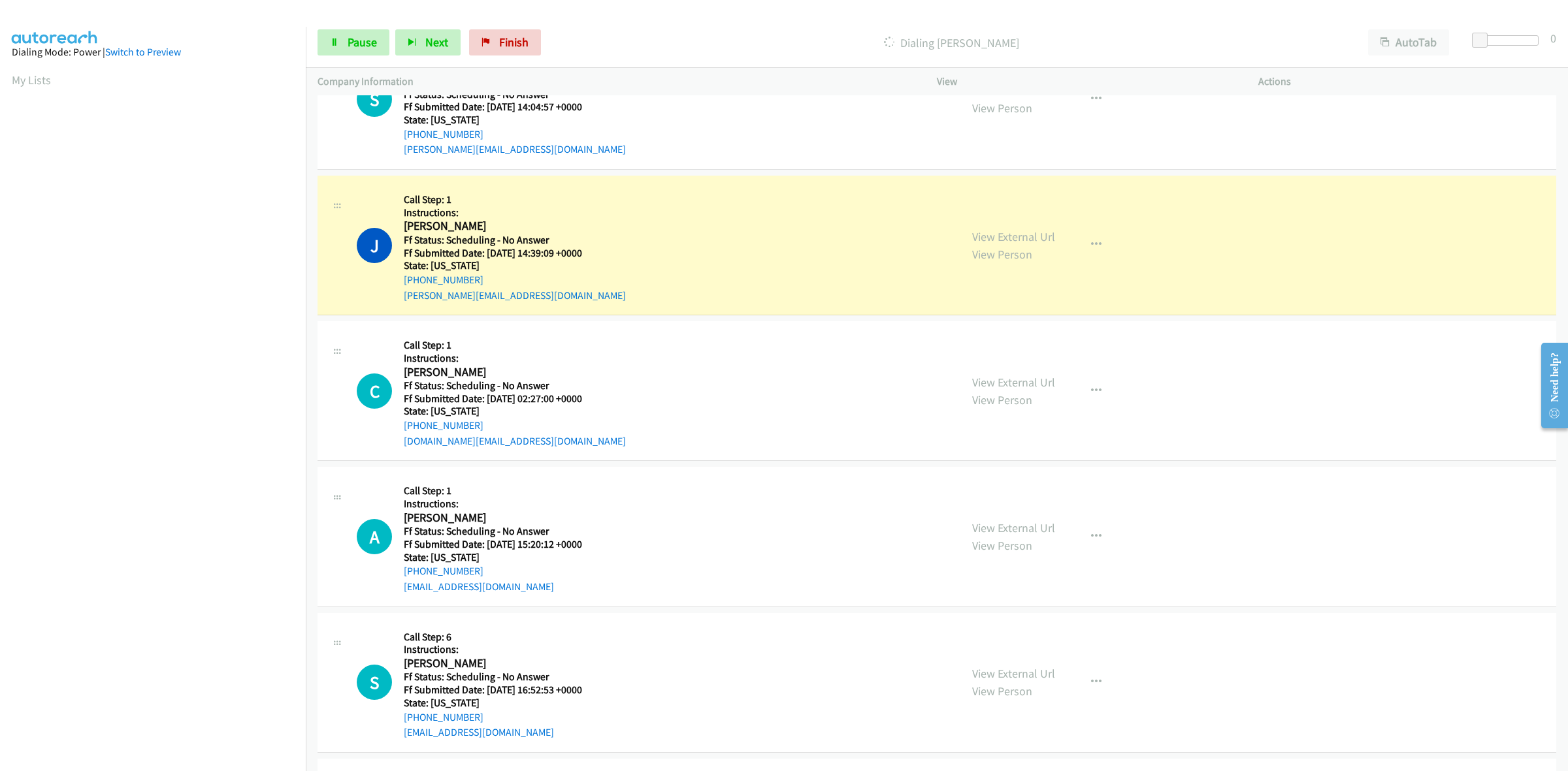
scroll to position [4489, 0]
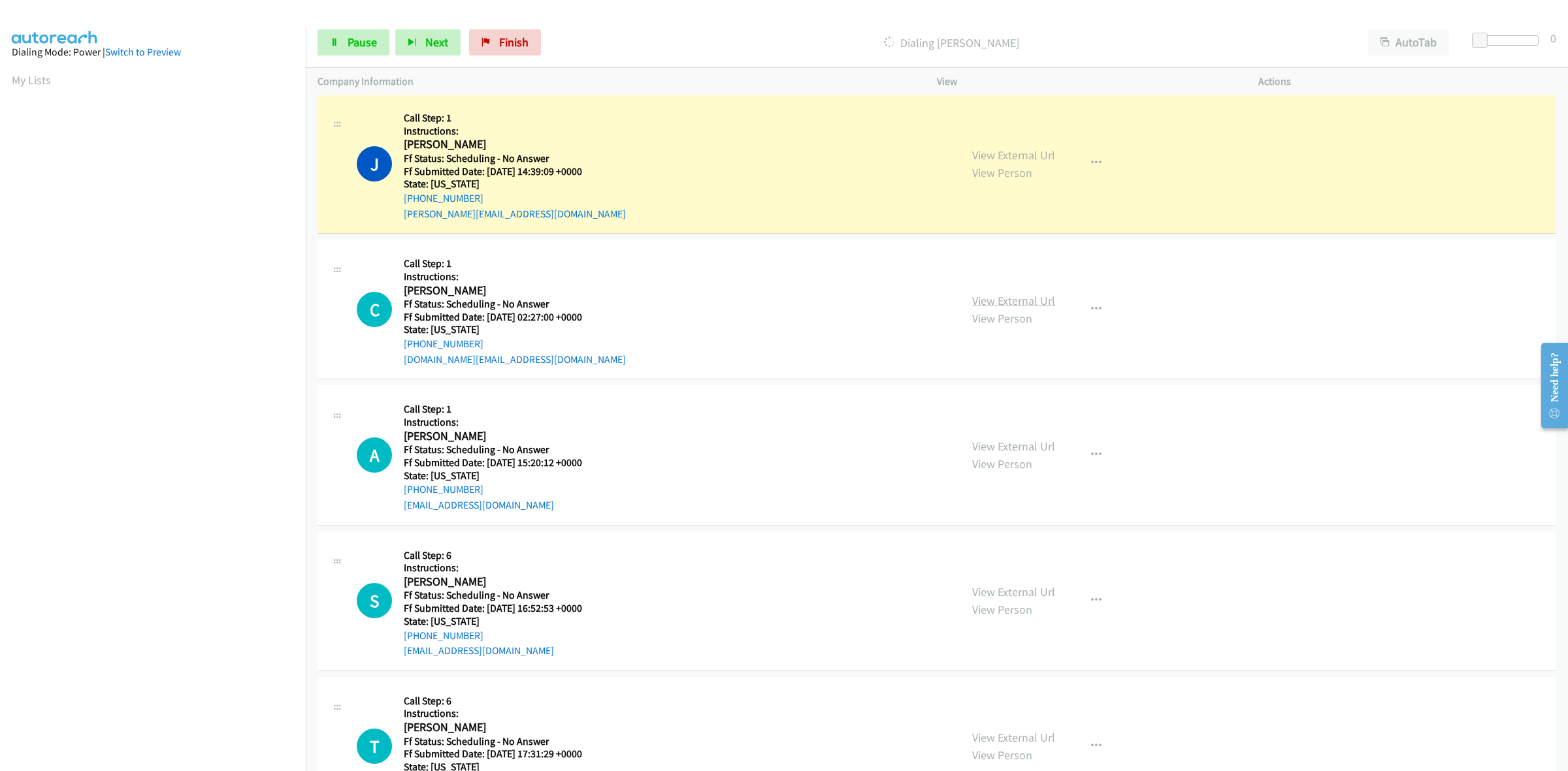
click at [1038, 303] on link "View External Url" at bounding box center [1014, 301] width 83 height 15
click at [1013, 449] on link "View External Url" at bounding box center [1014, 446] width 83 height 15
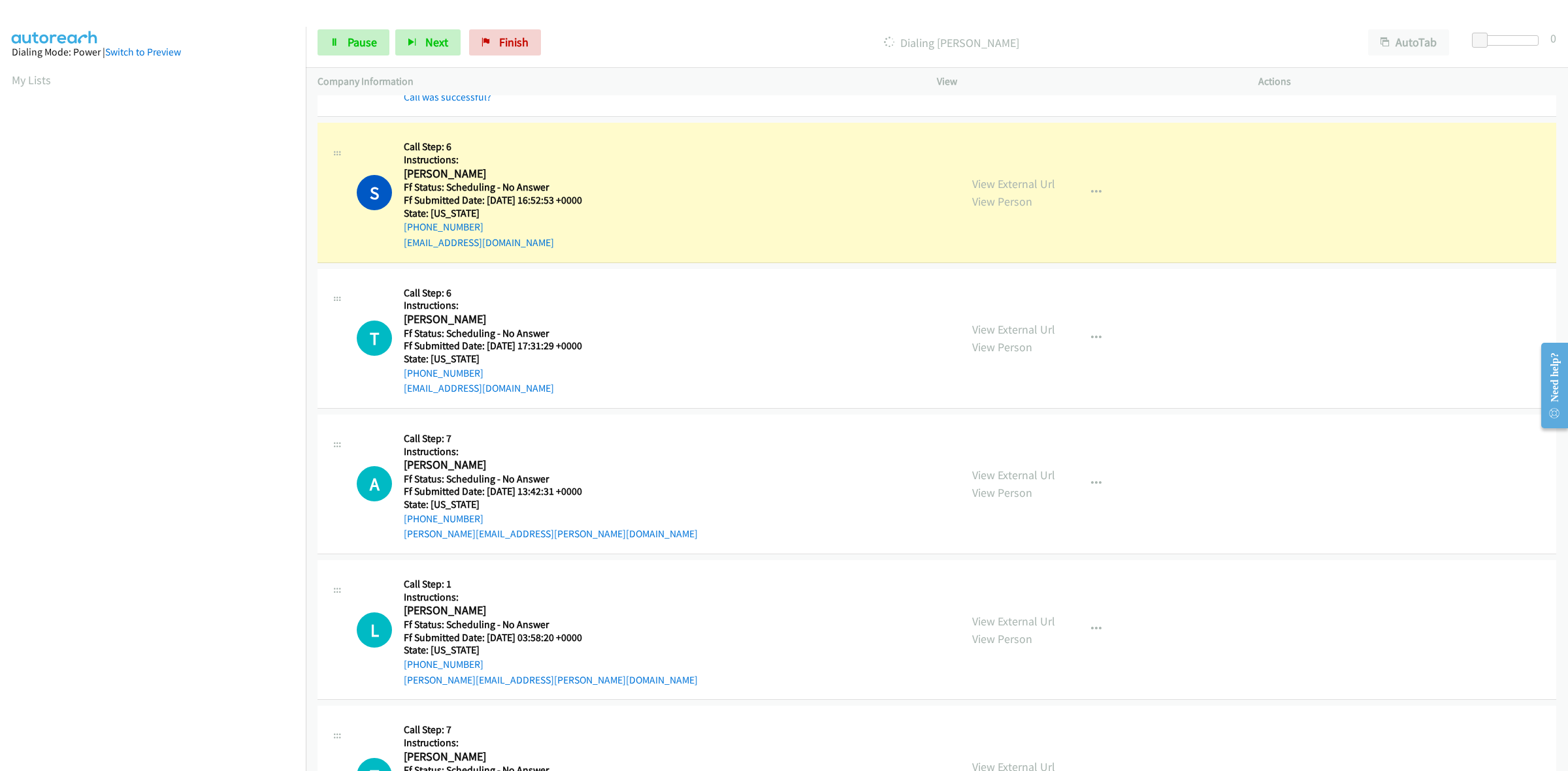
scroll to position [4897, 0]
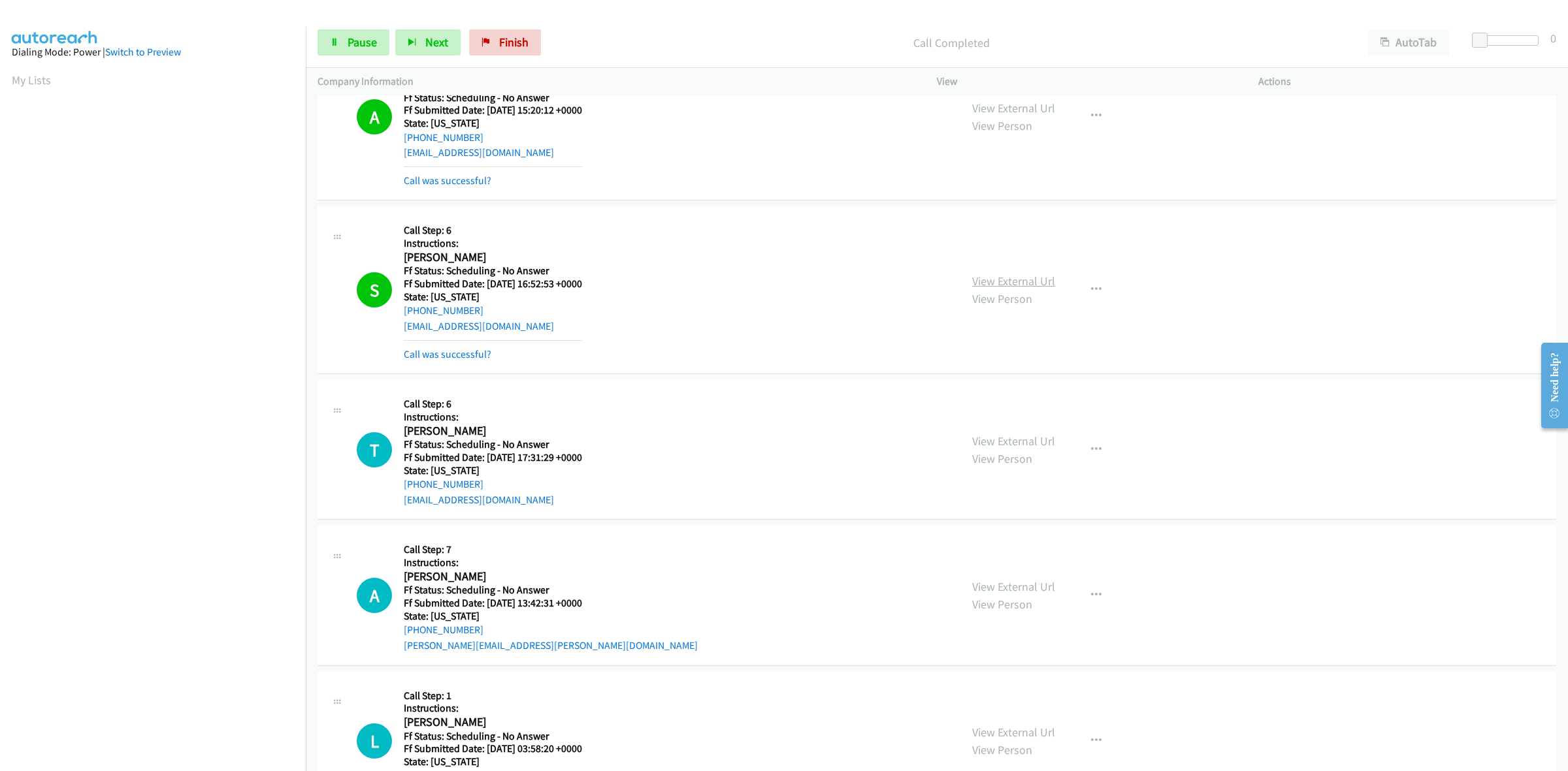
click at [1031, 288] on link "View External Url" at bounding box center [1014, 280] width 83 height 15
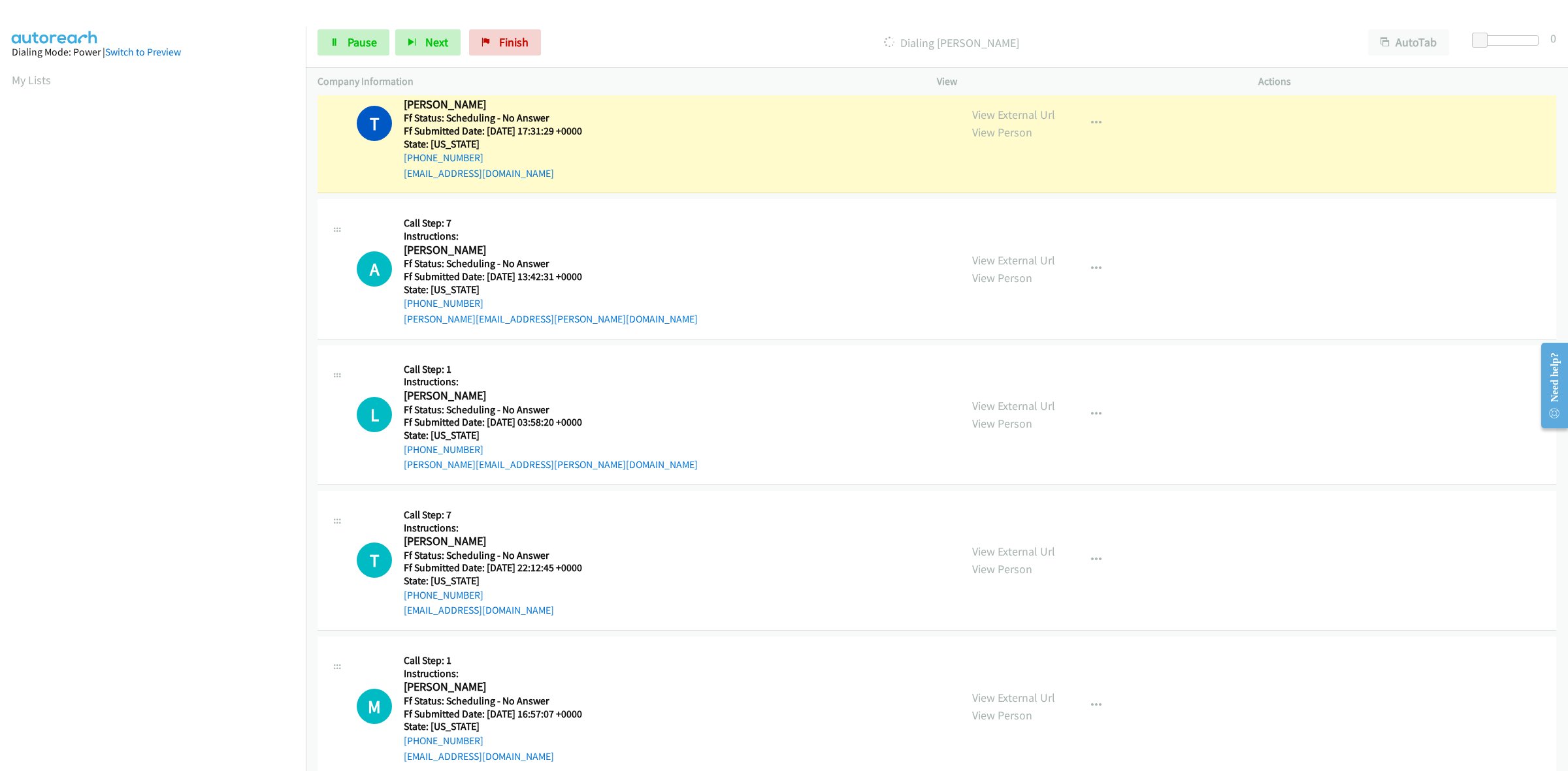
scroll to position [5142, 0]
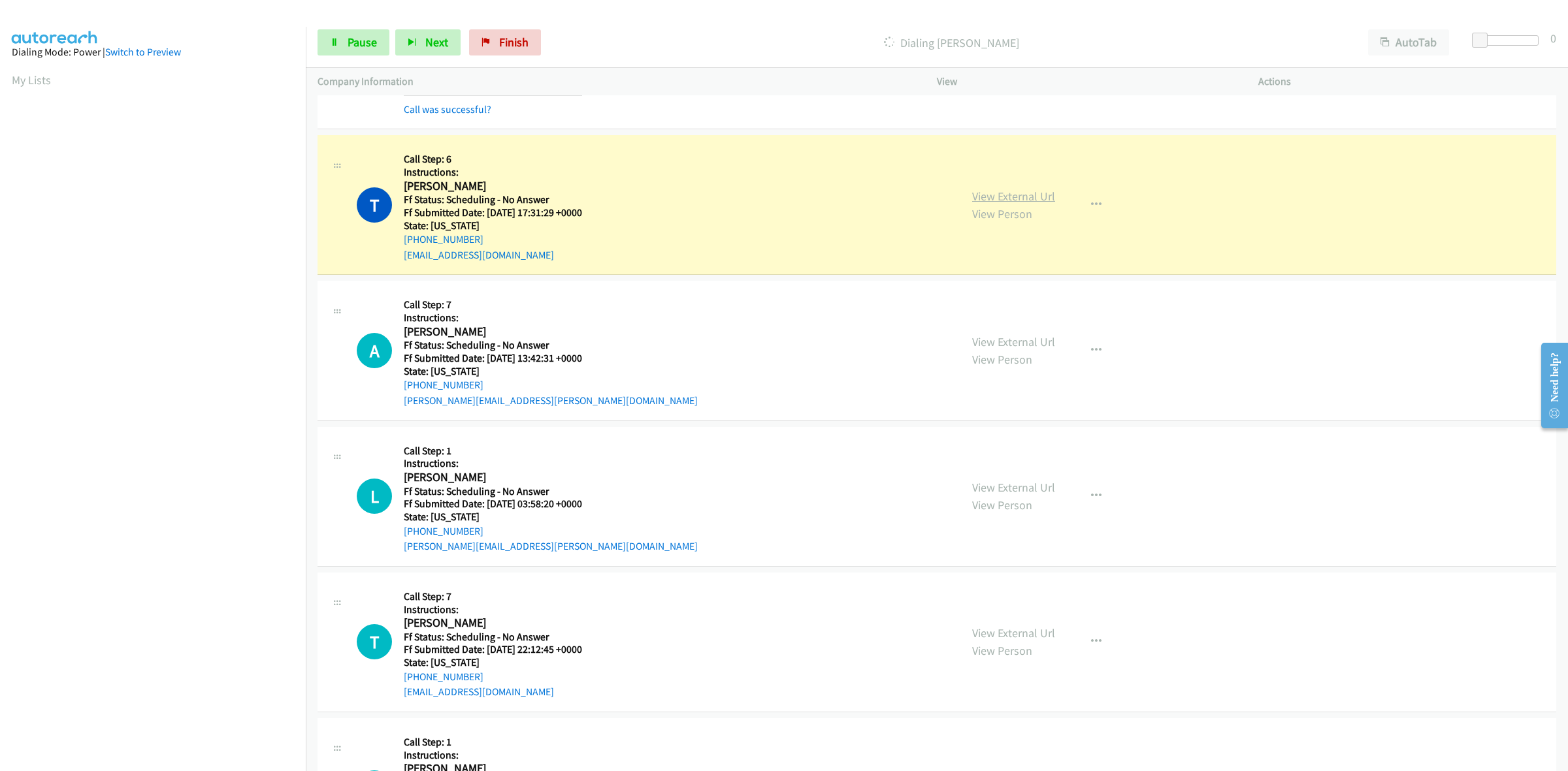
click at [1000, 204] on link "View External Url" at bounding box center [1014, 196] width 83 height 15
click at [1036, 344] on link "View External Url" at bounding box center [1014, 341] width 83 height 15
click at [1023, 495] on link "View External Url" at bounding box center [1014, 487] width 83 height 15
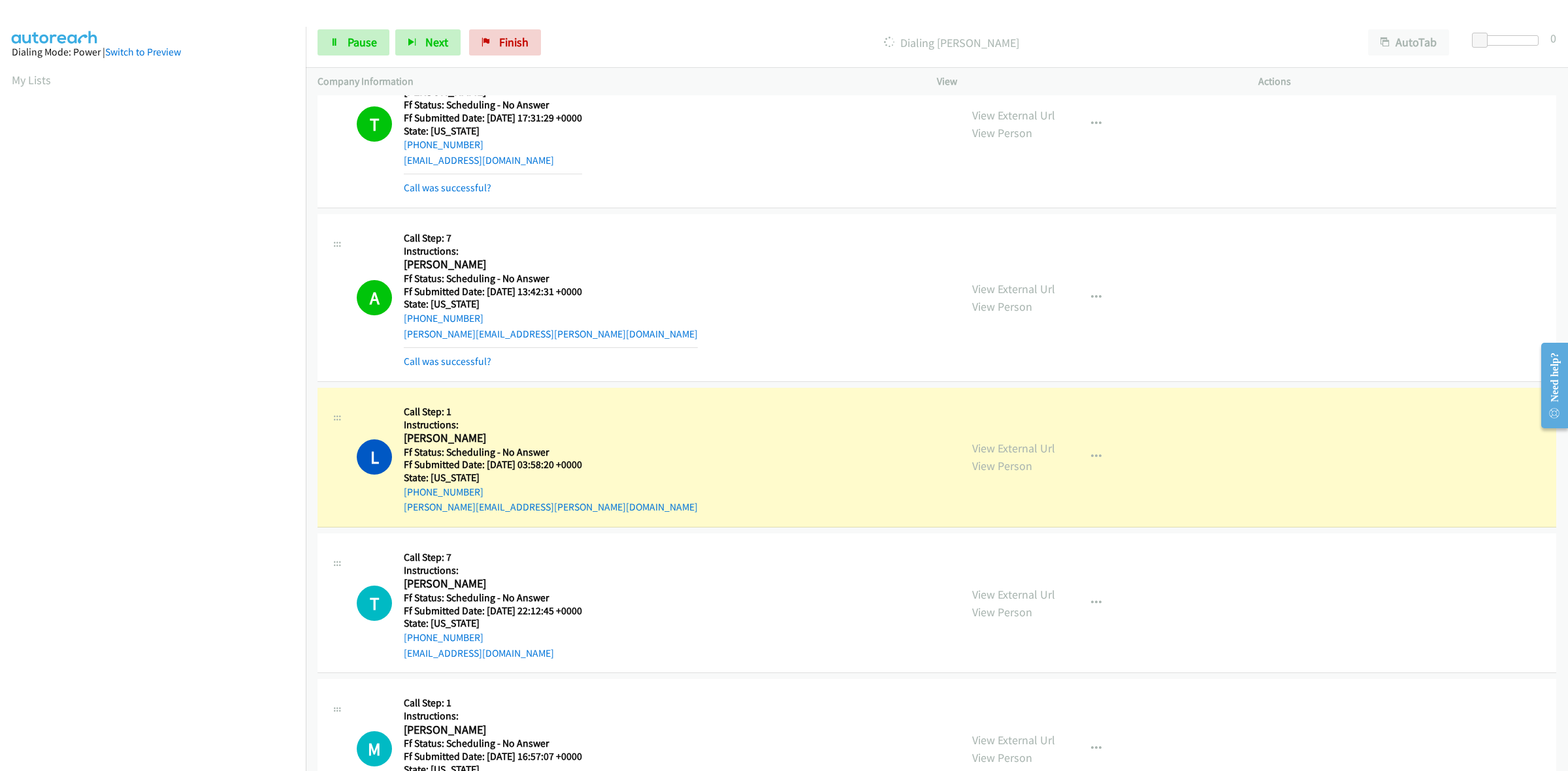
scroll to position [5550, 0]
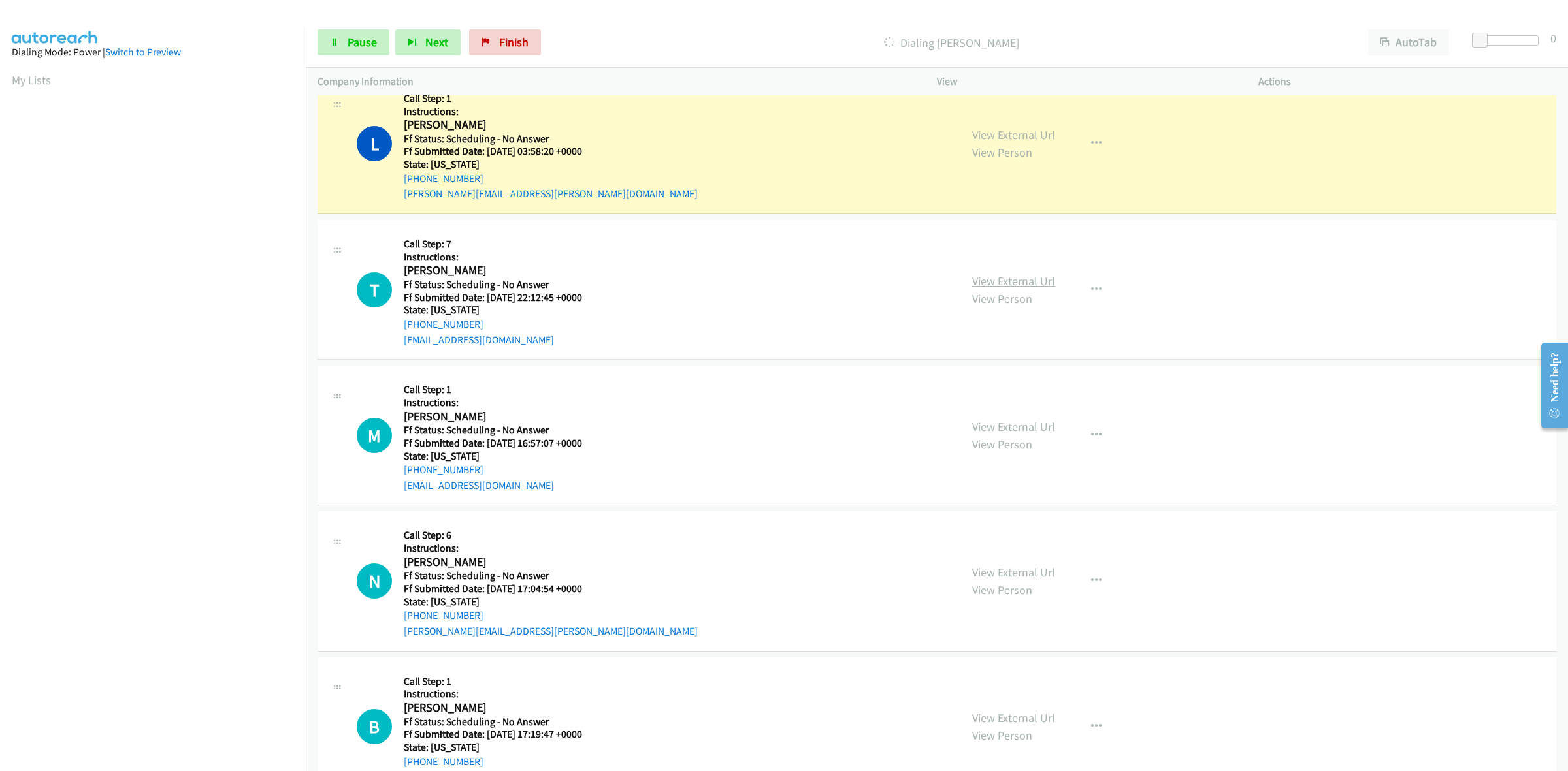
click at [994, 288] on link "View External Url" at bounding box center [1014, 280] width 83 height 15
click at [995, 426] on link "View External Url" at bounding box center [1014, 426] width 83 height 15
click at [1010, 572] on link "View External Url" at bounding box center [1014, 572] width 83 height 15
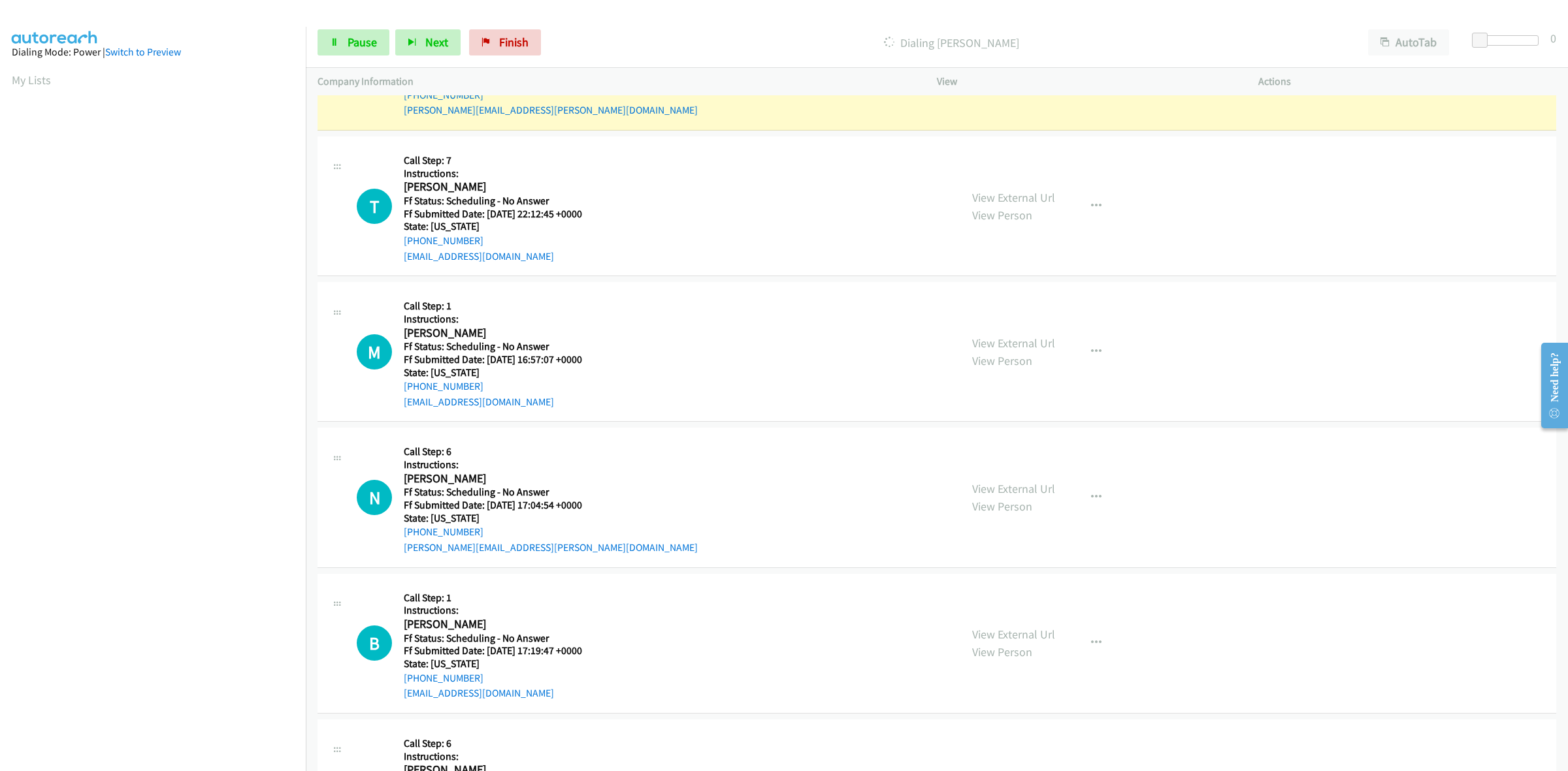
scroll to position [5713, 0]
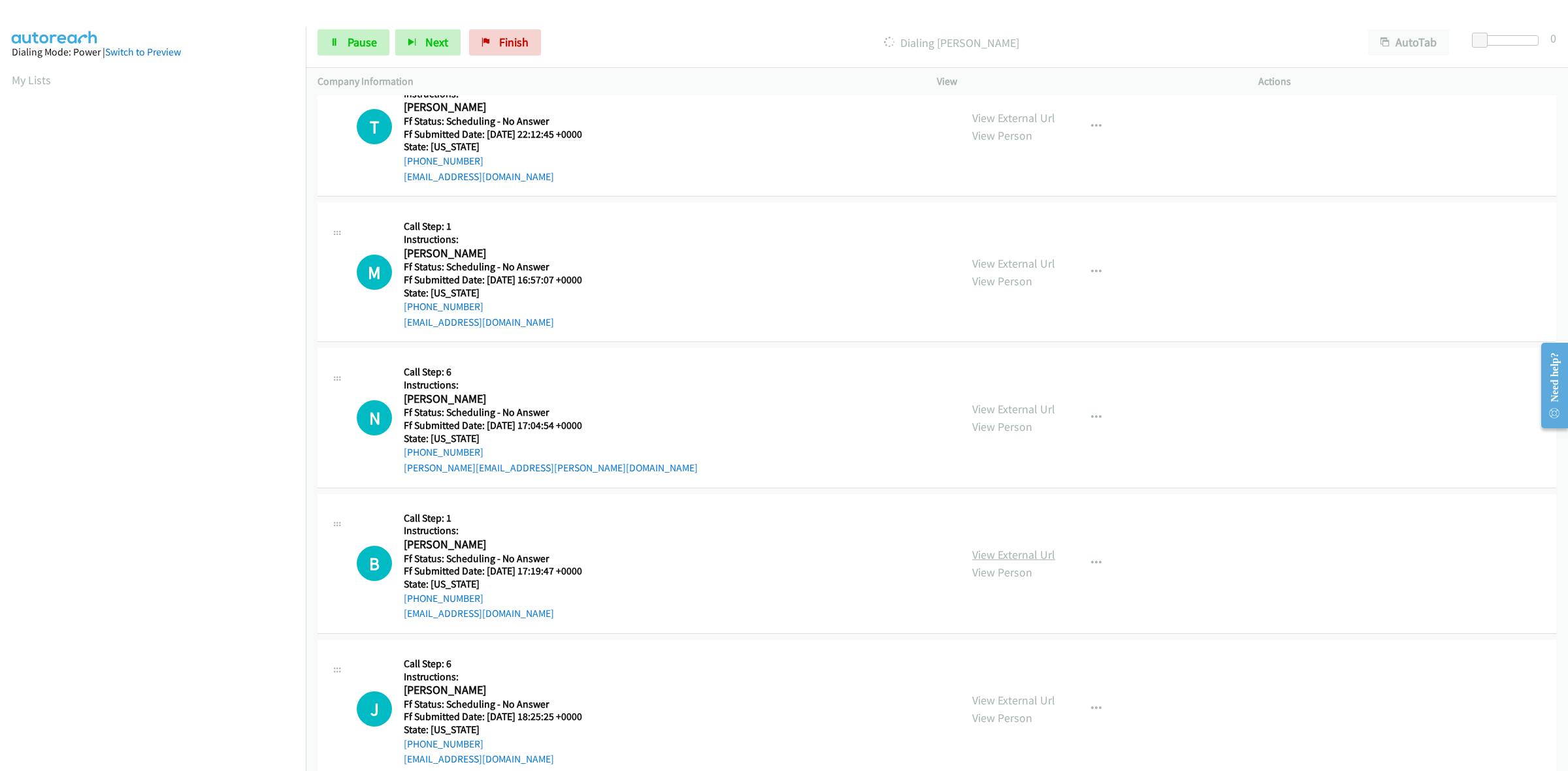
click at [1003, 554] on link "View External Url" at bounding box center [1014, 554] width 83 height 15
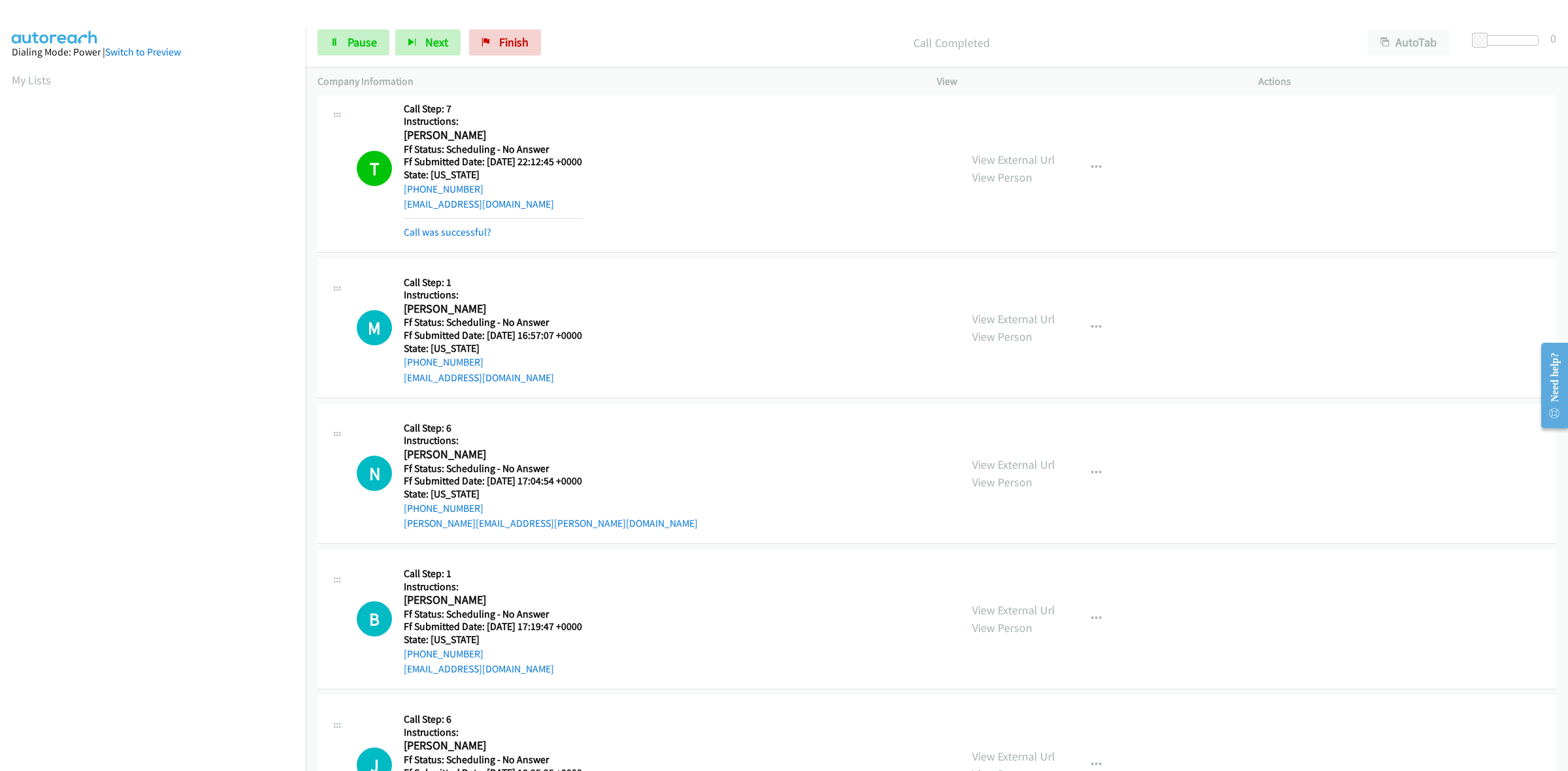
scroll to position [5876, 0]
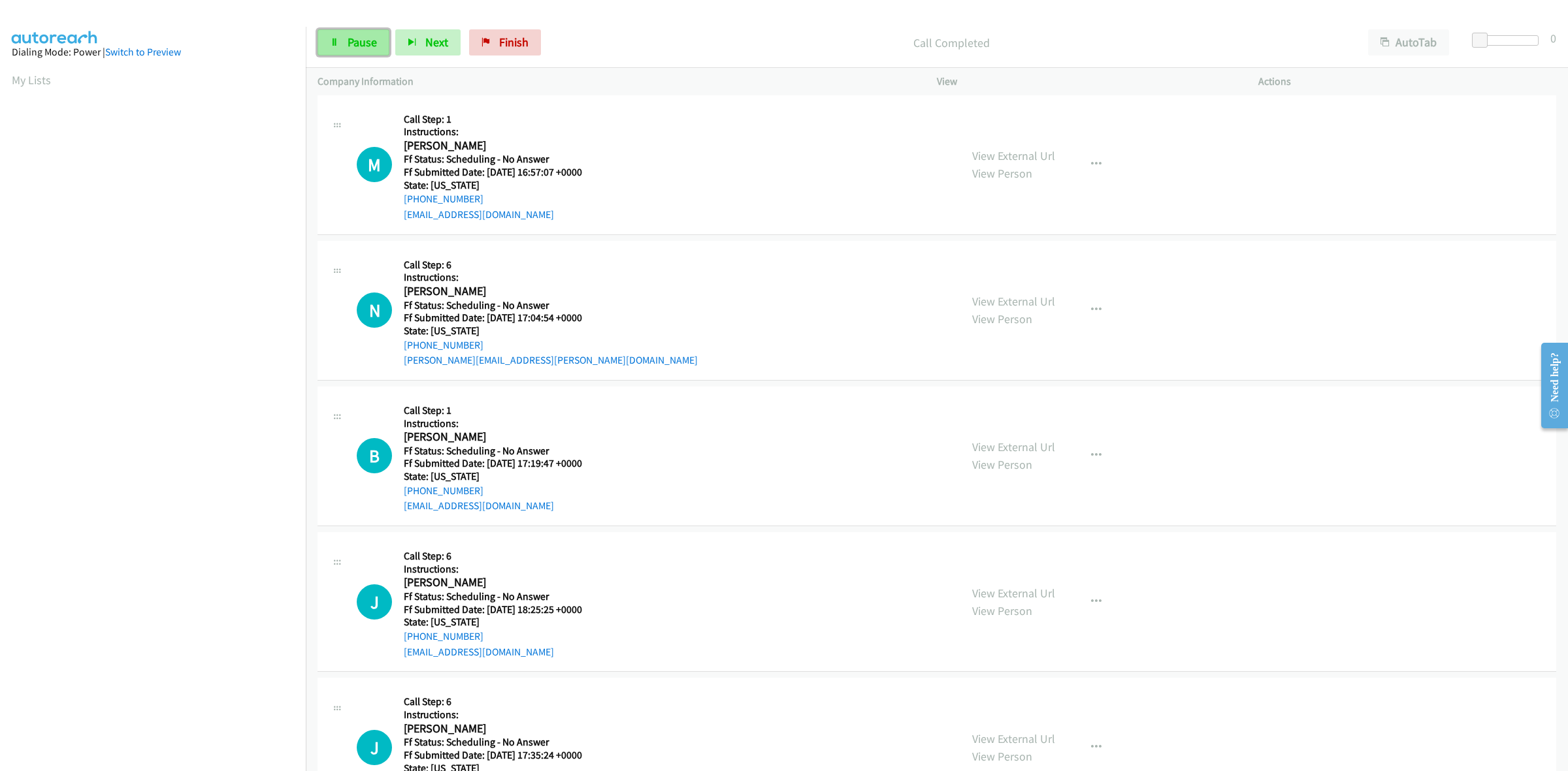
click at [340, 33] on link "Pause" at bounding box center [353, 42] width 72 height 26
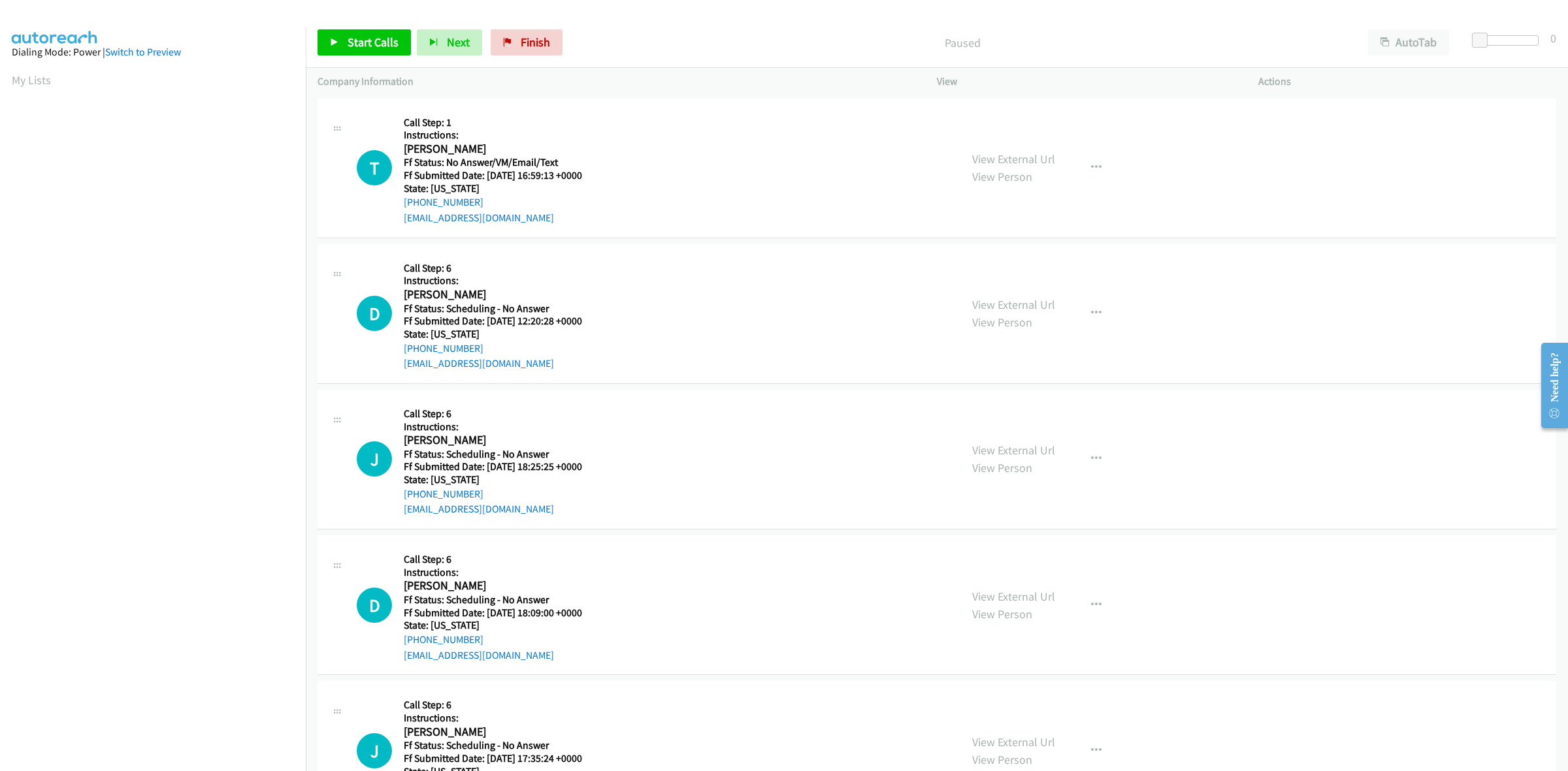
click at [484, 25] on div "Start Calls Pause Next Finish Paused AutoTab AutoTab 0" at bounding box center [936, 43] width 1262 height 50
click at [514, 34] on link "Finish" at bounding box center [527, 42] width 72 height 26
